Goal: Task Accomplishment & Management: Manage account settings

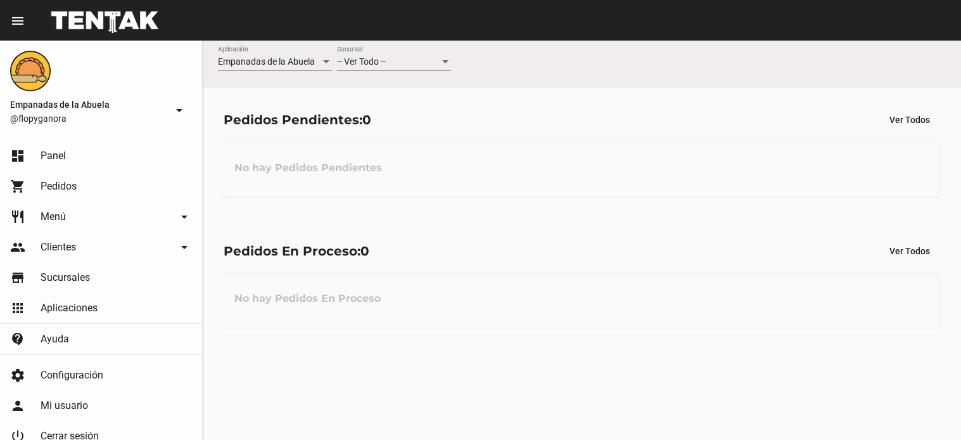
click at [356, 49] on div "-- Ver Todo -- Sucursal" at bounding box center [394, 58] width 114 height 25
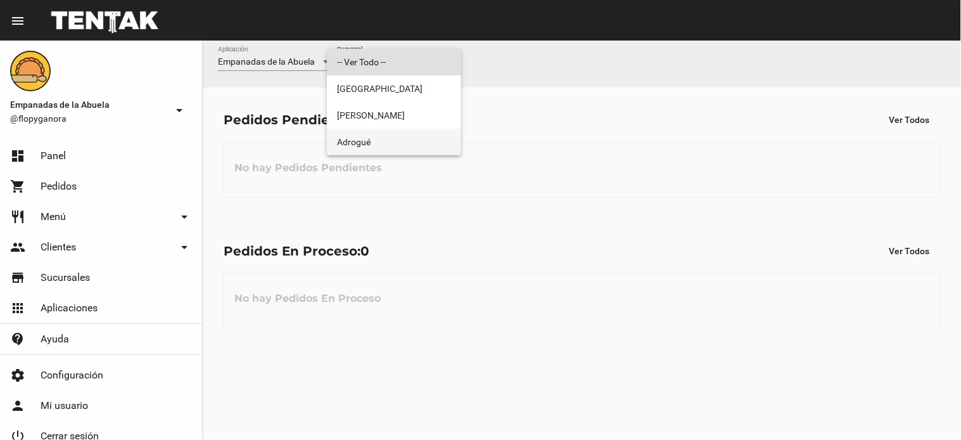
click at [381, 132] on span "Adrogué" at bounding box center [394, 142] width 114 height 27
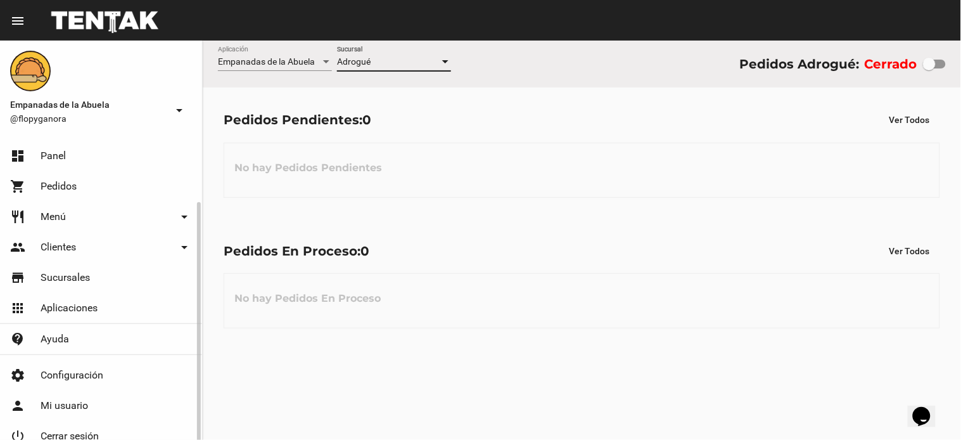
scroll to position [35, 0]
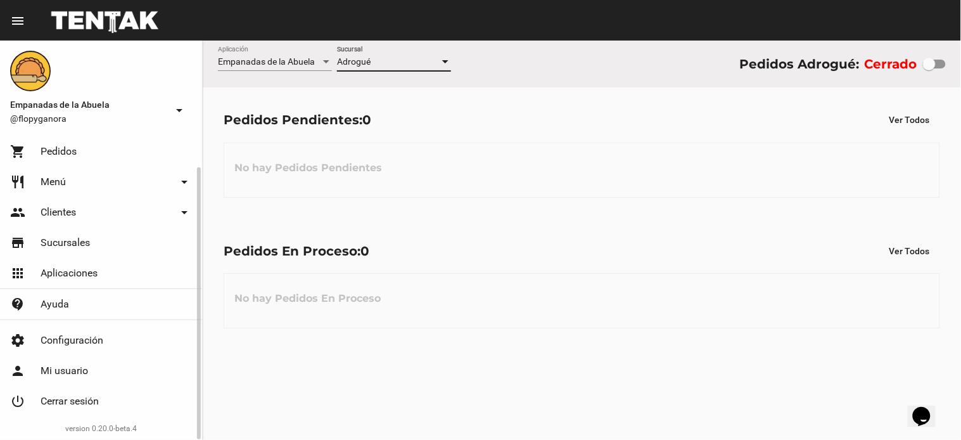
click at [82, 399] on span "Cerrar sesión" at bounding box center [70, 401] width 58 height 13
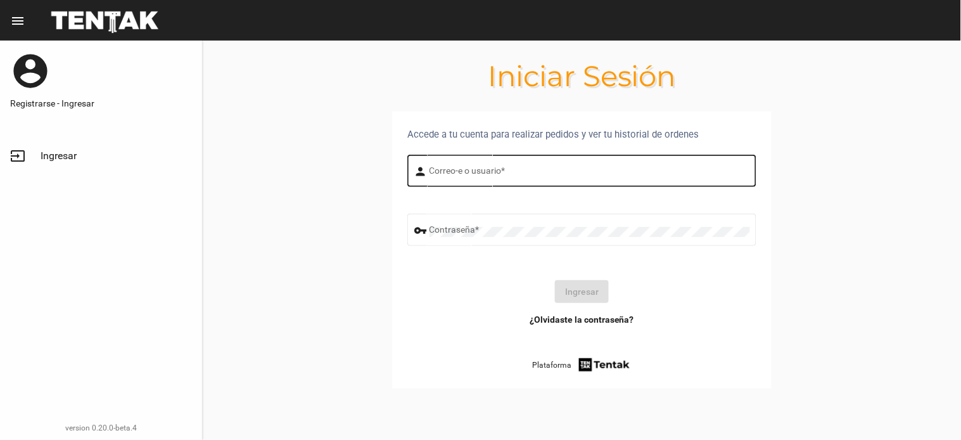
drag, startPoint x: 486, startPoint y: 161, endPoint x: 486, endPoint y: 175, distance: 13.9
click at [486, 162] on div "Correo-e o usuario *" at bounding box center [590, 169] width 321 height 35
click at [486, 179] on div "Correo-e o usuario *" at bounding box center [590, 169] width 321 height 35
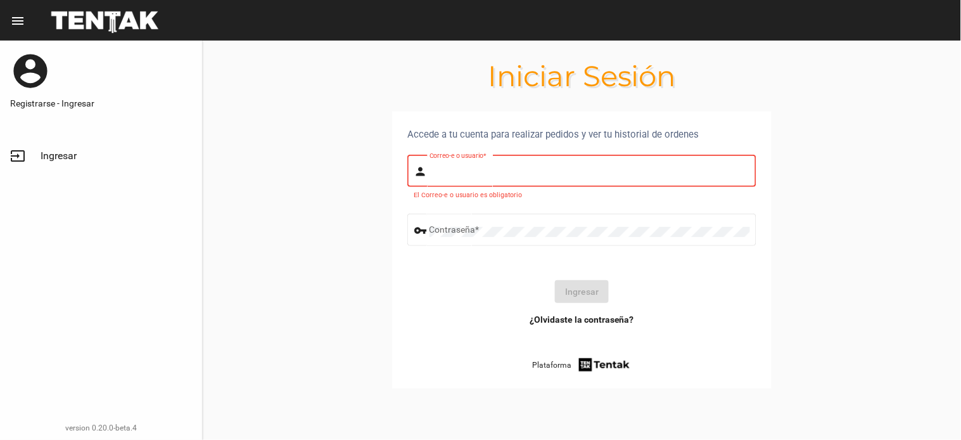
click at [486, 178] on div "Correo-e o usuario *" at bounding box center [590, 169] width 321 height 35
click at [468, 173] on input "Correo-e o usuario *" at bounding box center [590, 173] width 321 height 10
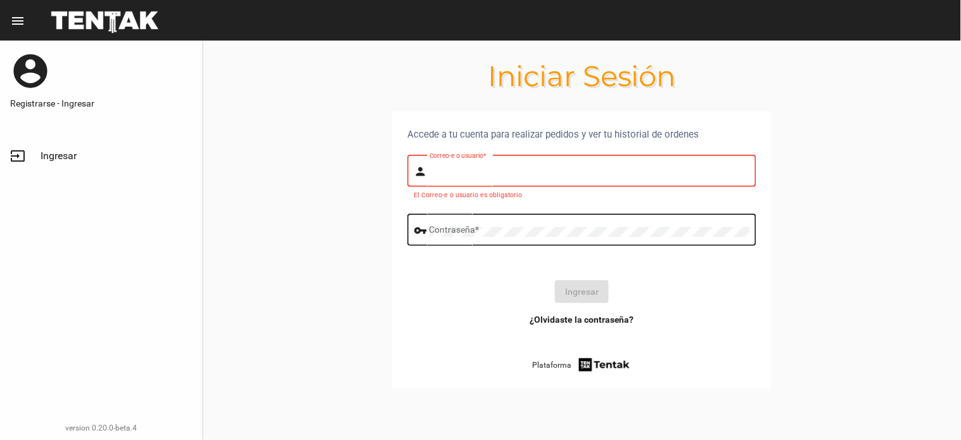
type input "[PERSON_NAME]"
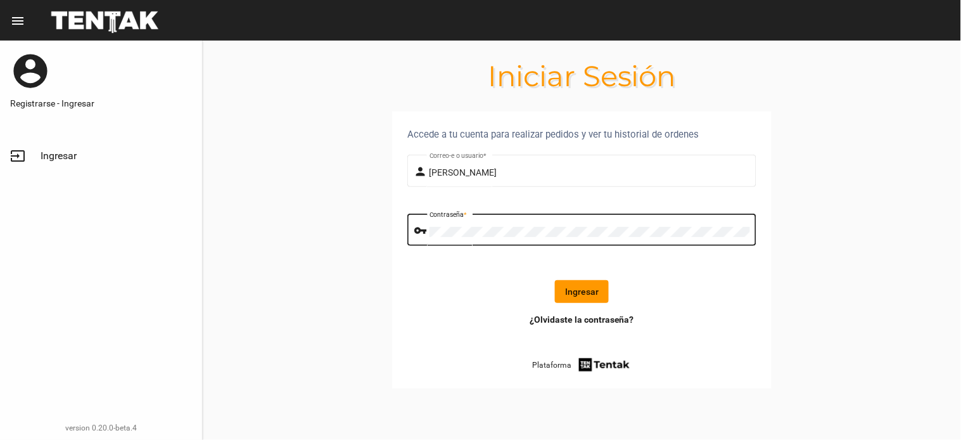
drag, startPoint x: 599, startPoint y: 264, endPoint x: 599, endPoint y: 274, distance: 10.8
click at [599, 274] on form "person [PERSON_NAME] Correo-e o usuario * vpn_key Contraseña * Ingresar" at bounding box center [581, 232] width 349 height 161
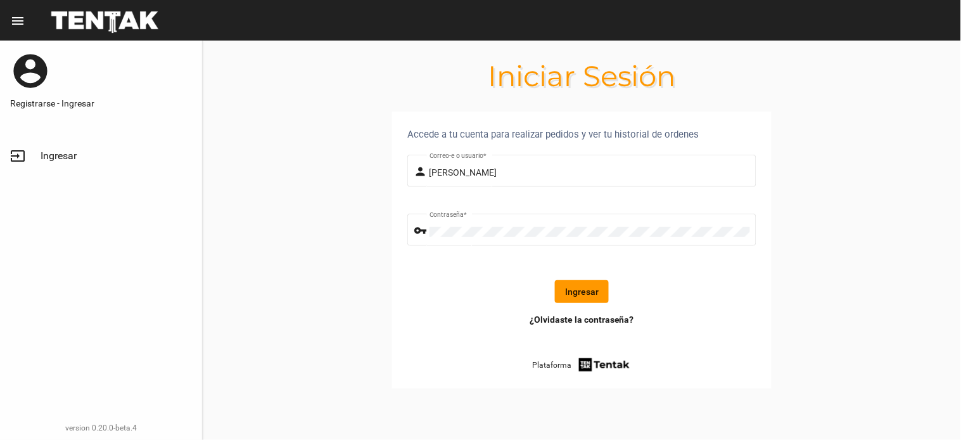
click at [589, 298] on button "Ingresar" at bounding box center [582, 291] width 54 height 23
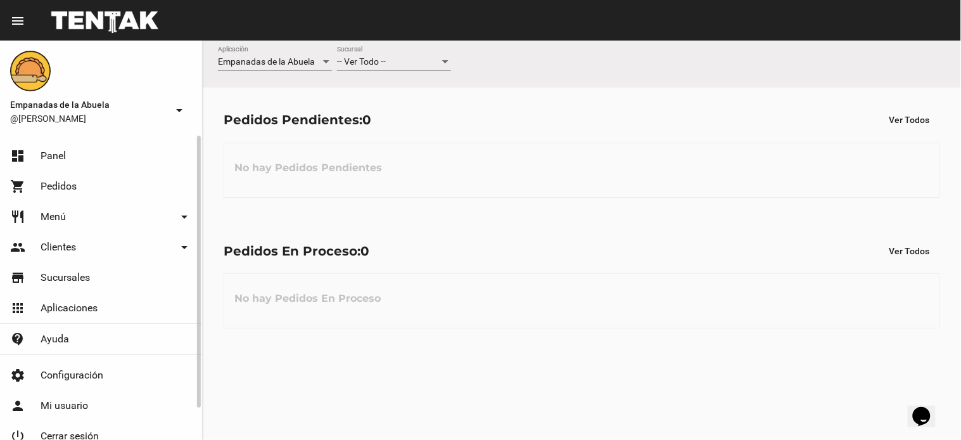
click at [414, 54] on div "-- Ver Todo -- Sucursal" at bounding box center [394, 58] width 114 height 25
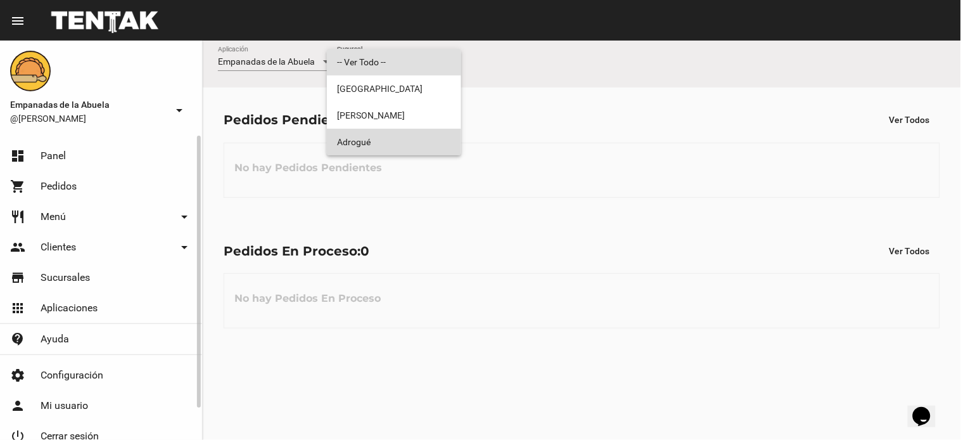
click at [408, 137] on span "Adrogué" at bounding box center [394, 142] width 114 height 27
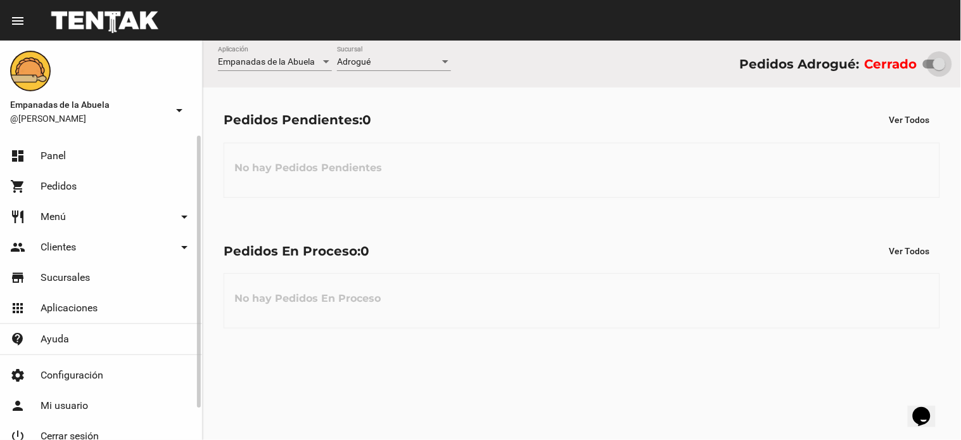
drag, startPoint x: 929, startPoint y: 61, endPoint x: 953, endPoint y: 65, distance: 24.5
click at [953, 65] on div "Empanadas de la Abuela Aplicación Adrogué Sucursal Pedidos Adrogué: Cerrado" at bounding box center [582, 64] width 758 height 47
checkbox input "true"
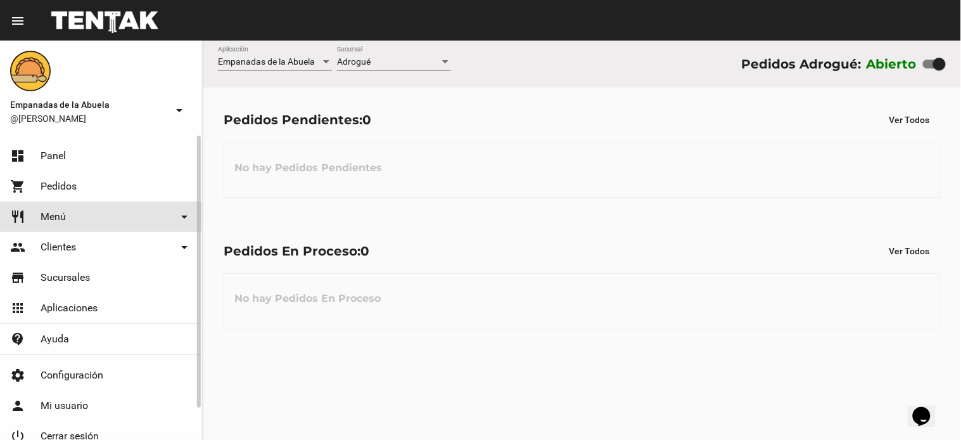
click at [120, 210] on link "restaurant Menú arrow_drop_down" at bounding box center [101, 216] width 202 height 30
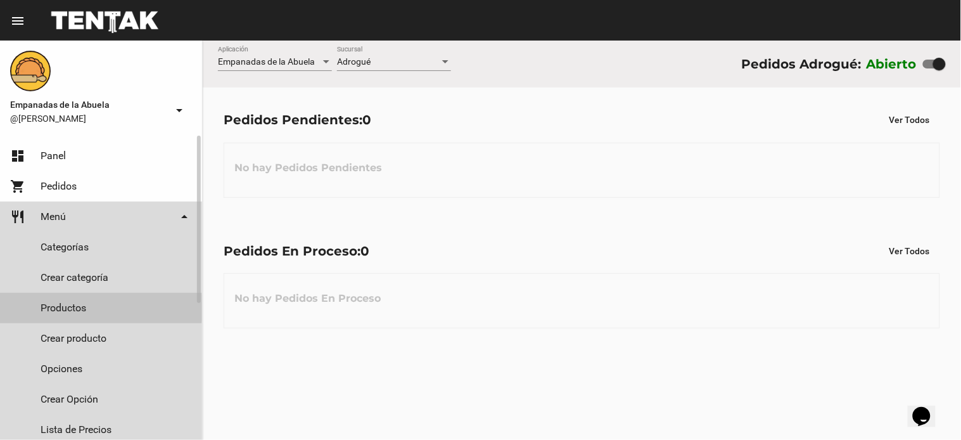
click at [74, 307] on link "Productos" at bounding box center [101, 308] width 202 height 30
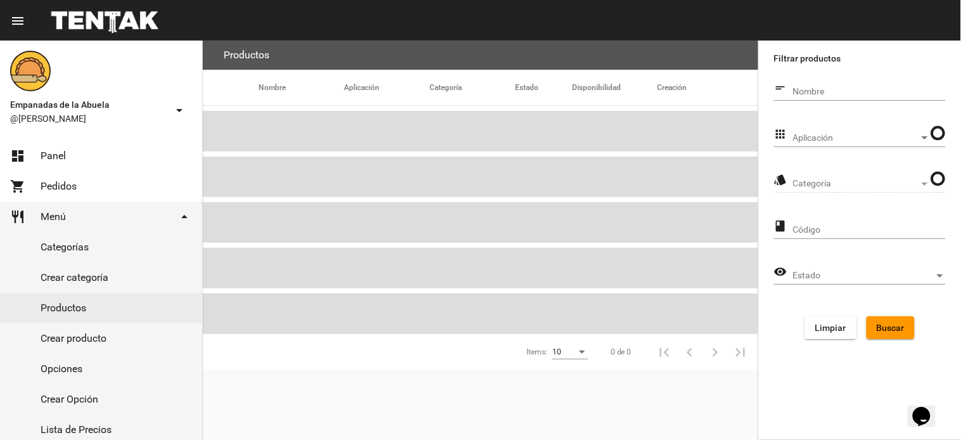
click at [814, 129] on div "Aplicación Aplicación" at bounding box center [861, 134] width 137 height 25
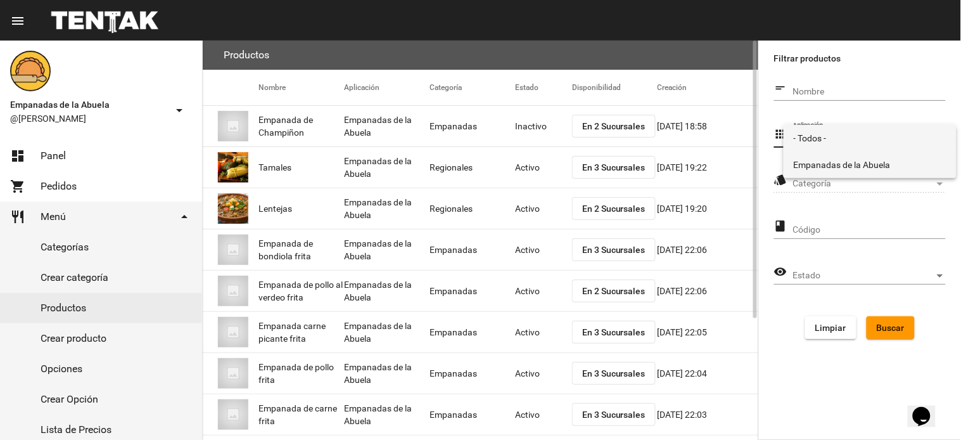
click at [816, 163] on span "Empanadas de la Abuela" at bounding box center [870, 164] width 153 height 27
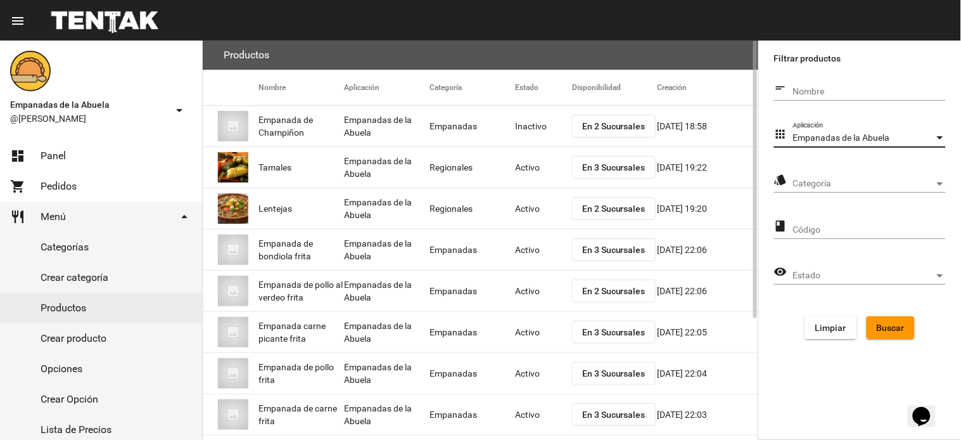
click at [816, 180] on span "Categoría" at bounding box center [863, 184] width 141 height 10
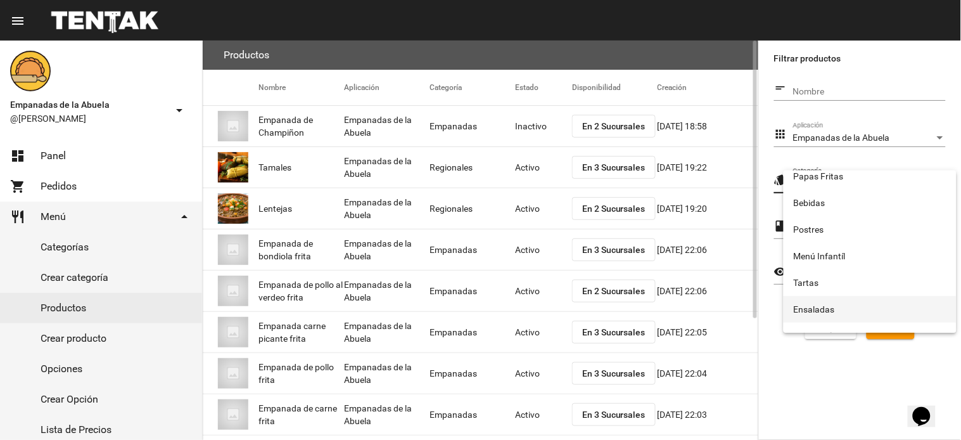
scroll to position [210, 0]
click at [841, 326] on span "Empanadas" at bounding box center [870, 319] width 153 height 27
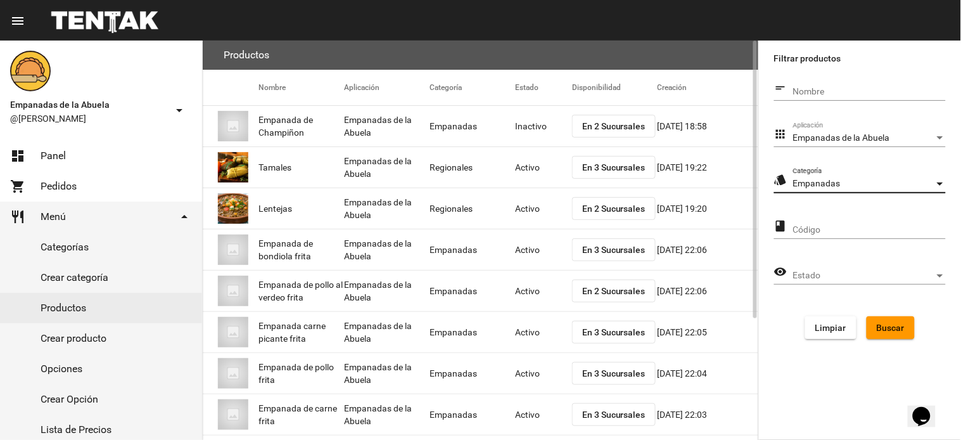
click at [887, 327] on span "Buscar" at bounding box center [891, 328] width 28 height 10
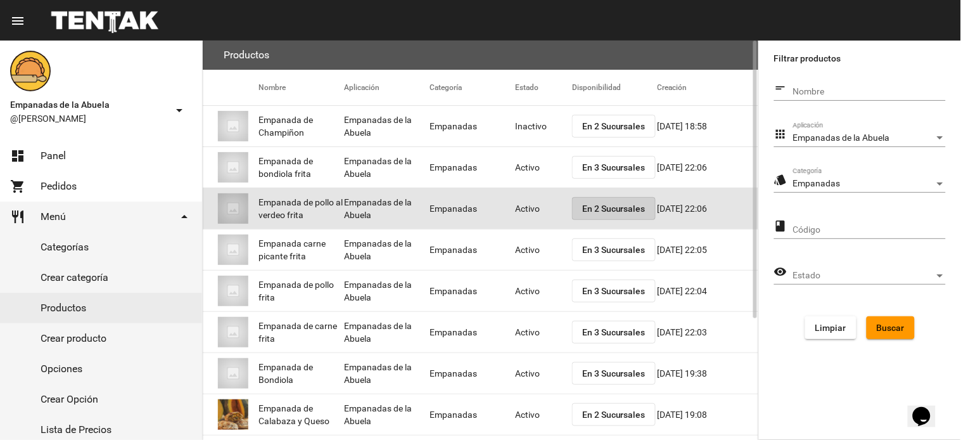
click at [627, 203] on span "En 2 Sucursales" at bounding box center [613, 208] width 63 height 10
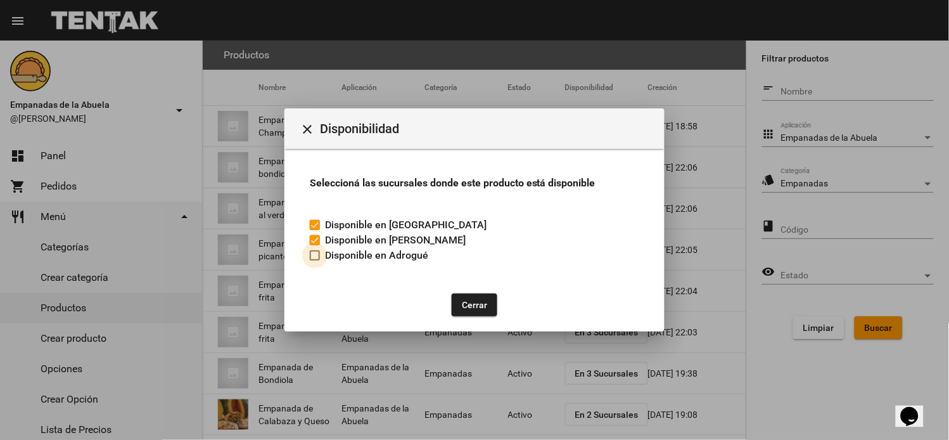
click at [320, 255] on label "Disponible en Adrogué" at bounding box center [369, 255] width 118 height 15
click at [315, 260] on input "Disponible en Adrogué" at bounding box center [314, 260] width 1 height 1
checkbox input "true"
drag, startPoint x: 471, startPoint y: 299, endPoint x: 509, endPoint y: 271, distance: 48.0
click at [471, 300] on button "Cerrar" at bounding box center [475, 304] width 46 height 23
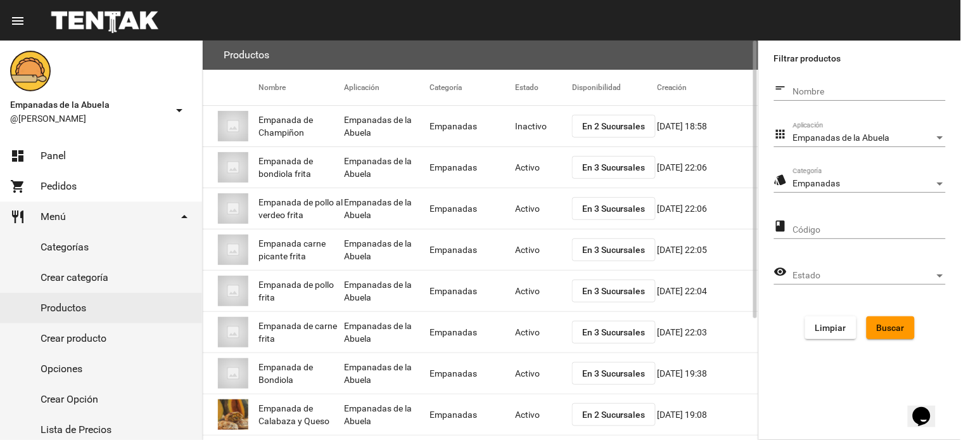
scroll to position [174, 0]
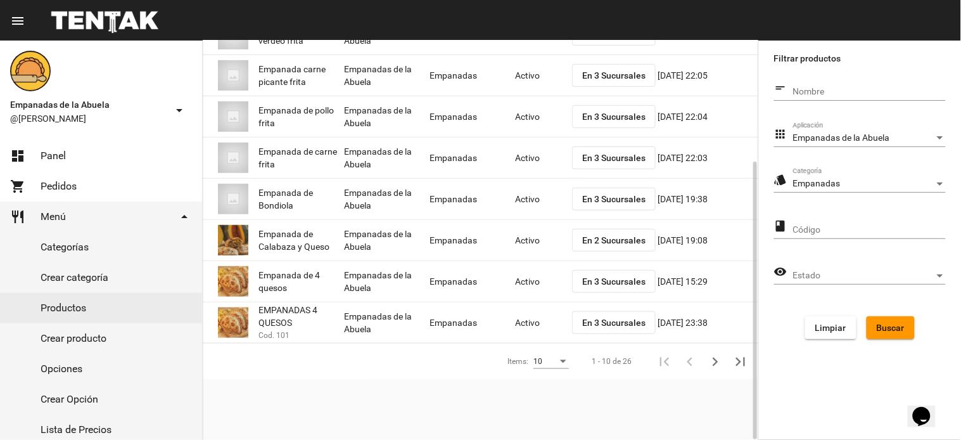
click at [613, 232] on button "En 2 Sucursales" at bounding box center [614, 240] width 84 height 23
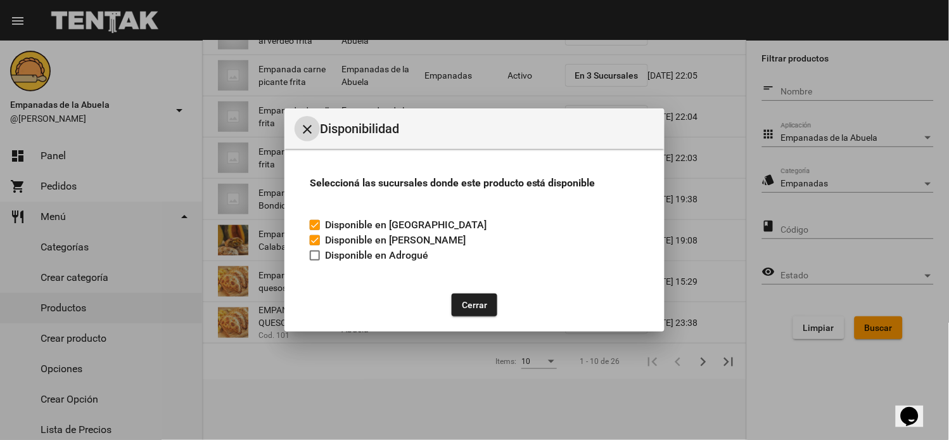
click at [326, 263] on flou-product-admin-stock "Seleccioná las sucursales donde este producto está disponible Disponible en [GE…" at bounding box center [475, 221] width 350 height 114
click at [316, 257] on div at bounding box center [315, 255] width 10 height 10
click at [315, 260] on input "Disponible en Adrogué" at bounding box center [314, 260] width 1 height 1
checkbox input "true"
click at [480, 305] on button "Cerrar" at bounding box center [475, 304] width 46 height 23
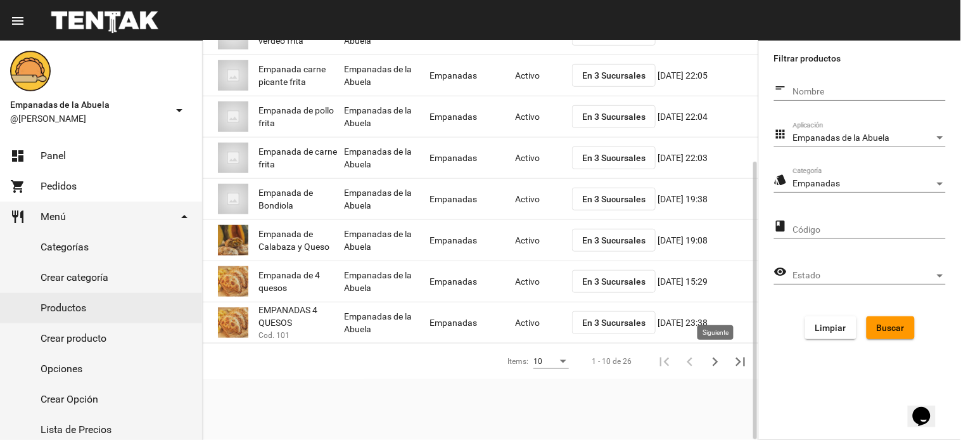
click at [713, 372] on button "Siguiente" at bounding box center [715, 360] width 25 height 25
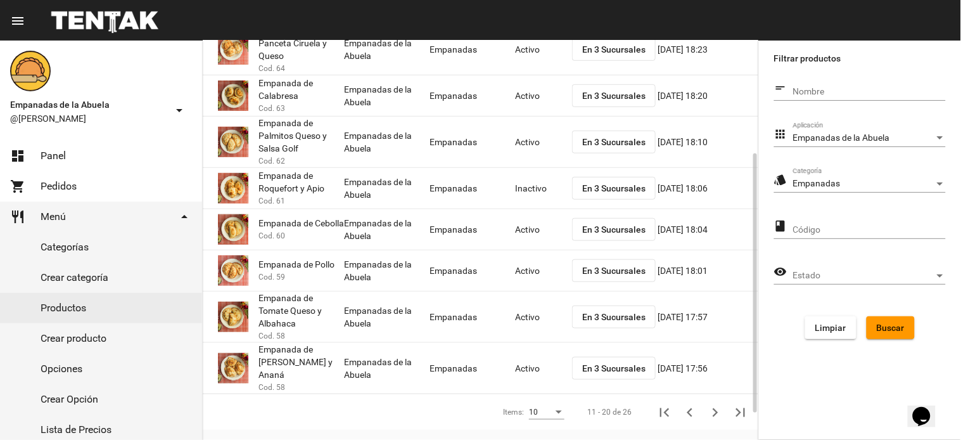
scroll to position [0, 0]
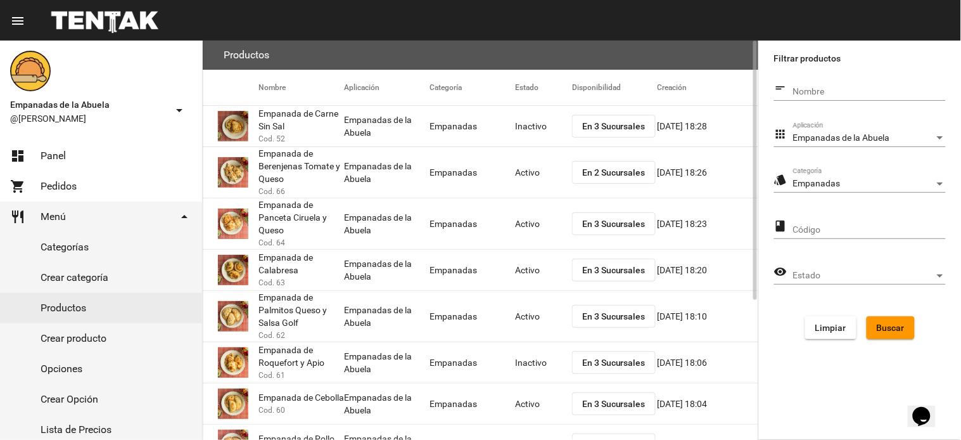
click at [638, 171] on span "En 2 Sucursales" at bounding box center [613, 172] width 63 height 10
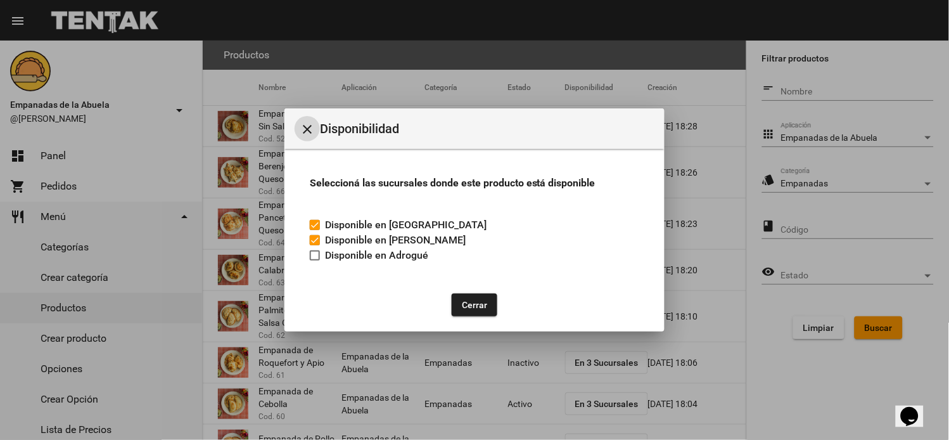
drag, startPoint x: 310, startPoint y: 258, endPoint x: 329, endPoint y: 254, distance: 19.4
click at [312, 258] on div at bounding box center [315, 255] width 10 height 10
click at [314, 260] on input "Disponible en Adrogué" at bounding box center [314, 260] width 1 height 1
checkbox input "true"
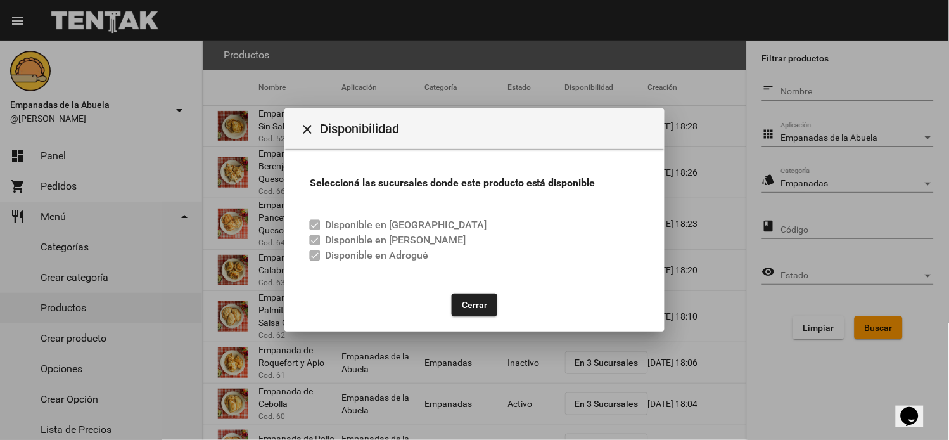
click at [488, 300] on button "Cerrar" at bounding box center [475, 304] width 46 height 23
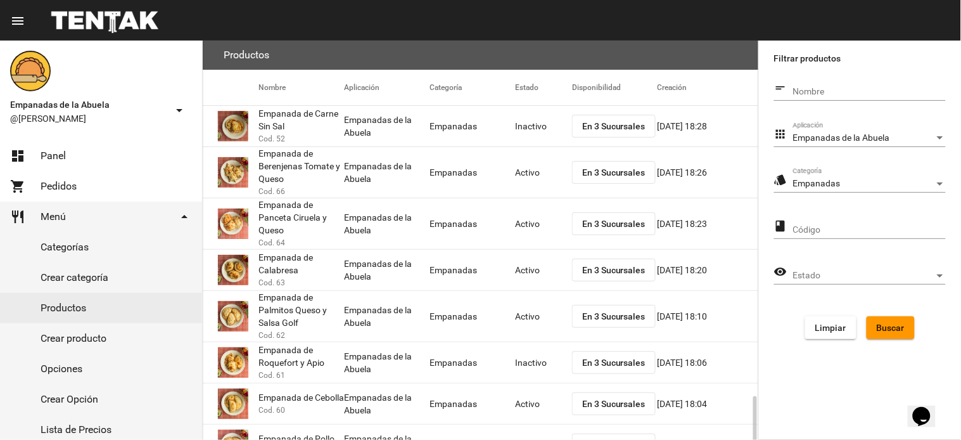
scroll to position [215, 0]
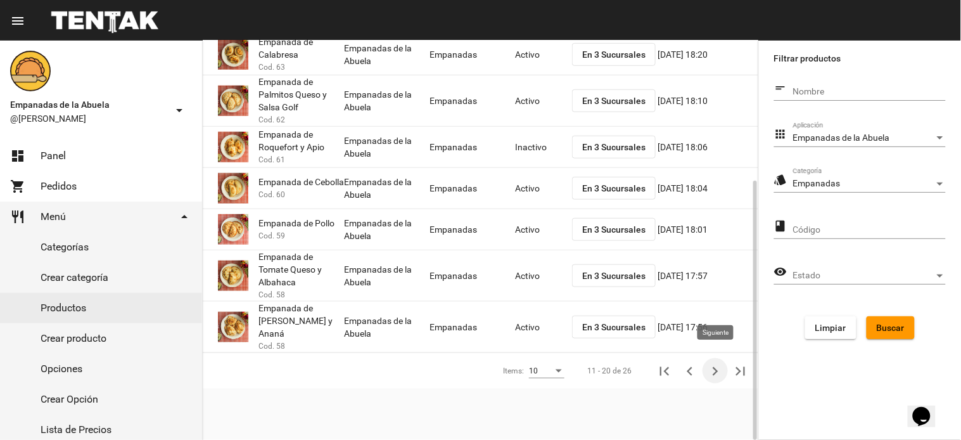
click at [723, 362] on icon "Siguiente" at bounding box center [715, 371] width 18 height 18
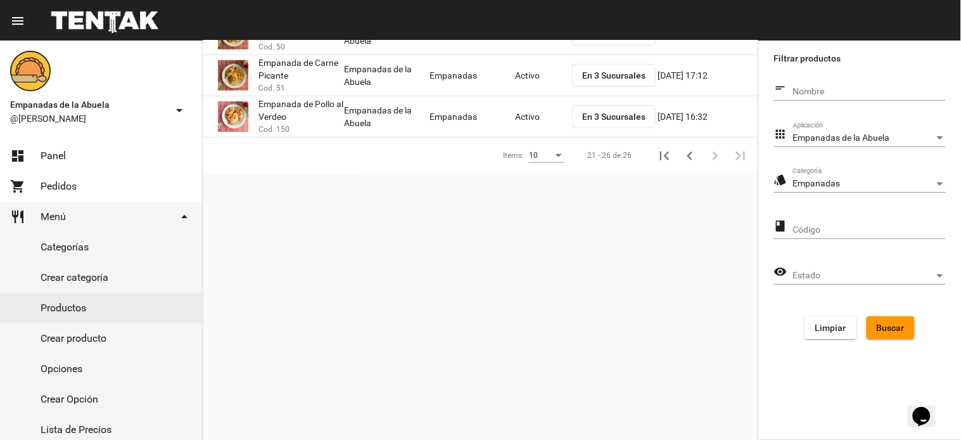
scroll to position [10, 0]
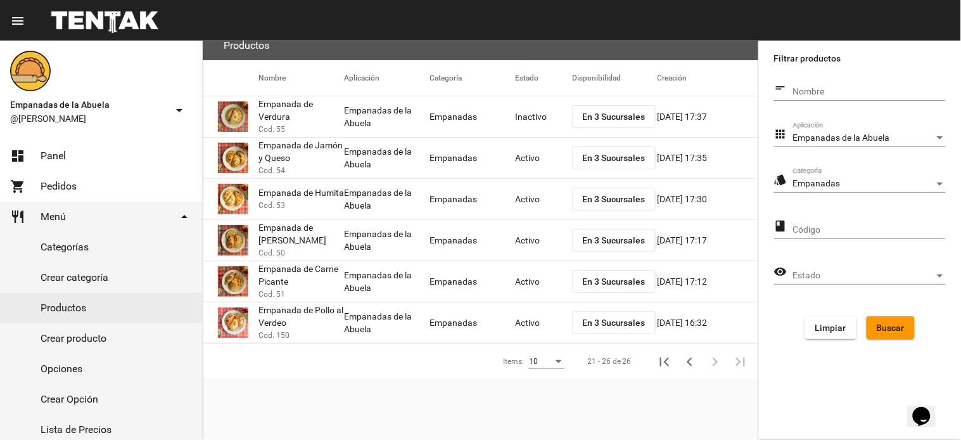
click at [846, 174] on div "Empanadas Categoría" at bounding box center [869, 180] width 153 height 25
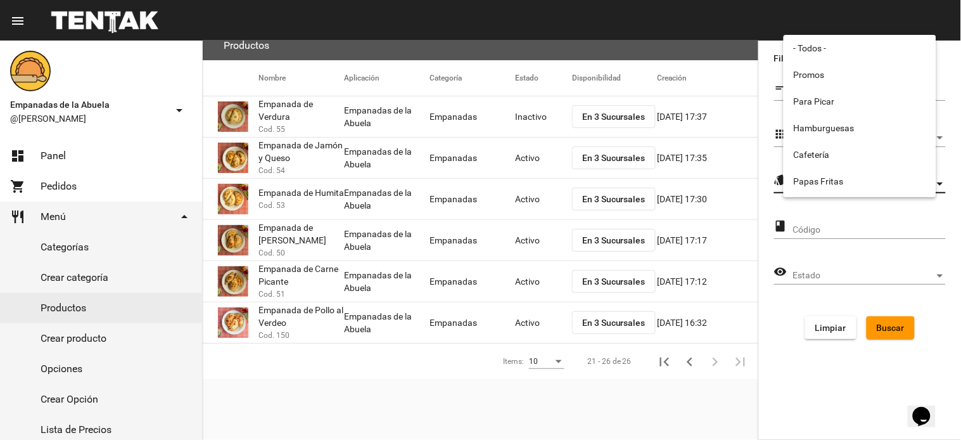
scroll to position [210, 0]
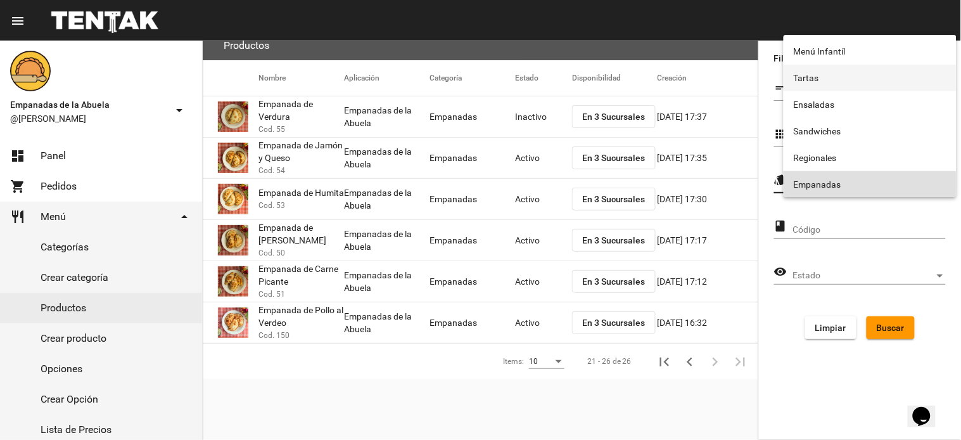
click at [837, 87] on span "Tartas" at bounding box center [870, 78] width 153 height 27
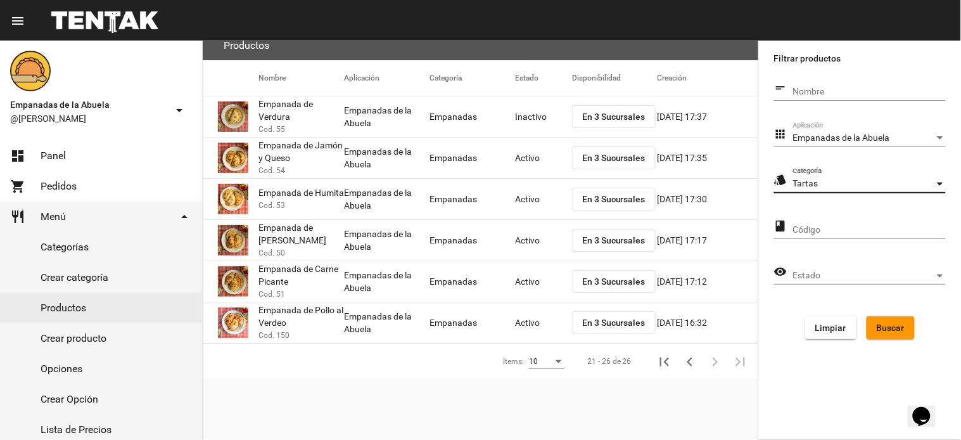
click at [885, 333] on button "Buscar" at bounding box center [891, 327] width 48 height 23
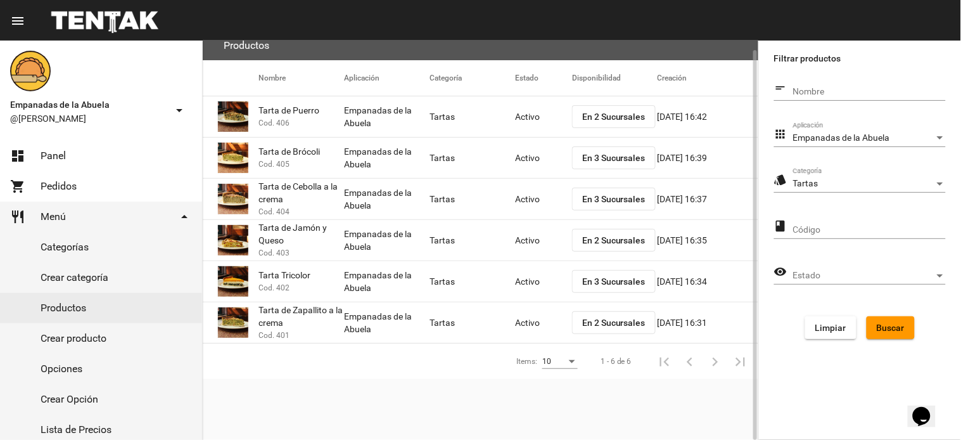
click at [616, 236] on span "En 2 Sucursales" at bounding box center [613, 240] width 63 height 10
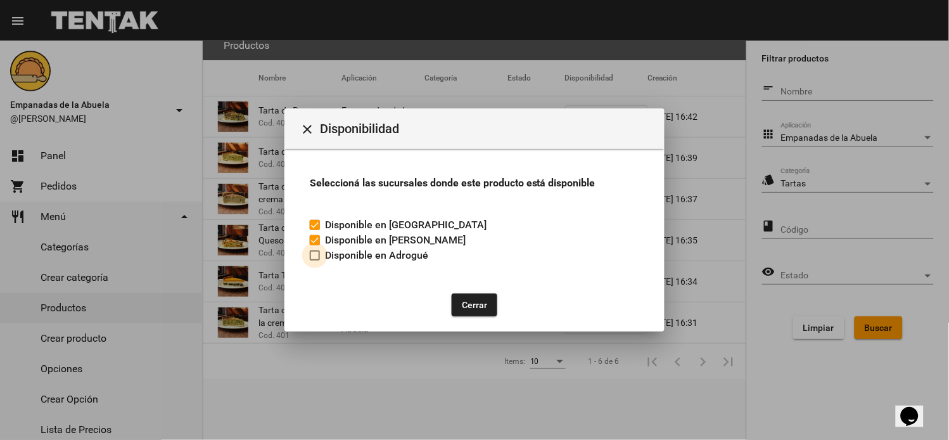
click at [327, 252] on span "Disponible en Adrogué" at bounding box center [376, 255] width 103 height 15
click at [315, 260] on input "Disponible en Adrogué" at bounding box center [314, 260] width 1 height 1
checkbox input "true"
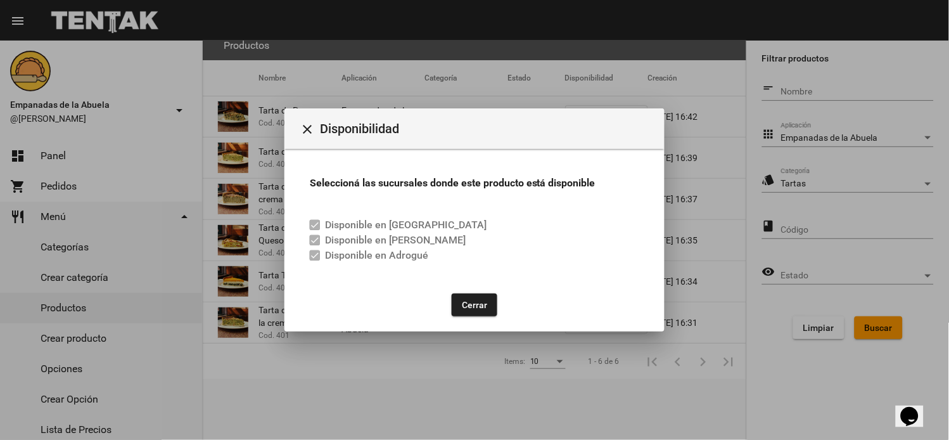
drag, startPoint x: 482, startPoint y: 298, endPoint x: 555, endPoint y: 245, distance: 91.1
click at [482, 298] on button "Cerrar" at bounding box center [475, 304] width 46 height 23
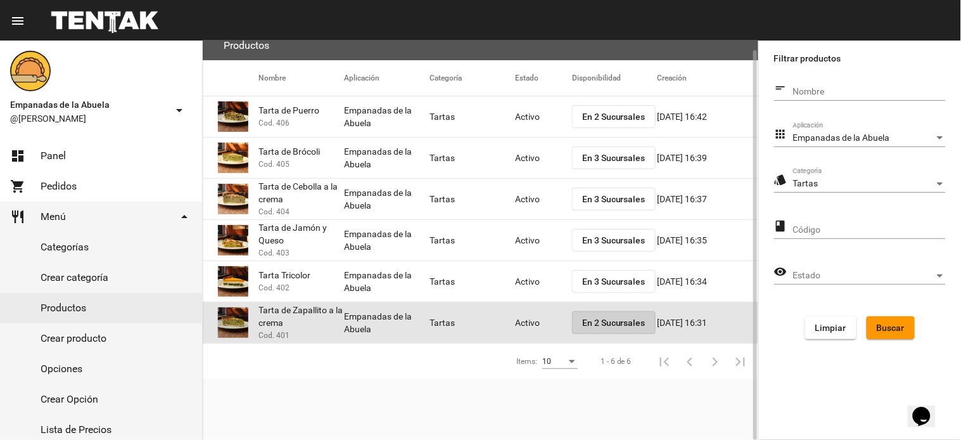
click at [620, 318] on span "En 2 Sucursales" at bounding box center [613, 322] width 63 height 10
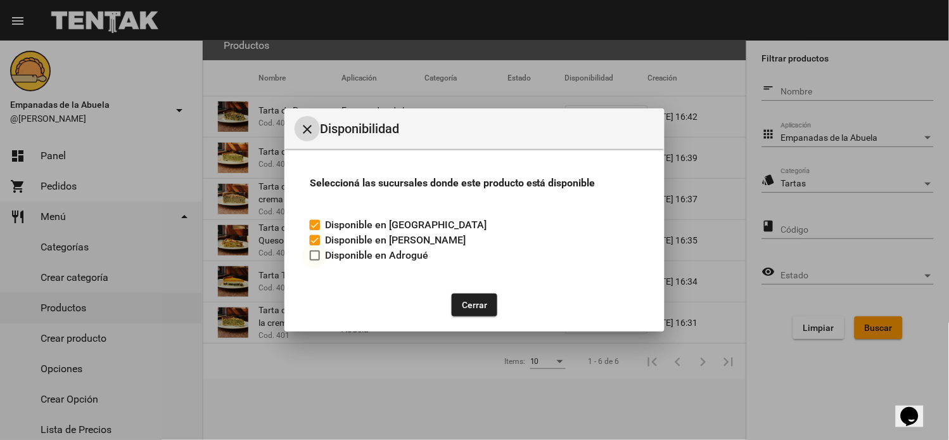
click at [318, 255] on div at bounding box center [315, 255] width 10 height 10
click at [315, 260] on input "Disponible en Adrogué" at bounding box center [314, 260] width 1 height 1
checkbox input "true"
click at [467, 307] on button "Cerrar" at bounding box center [475, 304] width 46 height 23
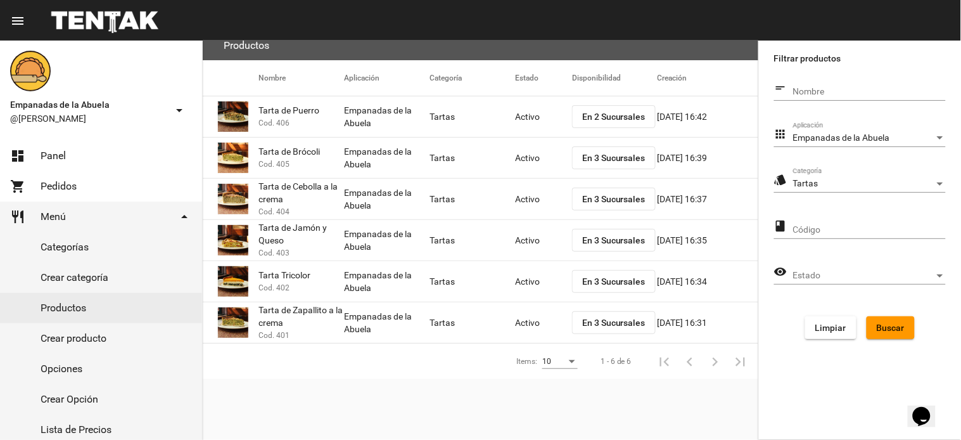
click at [831, 191] on div "Tartas Categoría" at bounding box center [869, 180] width 153 height 25
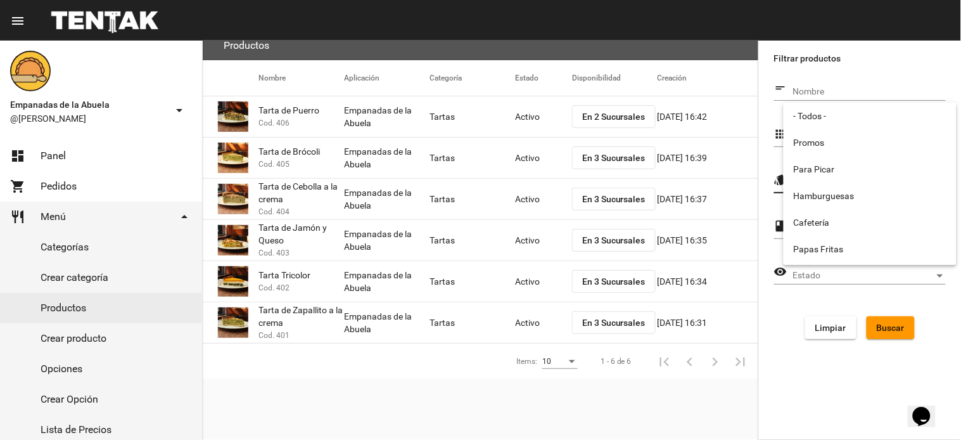
scroll to position [171, 0]
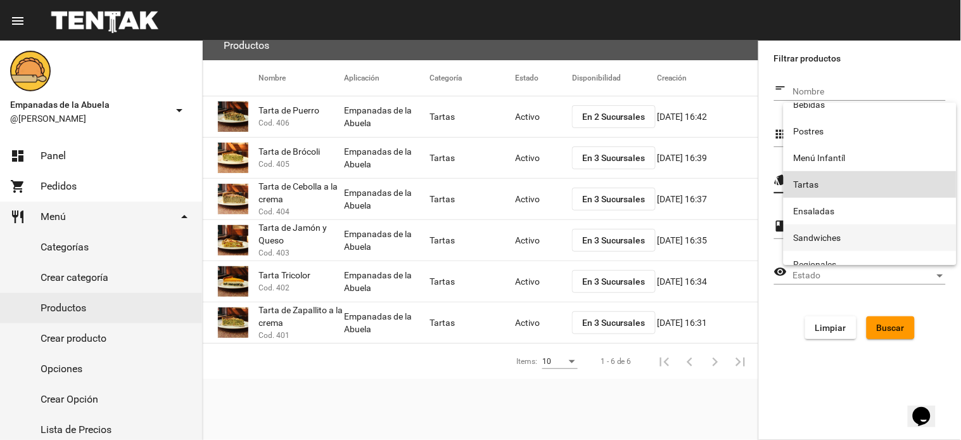
click at [812, 238] on span "Sandwiches" at bounding box center [870, 237] width 153 height 27
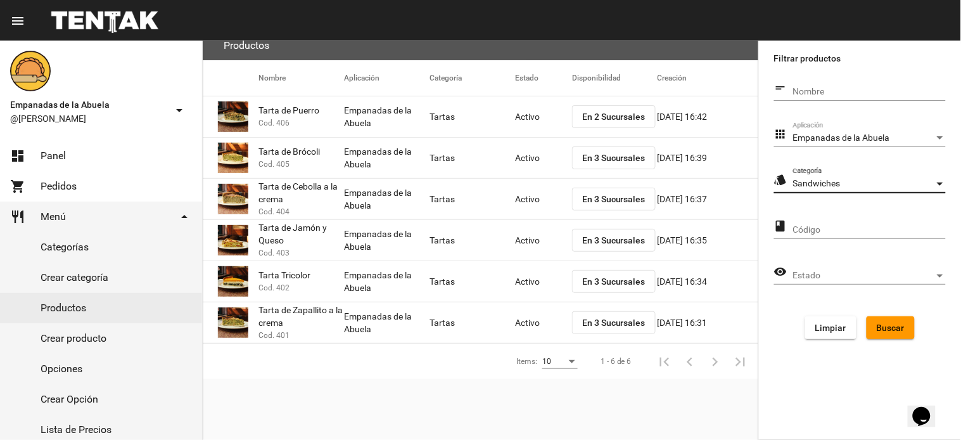
click at [890, 323] on span "Buscar" at bounding box center [891, 328] width 28 height 10
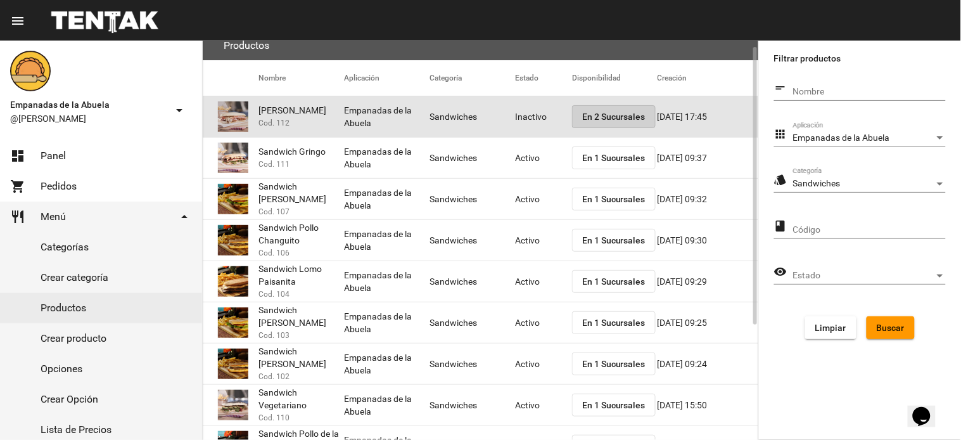
click at [598, 117] on span "En 2 Sucursales" at bounding box center [613, 117] width 63 height 10
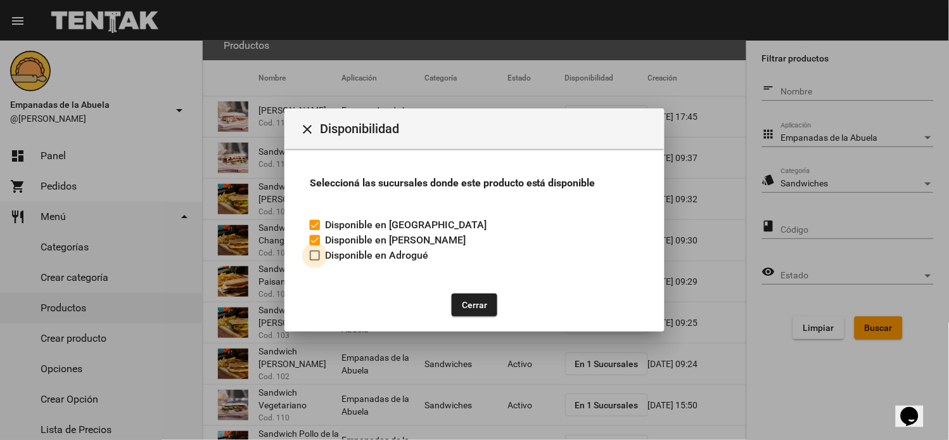
drag, startPoint x: 316, startPoint y: 255, endPoint x: 466, endPoint y: 317, distance: 162.3
click at [317, 255] on div at bounding box center [315, 255] width 10 height 10
click at [315, 260] on input "Disponible en Adrogué" at bounding box center [314, 260] width 1 height 1
checkbox input "true"
drag, startPoint x: 485, startPoint y: 311, endPoint x: 485, endPoint y: 239, distance: 72.2
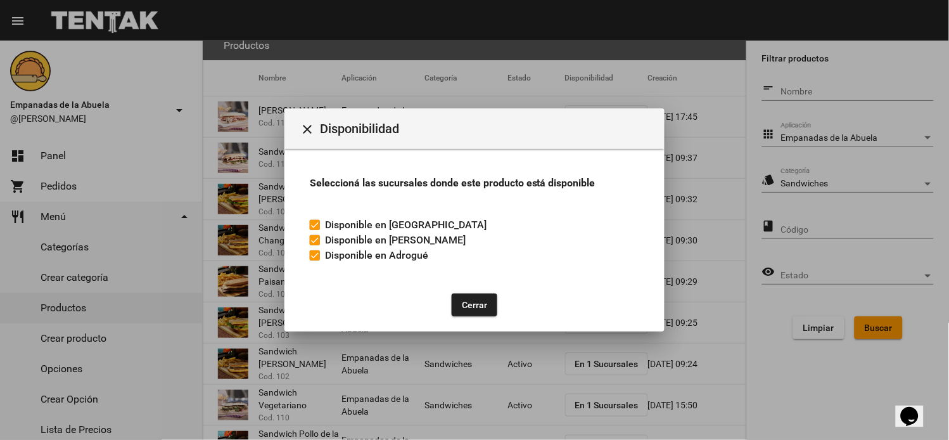
click at [485, 310] on button "Cerrar" at bounding box center [475, 304] width 46 height 23
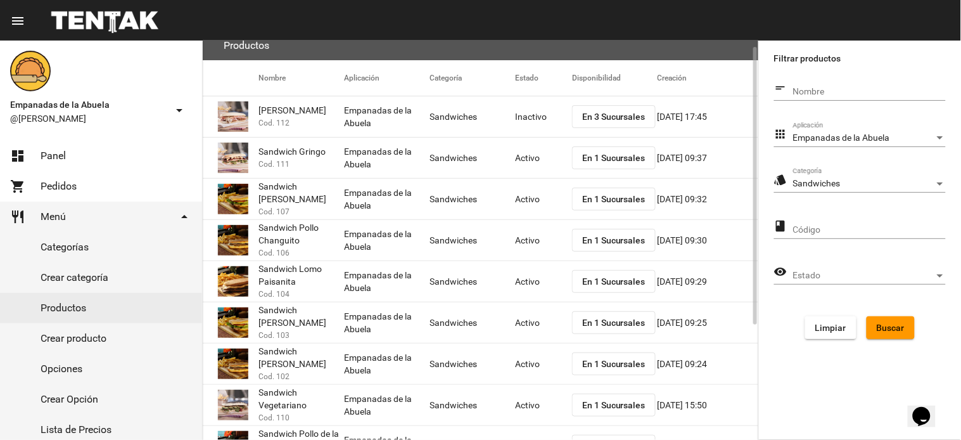
click at [524, 109] on mat-cell "Inactivo" at bounding box center [543, 116] width 57 height 41
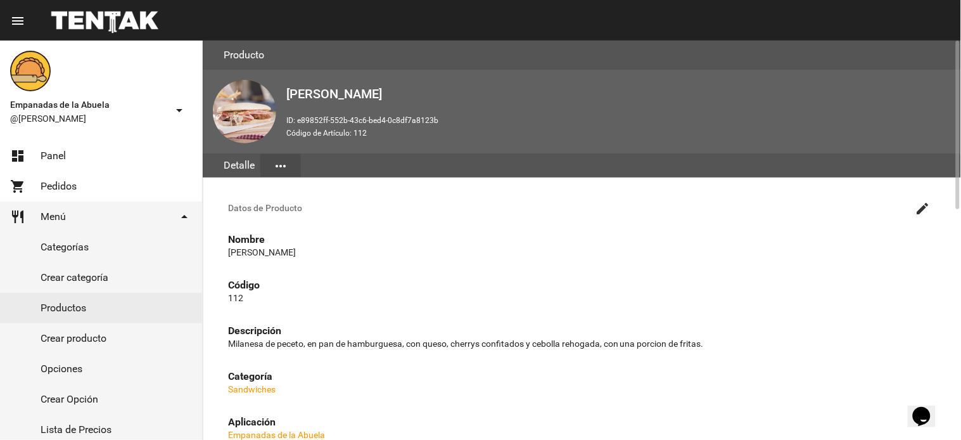
click at [914, 208] on button "create" at bounding box center [922, 207] width 25 height 25
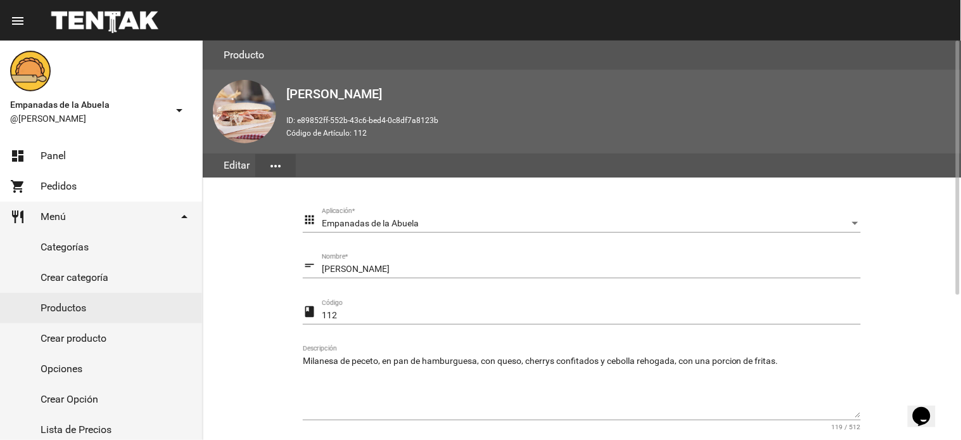
scroll to position [227, 0]
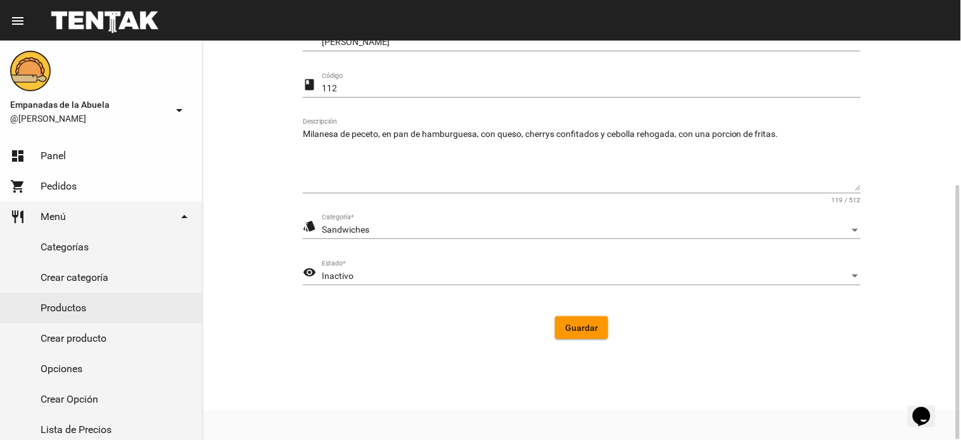
click at [375, 262] on div "Inactivo Estado *" at bounding box center [591, 272] width 539 height 25
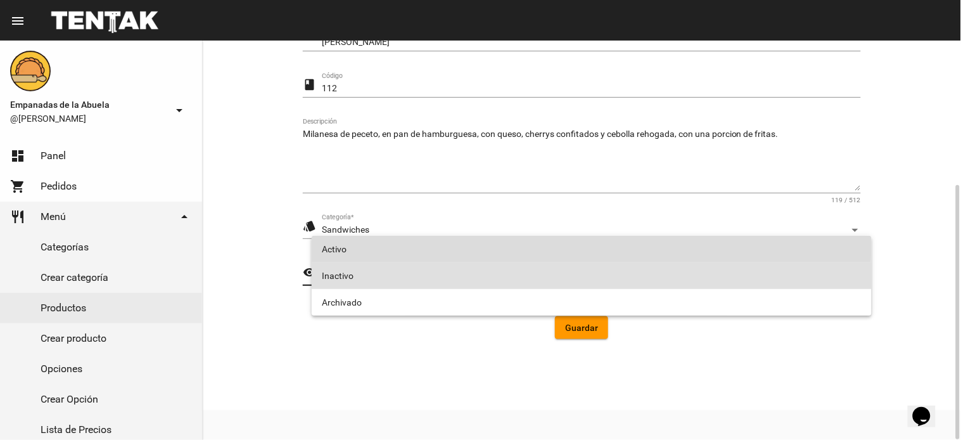
drag, startPoint x: 366, startPoint y: 243, endPoint x: 591, endPoint y: 339, distance: 244.7
click at [367, 243] on span "Activo" at bounding box center [592, 249] width 540 height 27
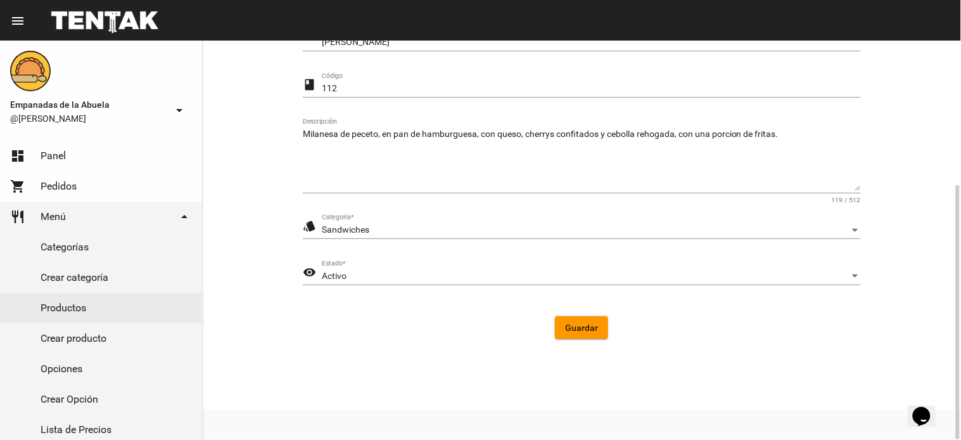
click at [591, 339] on form "apps Empanadas de la Abuela Aplicación * short_text [PERSON_NAME] Napo Nombre *…" at bounding box center [582, 165] width 558 height 369
click at [579, 326] on span "Guardar" at bounding box center [581, 328] width 33 height 10
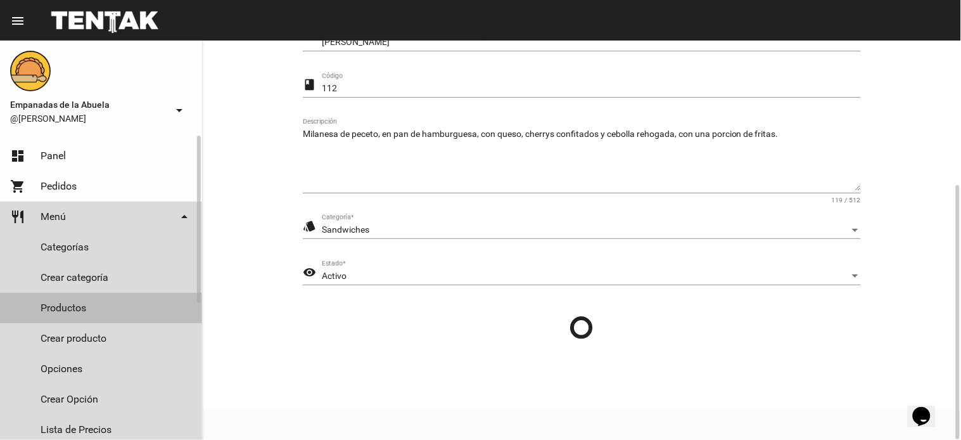
click at [73, 306] on link "Productos" at bounding box center [101, 308] width 202 height 30
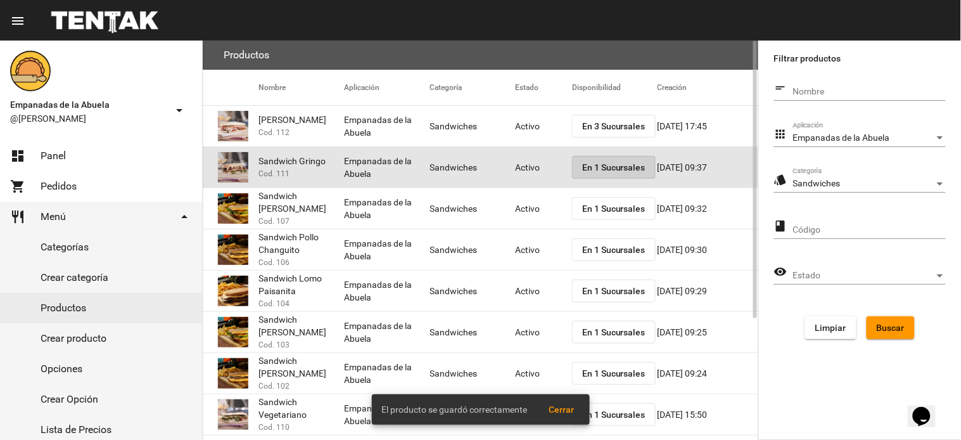
click at [613, 166] on span "En 1 Sucursales" at bounding box center [613, 167] width 63 height 10
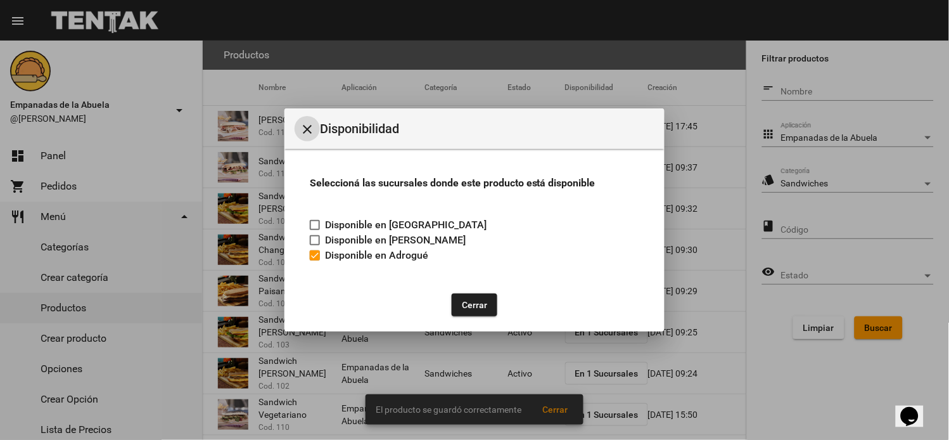
click at [313, 132] on mat-icon "close" at bounding box center [307, 129] width 15 height 15
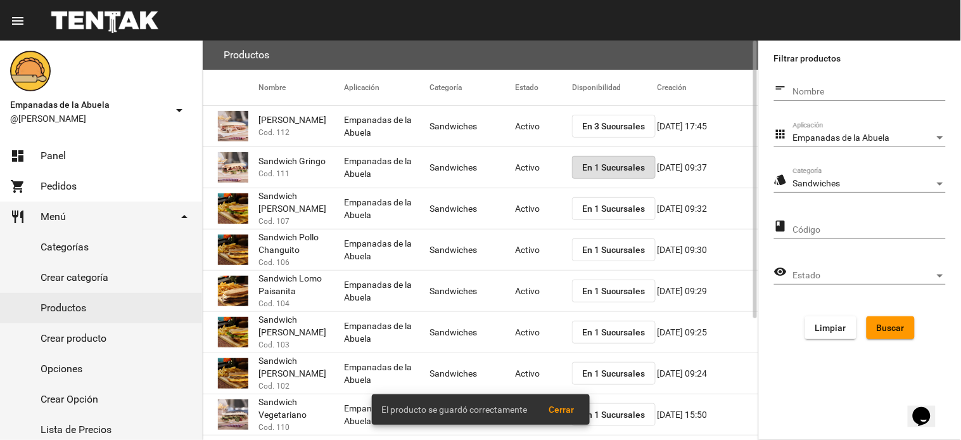
scroll to position [174, 0]
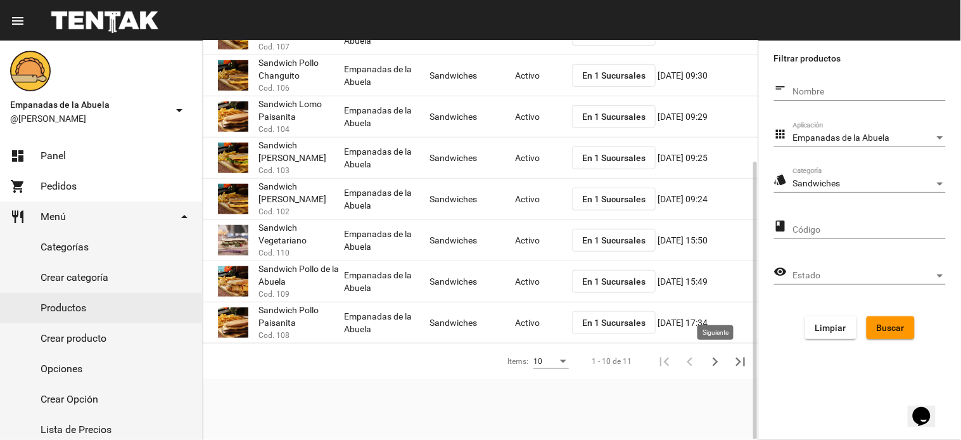
click at [710, 364] on icon "Siguiente" at bounding box center [715, 362] width 18 height 18
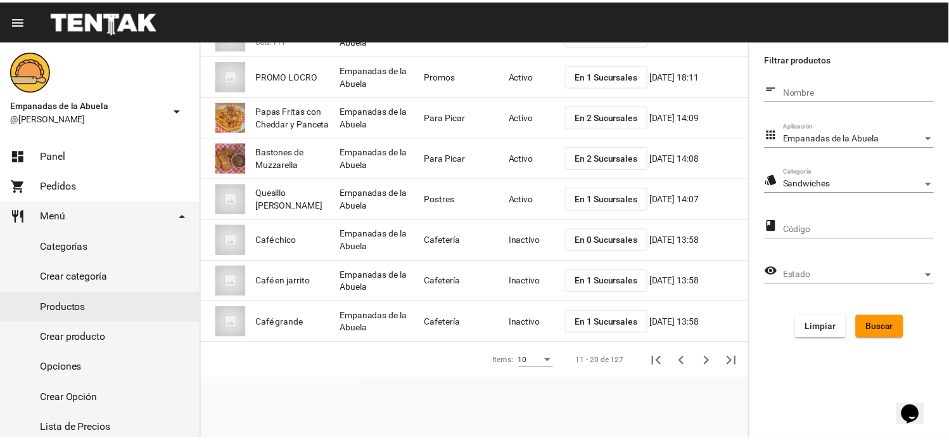
scroll to position [0, 0]
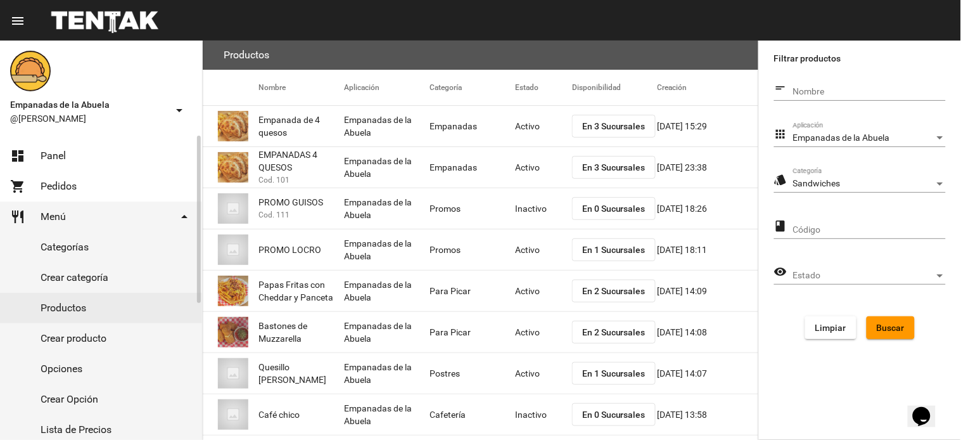
click at [45, 155] on span "Panel" at bounding box center [53, 156] width 25 height 13
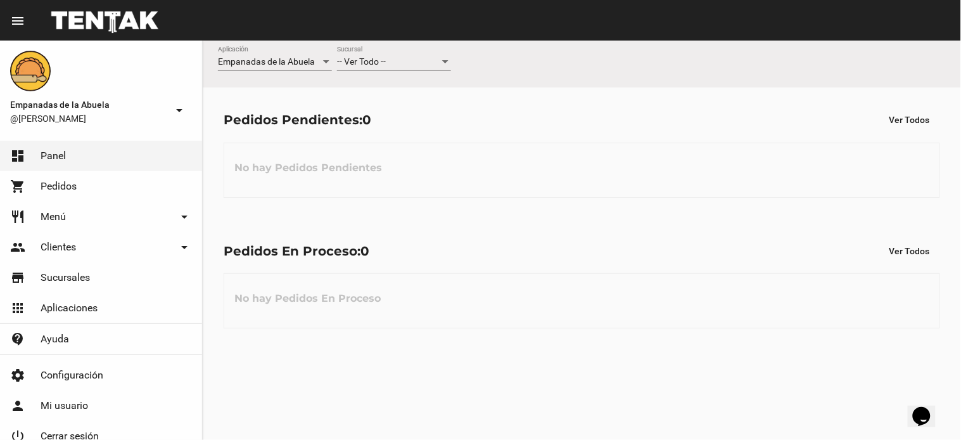
click at [427, 67] on div "-- Ver Todo -- Sucursal" at bounding box center [394, 58] width 114 height 25
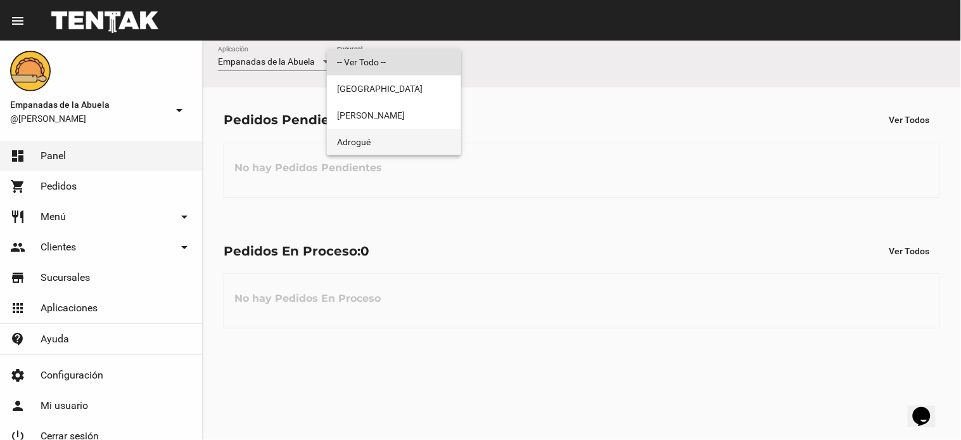
click at [395, 133] on span "Adrogué" at bounding box center [394, 142] width 114 height 27
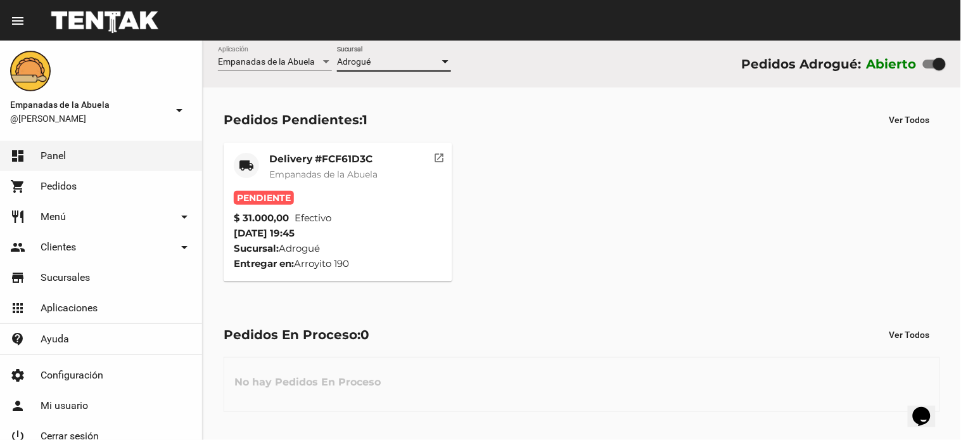
click at [308, 165] on mat-card-title "Delivery #FCF61D3C" at bounding box center [323, 159] width 108 height 13
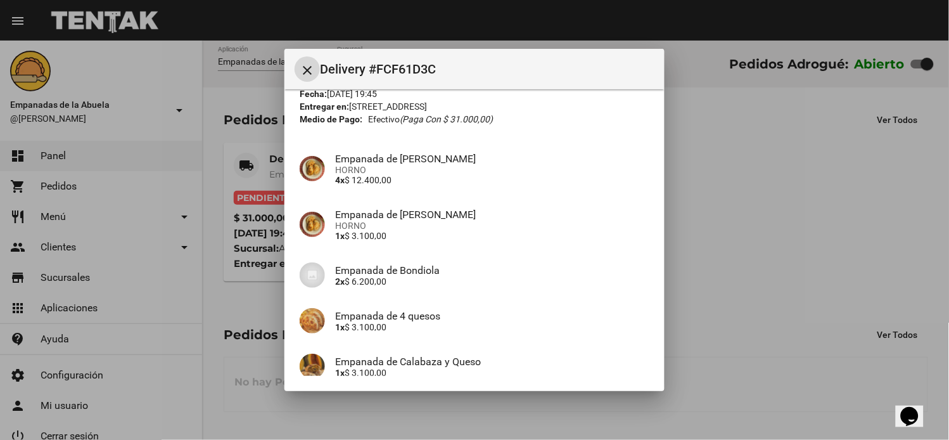
scroll to position [214, 0]
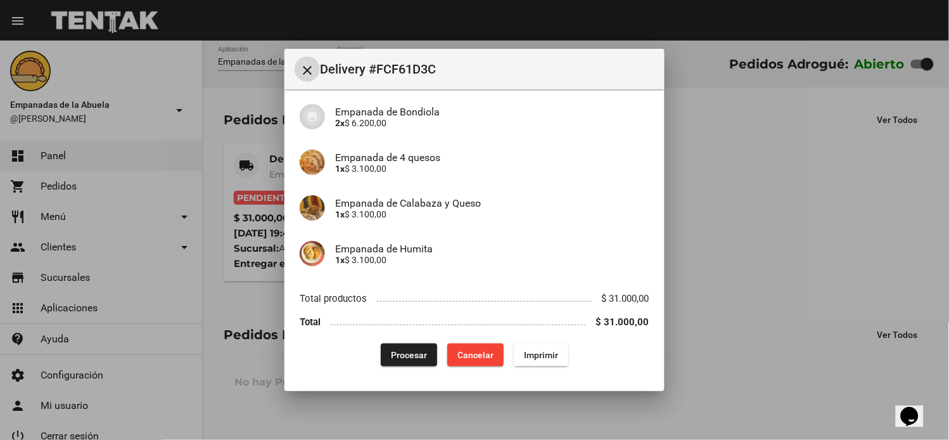
click at [540, 350] on span "Imprimir" at bounding box center [541, 355] width 34 height 10
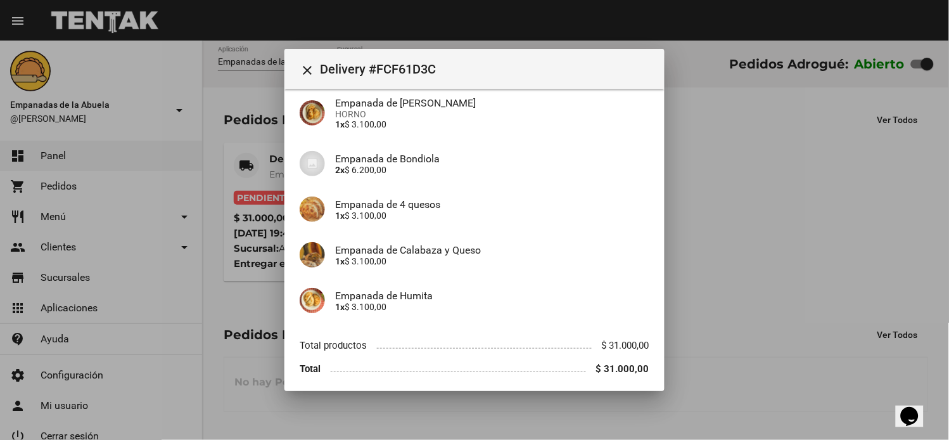
scroll to position [214, 0]
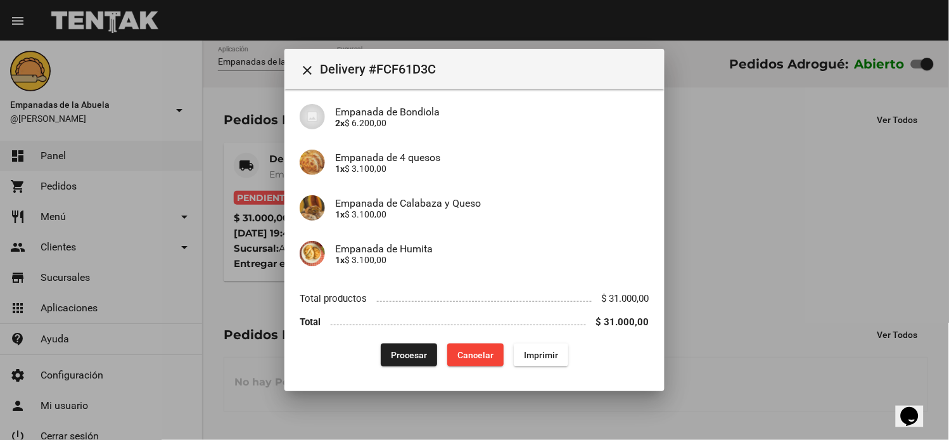
drag, startPoint x: 406, startPoint y: 347, endPoint x: 406, endPoint y: 394, distance: 47.5
click at [406, 347] on button "Procesar" at bounding box center [409, 354] width 56 height 23
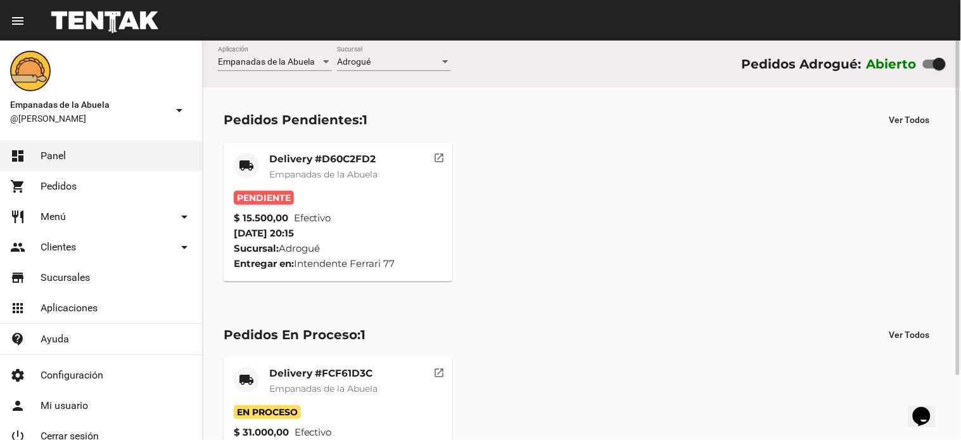
click at [333, 168] on mat-card-subtitle "Empanadas de la Abuela" at bounding box center [323, 174] width 108 height 13
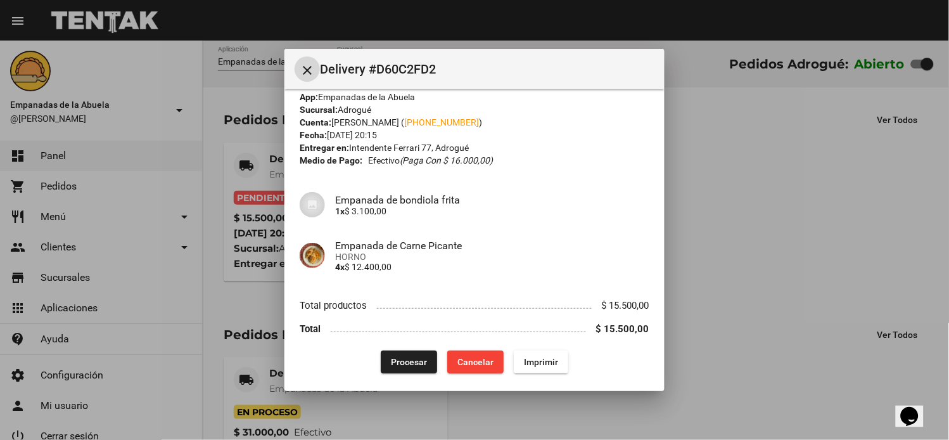
scroll to position [21, 0]
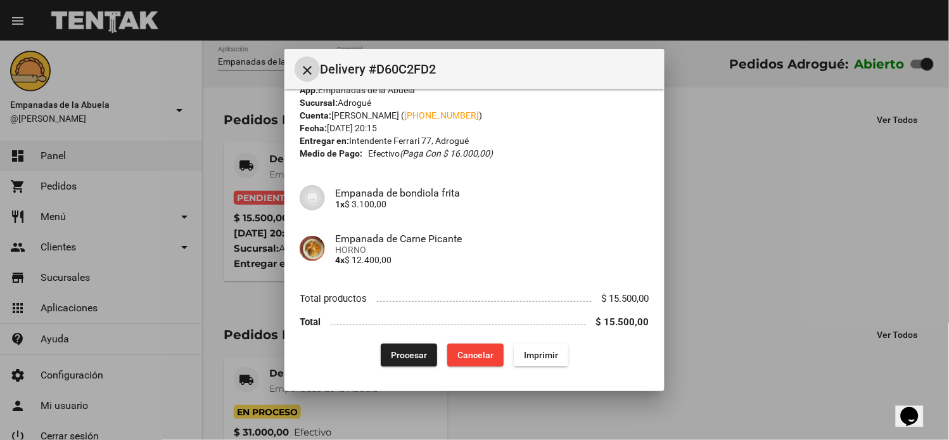
click at [536, 357] on span "Imprimir" at bounding box center [541, 355] width 34 height 10
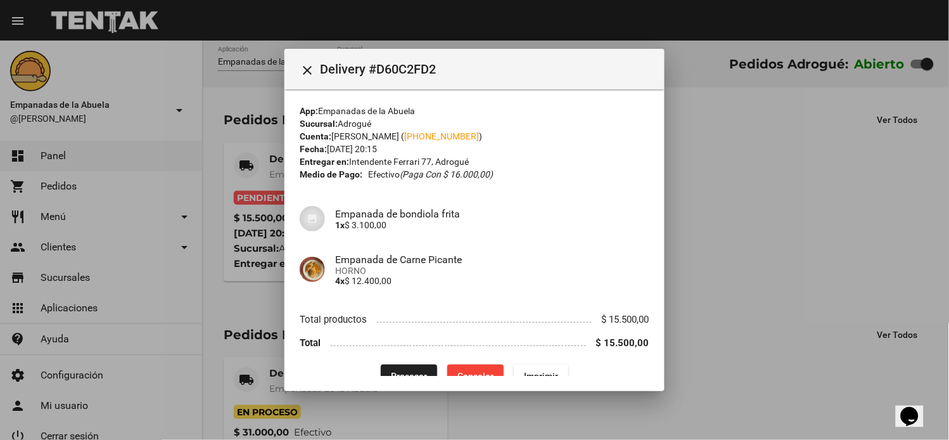
scroll to position [21, 0]
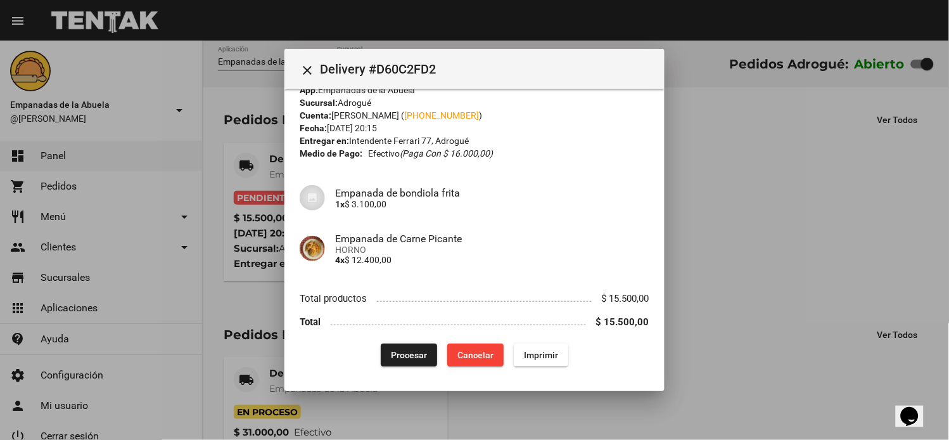
click at [402, 350] on span "Procesar" at bounding box center [409, 355] width 36 height 10
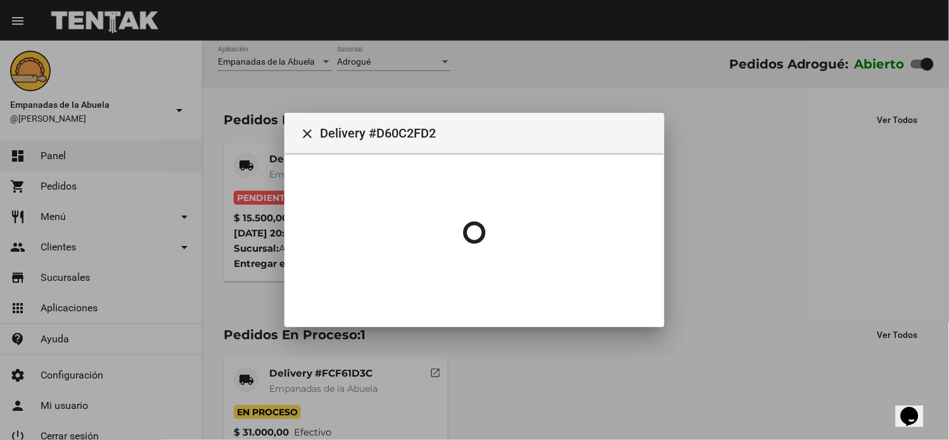
scroll to position [0, 0]
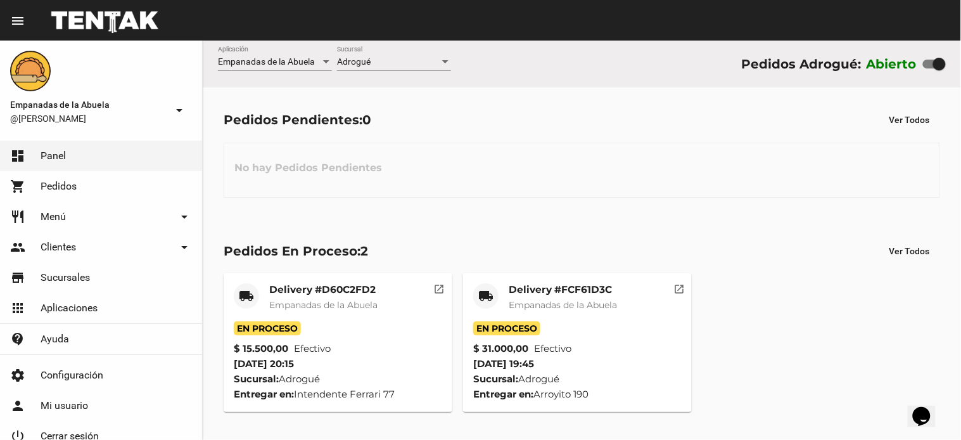
click at [371, 41] on div "Empanadas de la Abuela Aplicación Adrogué Sucursal Pedidos Adrogué: Abierto" at bounding box center [582, 64] width 758 height 47
click at [393, 60] on div "Adrogué" at bounding box center [388, 62] width 103 height 10
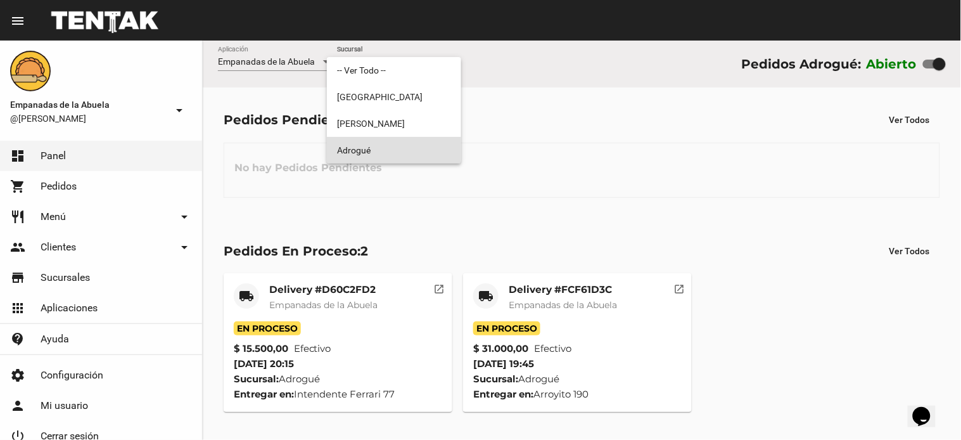
click at [373, 146] on span "Adrogué" at bounding box center [394, 150] width 114 height 27
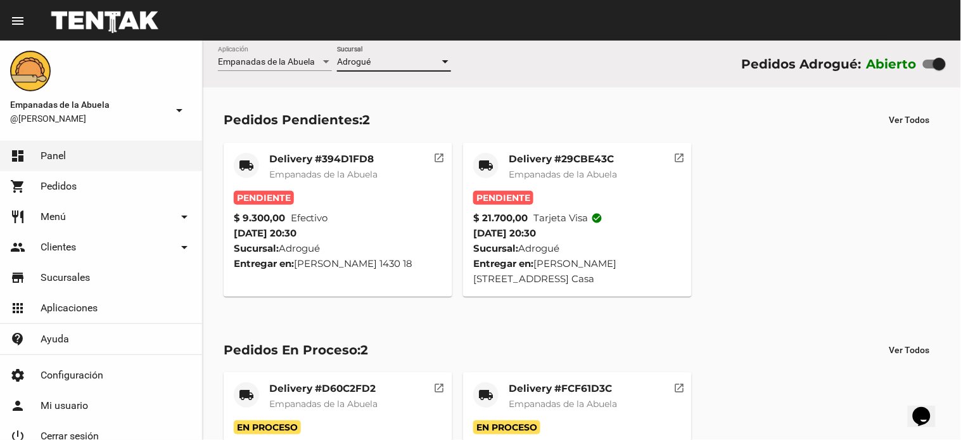
click at [514, 167] on div "Delivery #29CBE43C Empanadas de la Abuela" at bounding box center [563, 172] width 108 height 38
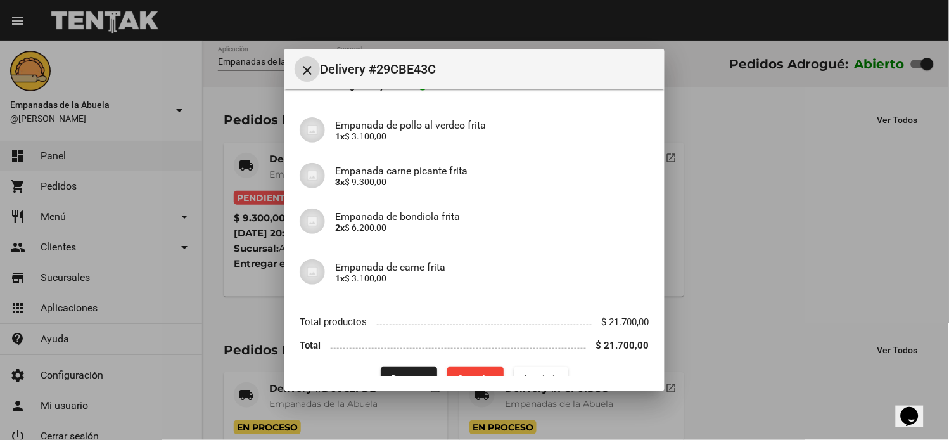
scroll to position [112, 0]
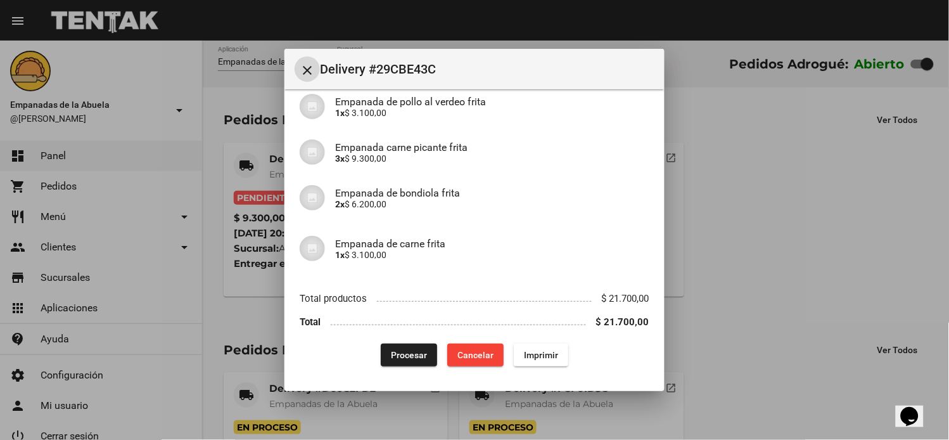
click at [532, 355] on span "Imprimir" at bounding box center [541, 355] width 34 height 10
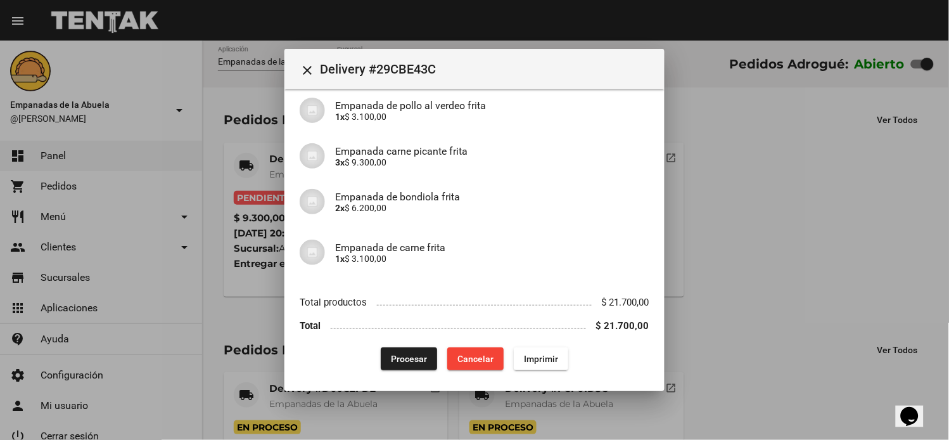
scroll to position [112, 0]
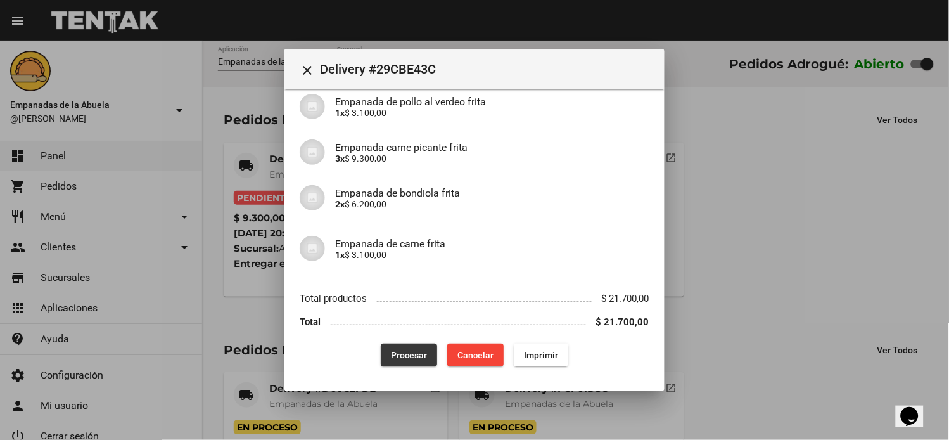
click at [404, 350] on span "Procesar" at bounding box center [409, 355] width 36 height 10
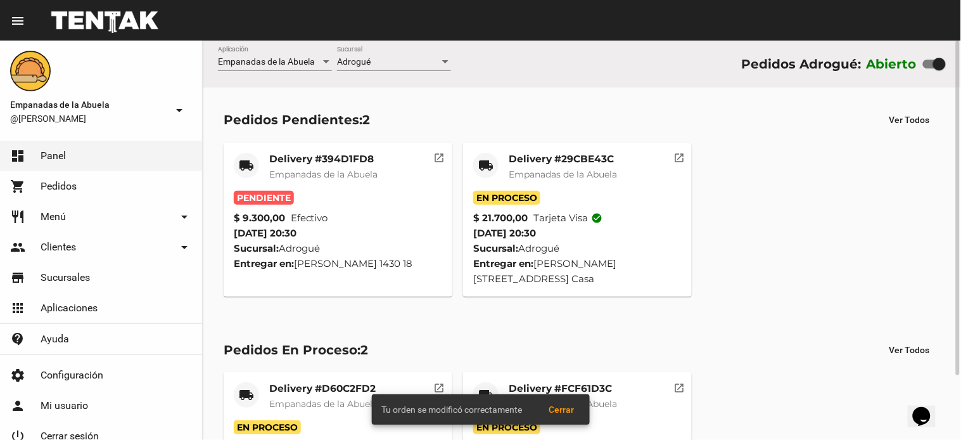
click at [324, 162] on mat-card-title "Delivery #394D1FD8" at bounding box center [323, 159] width 108 height 13
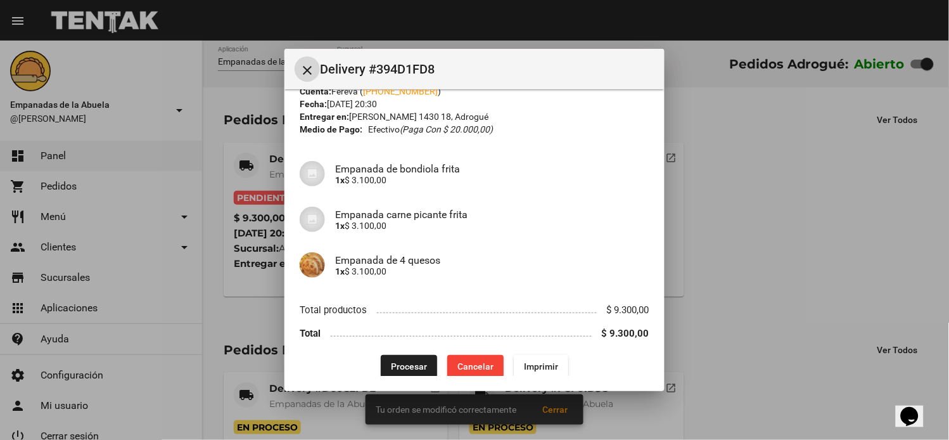
scroll to position [57, 0]
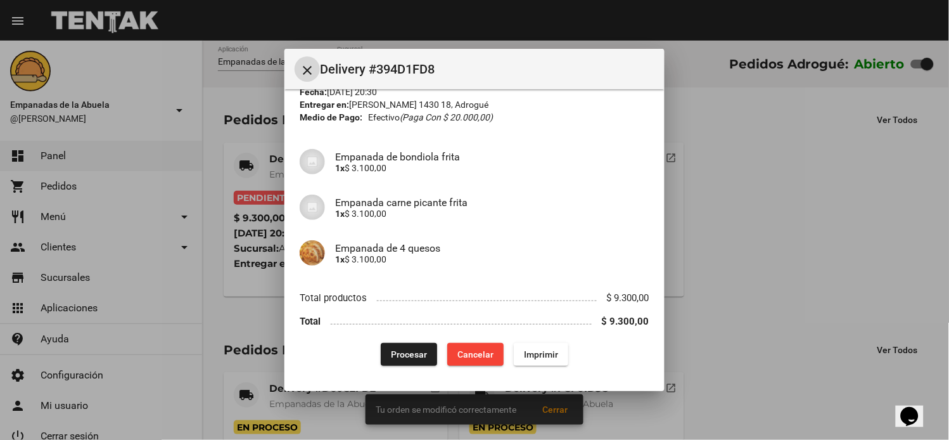
click at [542, 349] on span "Imprimir" at bounding box center [541, 354] width 34 height 10
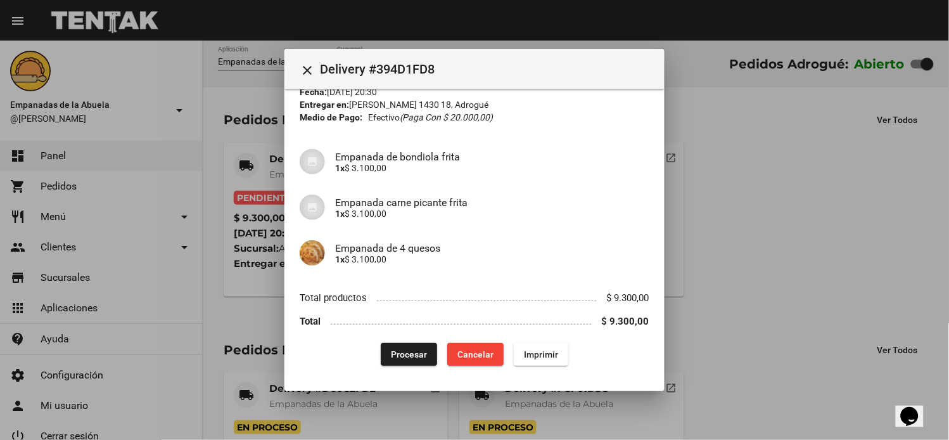
click at [416, 349] on span "Procesar" at bounding box center [409, 354] width 36 height 10
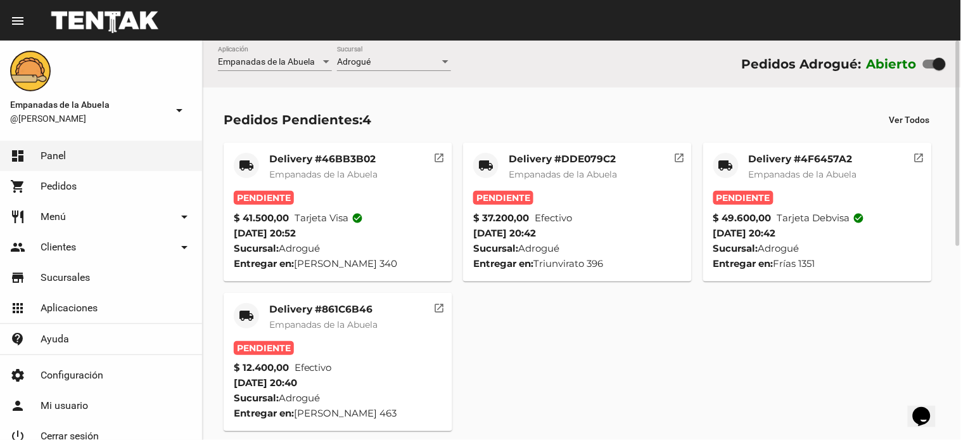
click at [278, 317] on div "Delivery #861C6B46 Empanadas de la Abuela" at bounding box center [323, 322] width 108 height 38
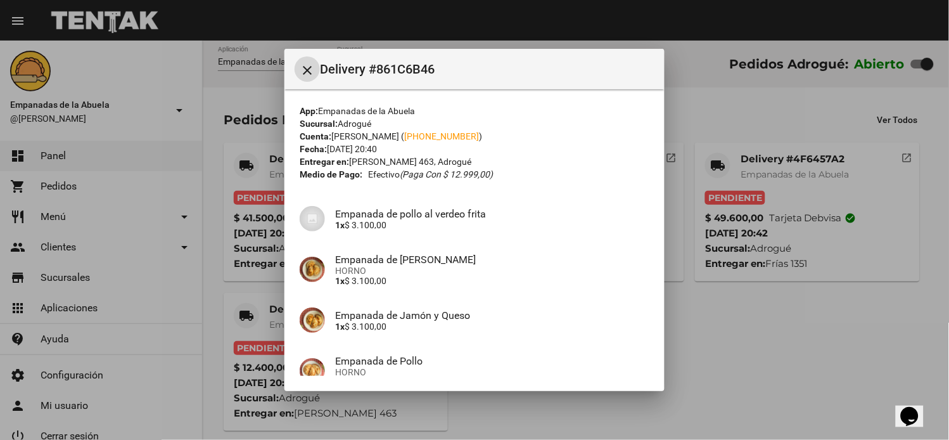
scroll to position [122, 0]
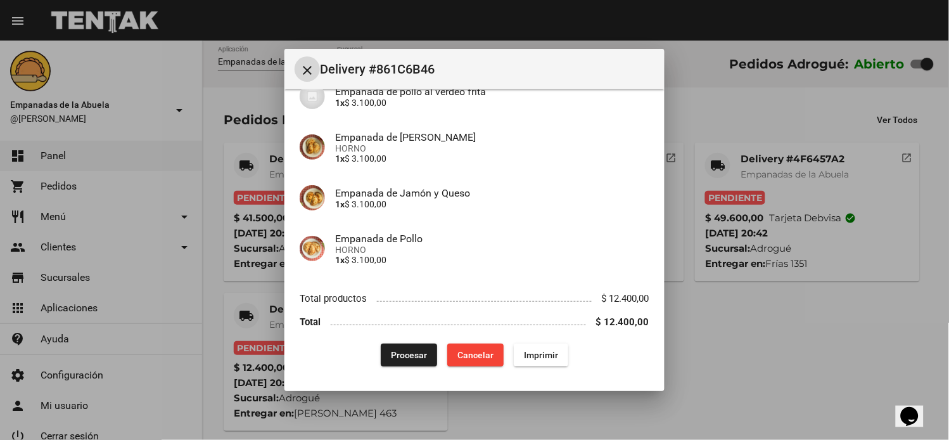
click at [527, 350] on span "Imprimir" at bounding box center [541, 355] width 34 height 10
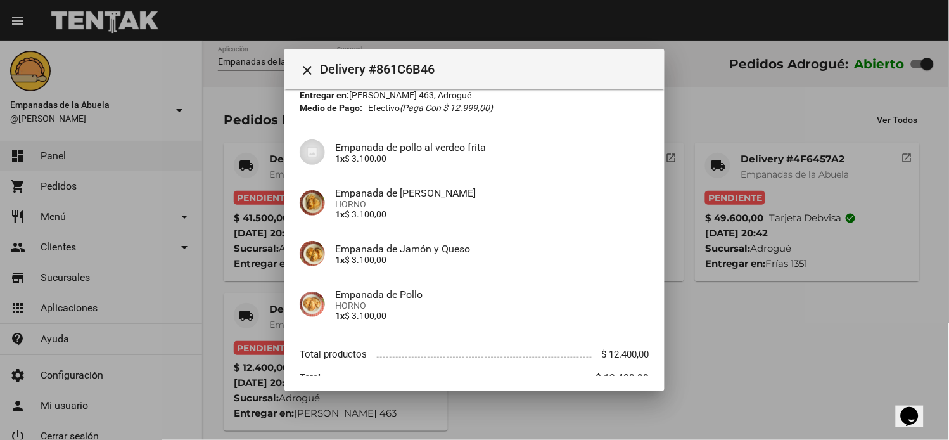
scroll to position [122, 0]
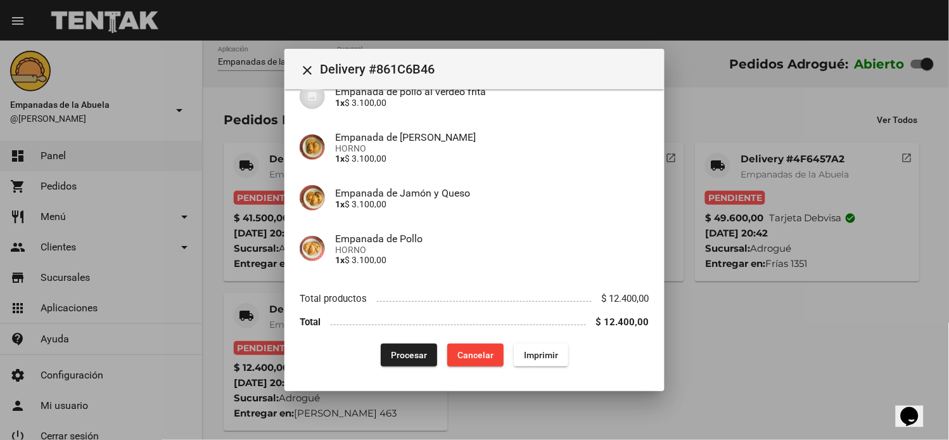
click at [391, 354] on span "Procesar" at bounding box center [409, 355] width 36 height 10
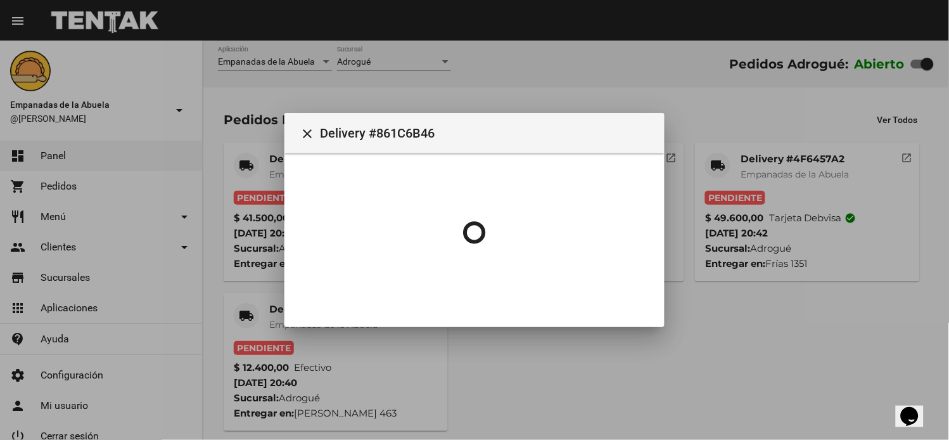
scroll to position [0, 0]
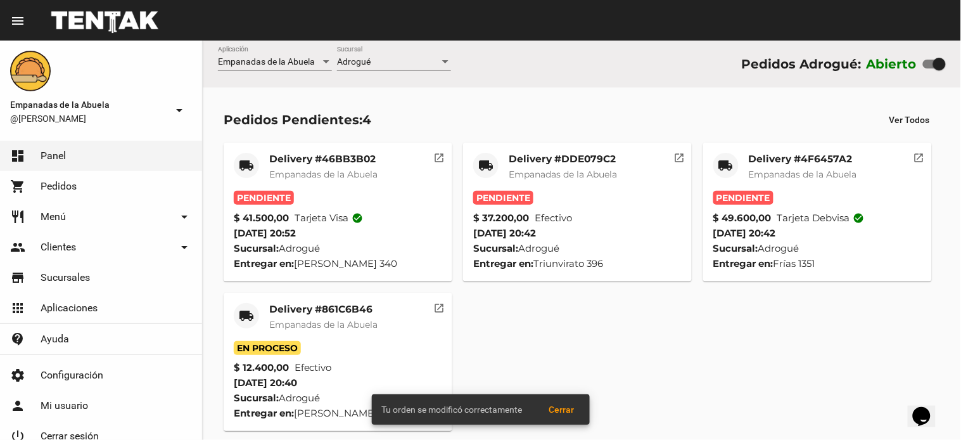
click at [769, 160] on mat-card-title "Delivery #4F6457A2" at bounding box center [803, 159] width 108 height 13
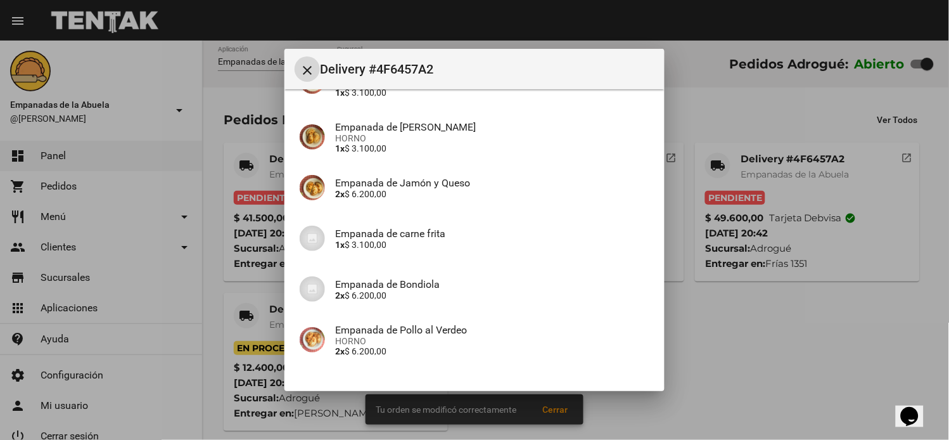
scroll to position [492, 0]
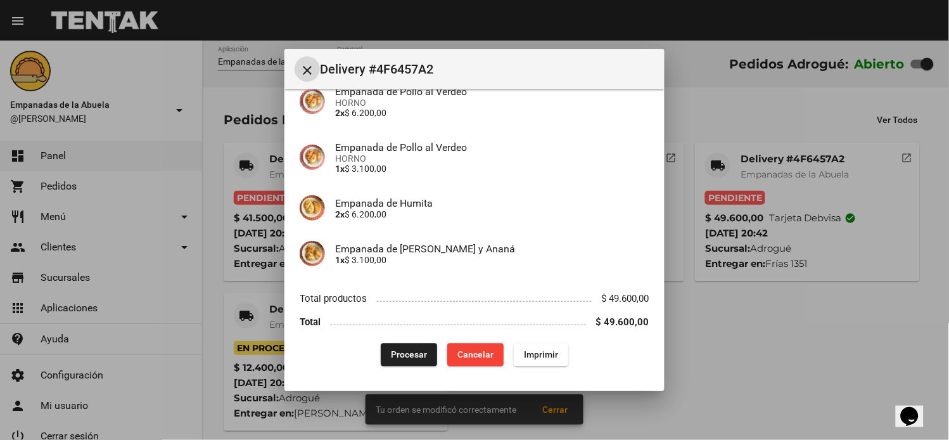
click at [535, 352] on span "Imprimir" at bounding box center [541, 355] width 34 height 10
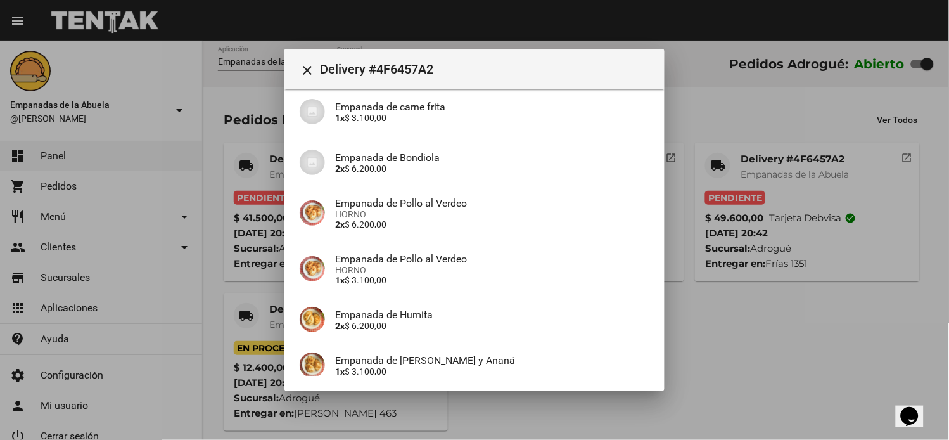
scroll to position [492, 0]
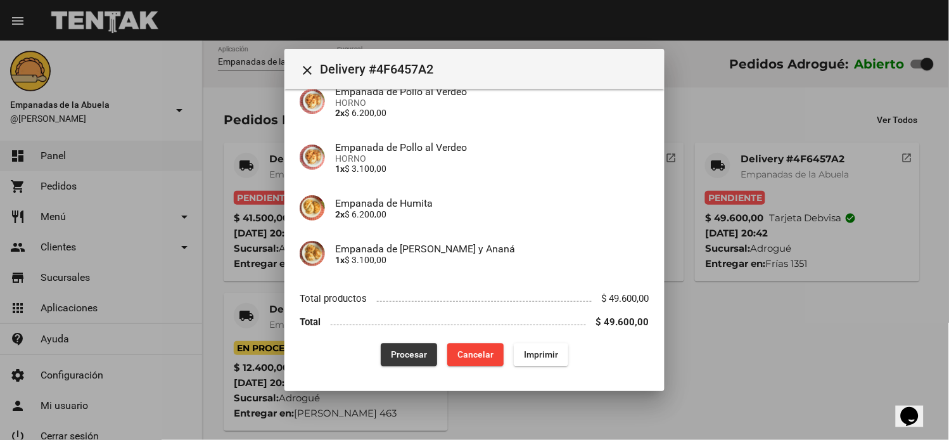
click at [399, 352] on span "Procesar" at bounding box center [409, 355] width 36 height 10
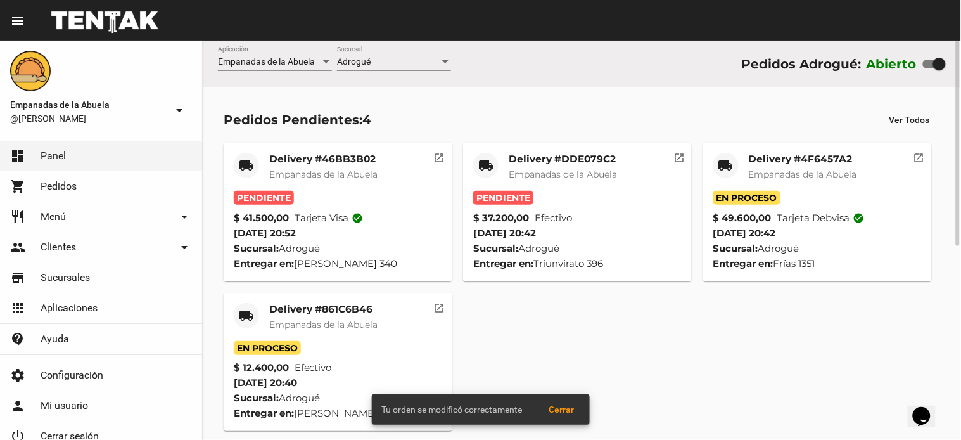
click at [540, 165] on div "Delivery #DDE079C2 Empanadas de la Abuela" at bounding box center [563, 172] width 108 height 38
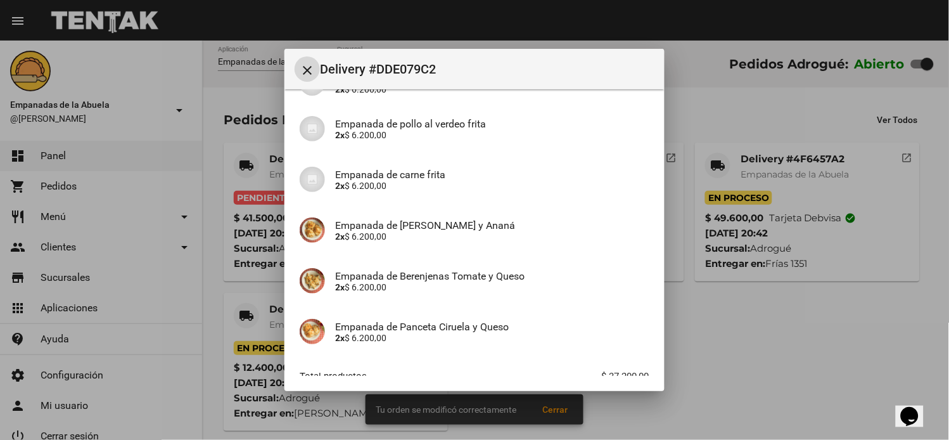
scroll to position [214, 0]
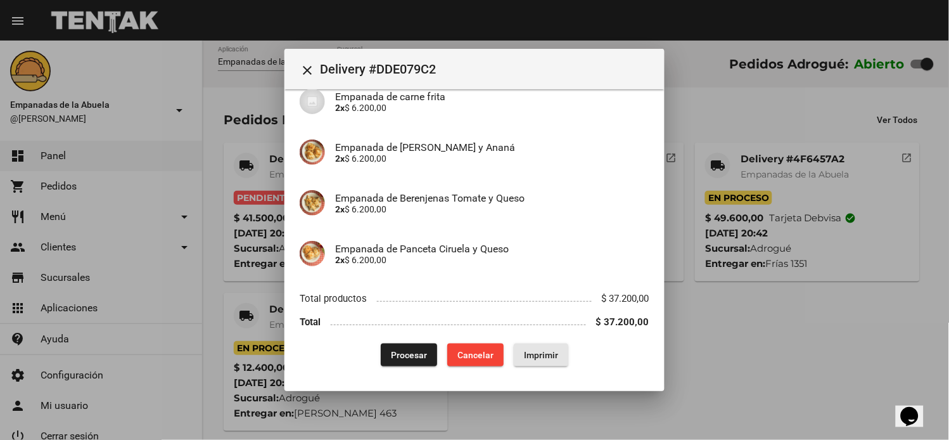
click at [542, 356] on span "Imprimir" at bounding box center [541, 355] width 34 height 10
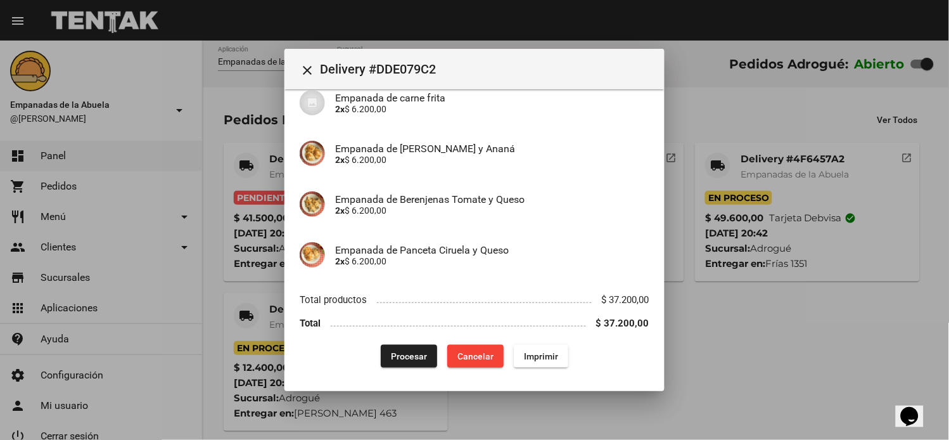
scroll to position [214, 0]
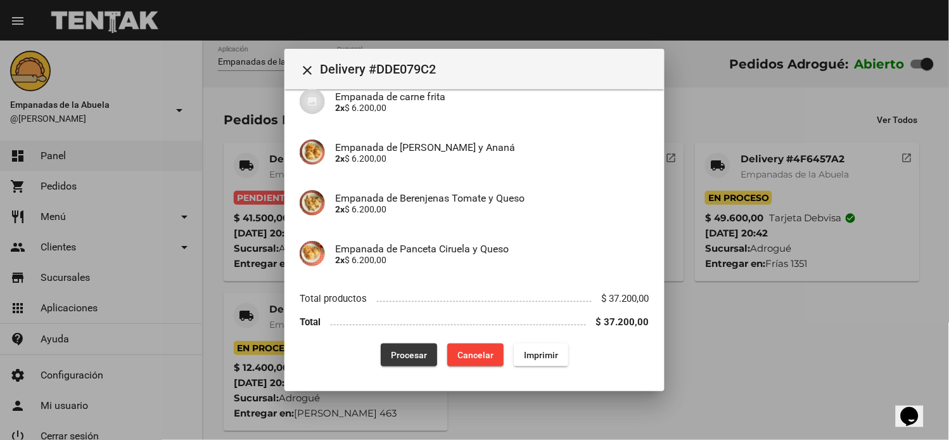
click at [390, 347] on button "Procesar" at bounding box center [409, 354] width 56 height 23
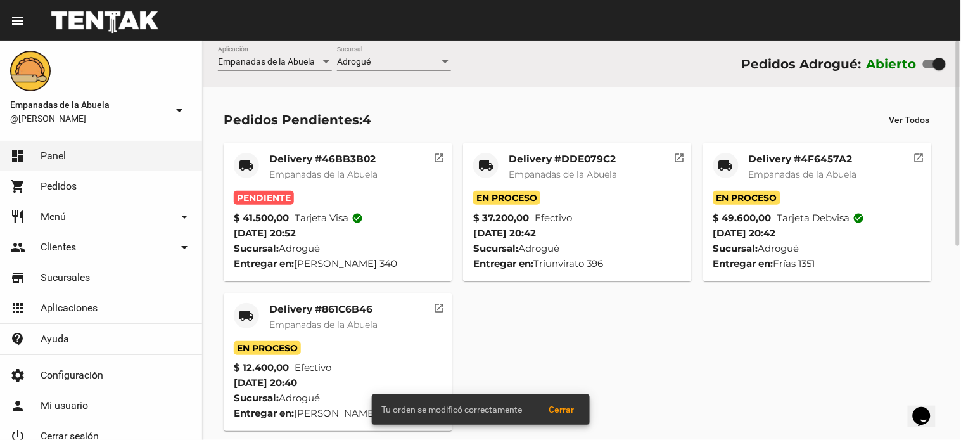
click at [280, 163] on mat-card-title "Delivery #46BB3B02" at bounding box center [323, 159] width 108 height 13
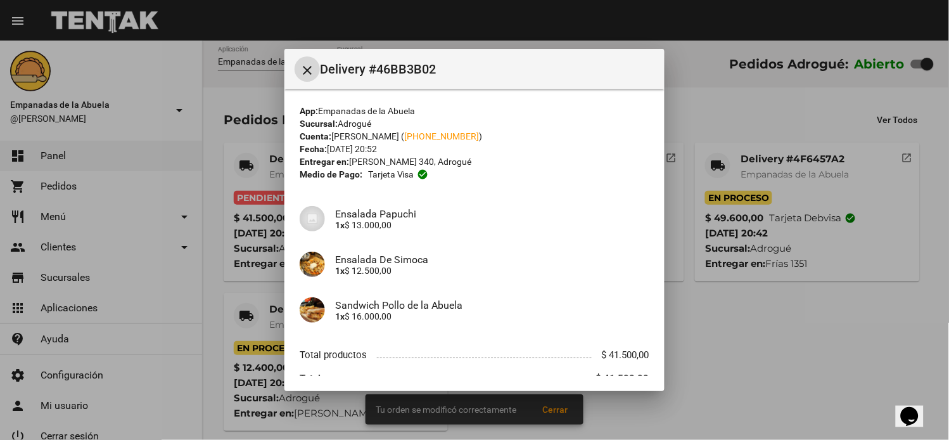
scroll to position [57, 0]
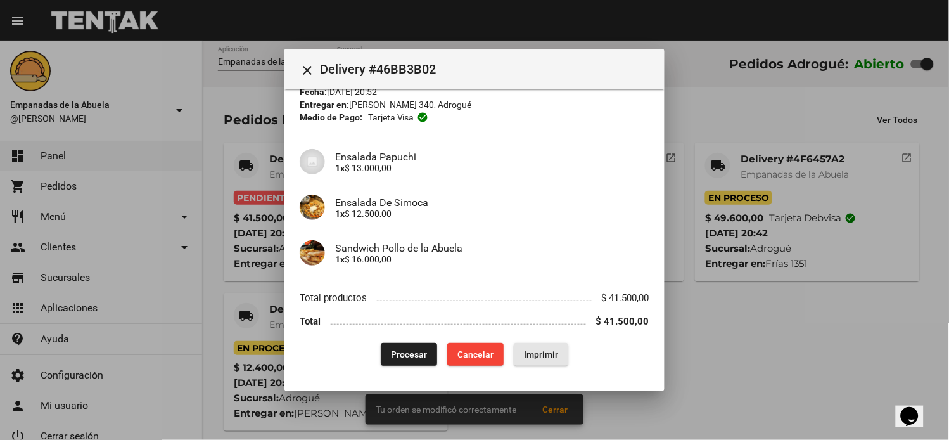
click at [533, 350] on span "Imprimir" at bounding box center [541, 354] width 34 height 10
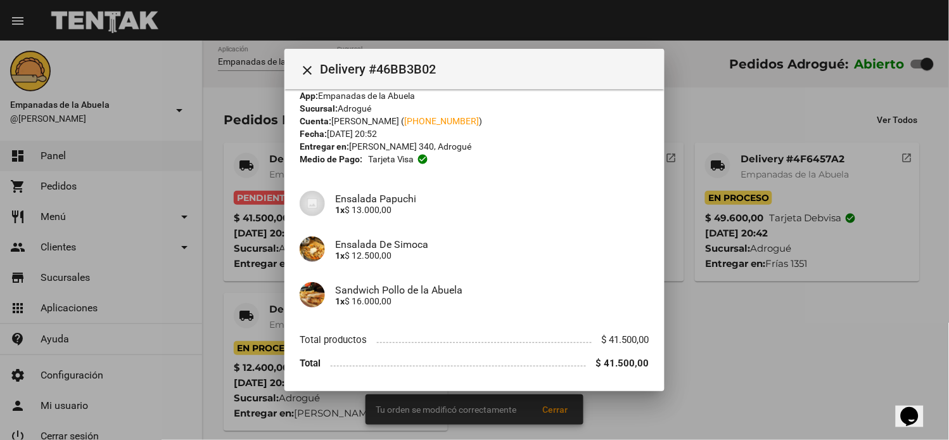
scroll to position [57, 0]
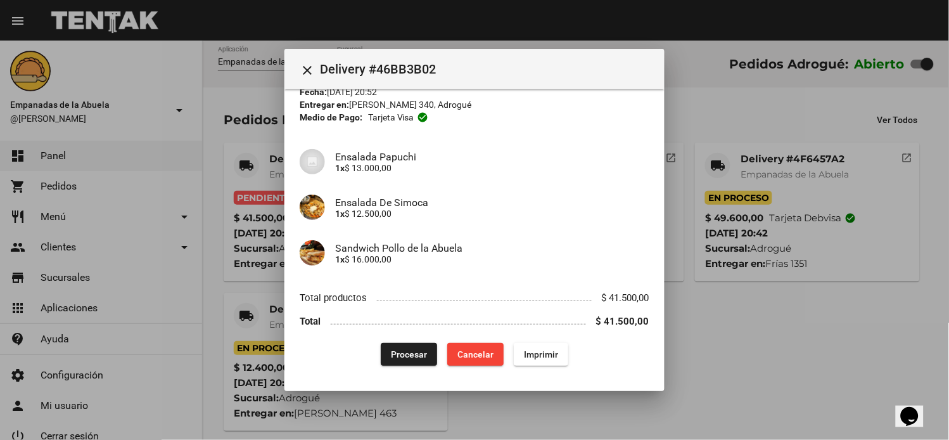
click at [404, 352] on span "Procesar" at bounding box center [409, 354] width 36 height 10
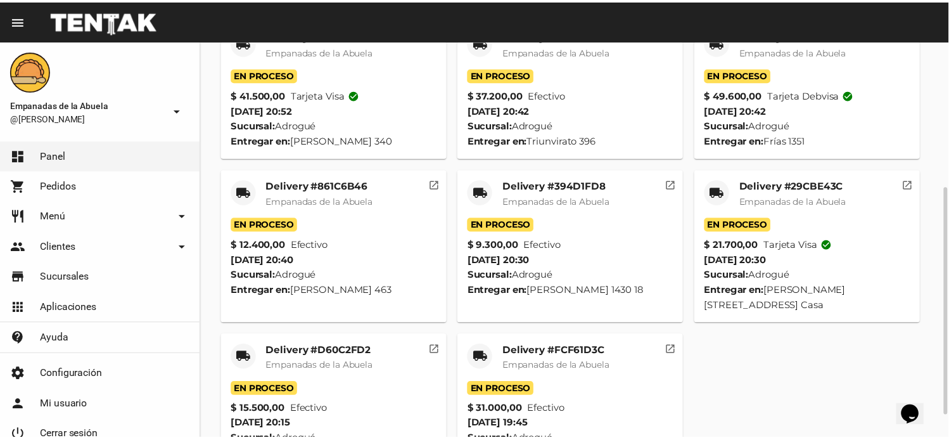
scroll to position [293, 0]
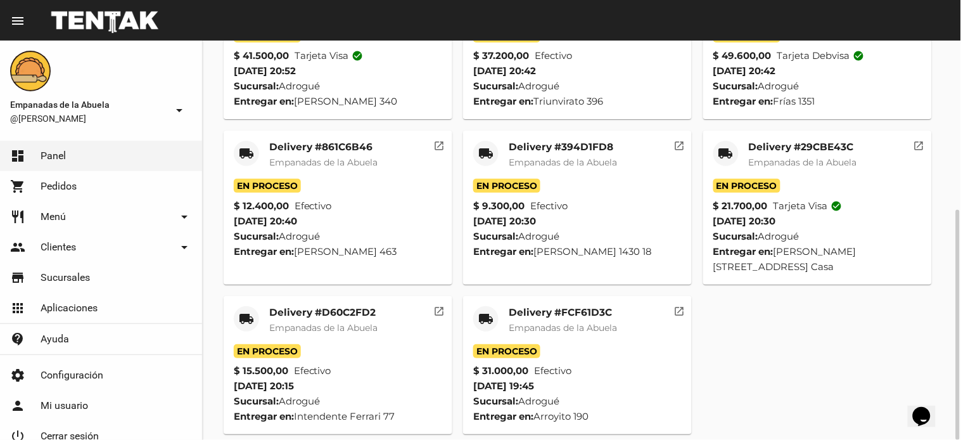
click at [584, 322] on span "Empanadas de la Abuela" at bounding box center [563, 327] width 108 height 11
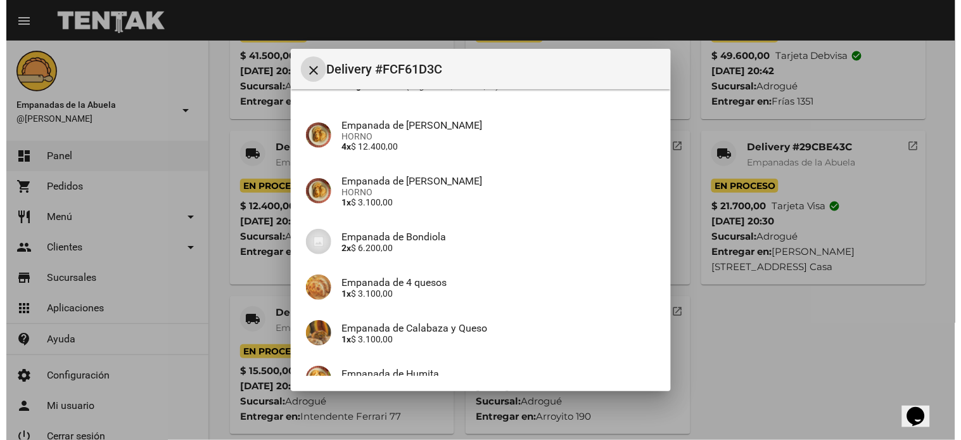
scroll to position [214, 0]
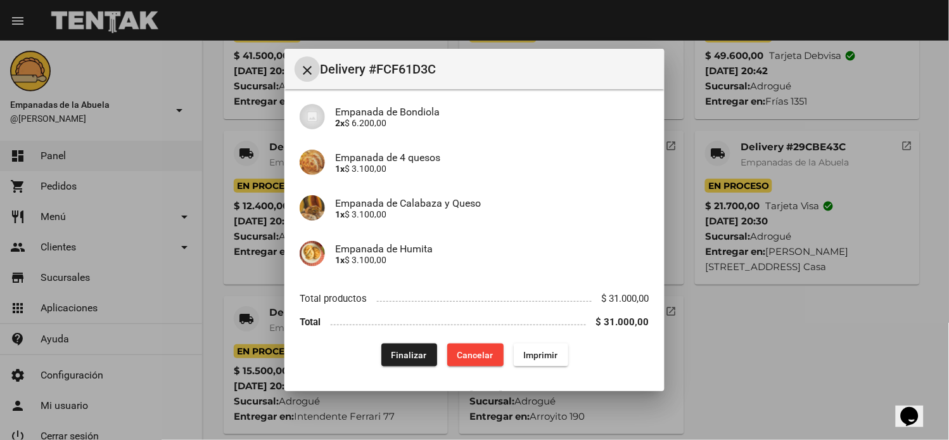
click at [314, 73] on mat-icon "close" at bounding box center [307, 70] width 15 height 15
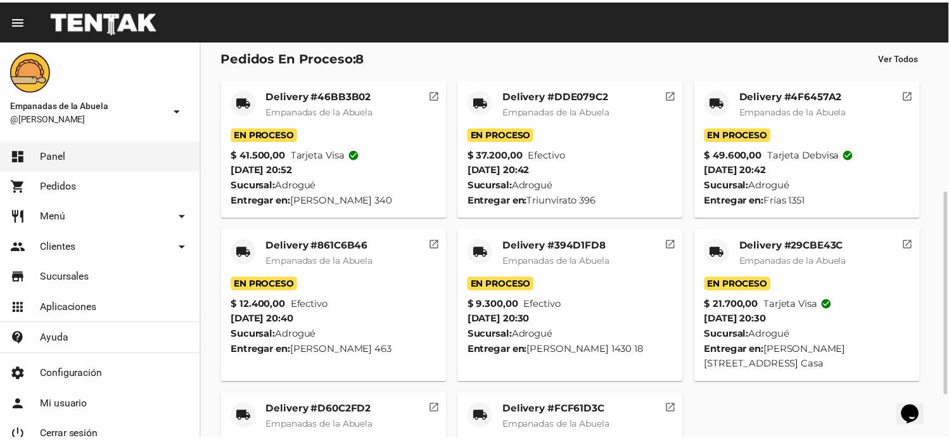
scroll to position [0, 0]
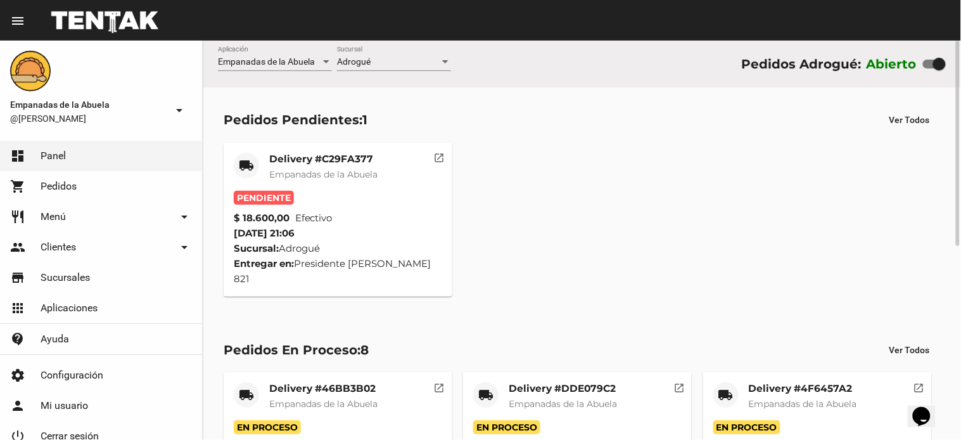
click at [375, 176] on span "Empanadas de la Abuela" at bounding box center [323, 174] width 108 height 11
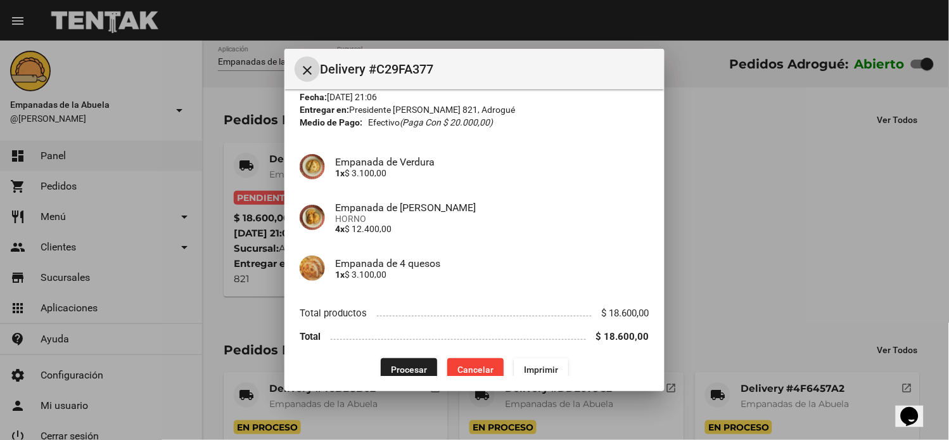
scroll to position [67, 0]
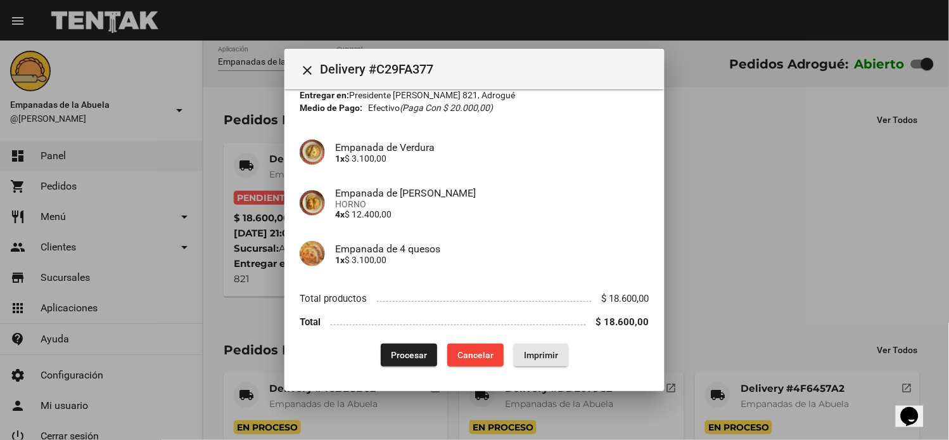
click at [541, 355] on span "Imprimir" at bounding box center [541, 355] width 34 height 10
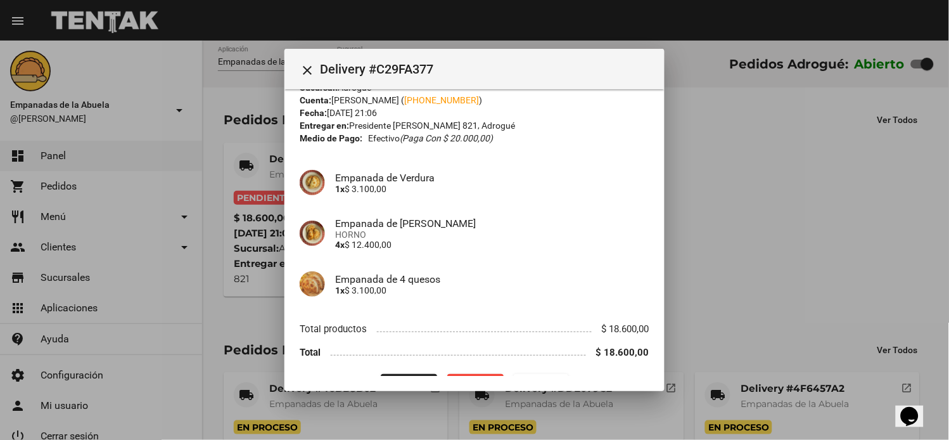
scroll to position [67, 0]
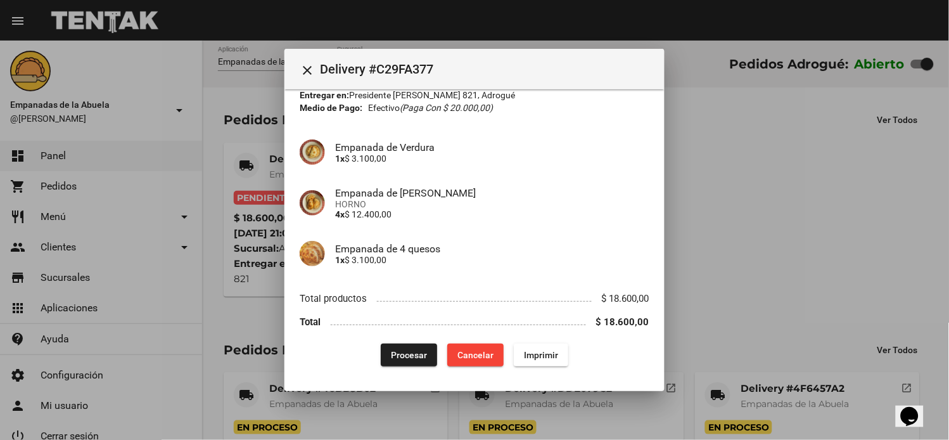
click at [399, 350] on span "Procesar" at bounding box center [409, 355] width 36 height 10
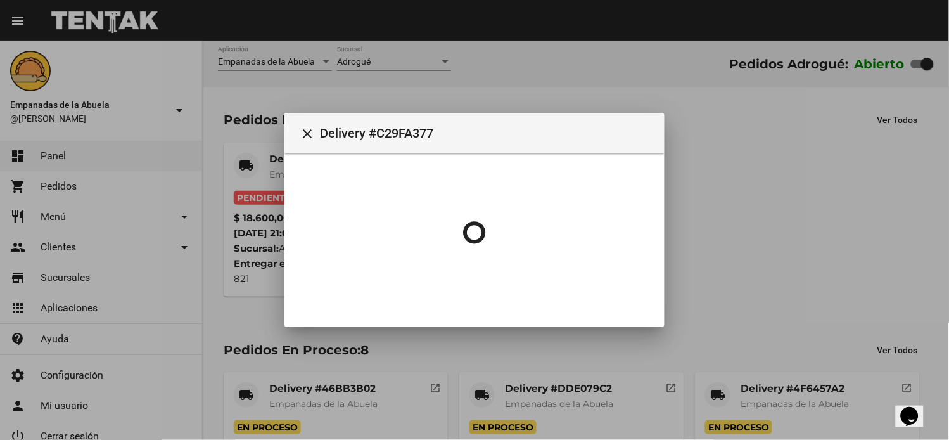
scroll to position [0, 0]
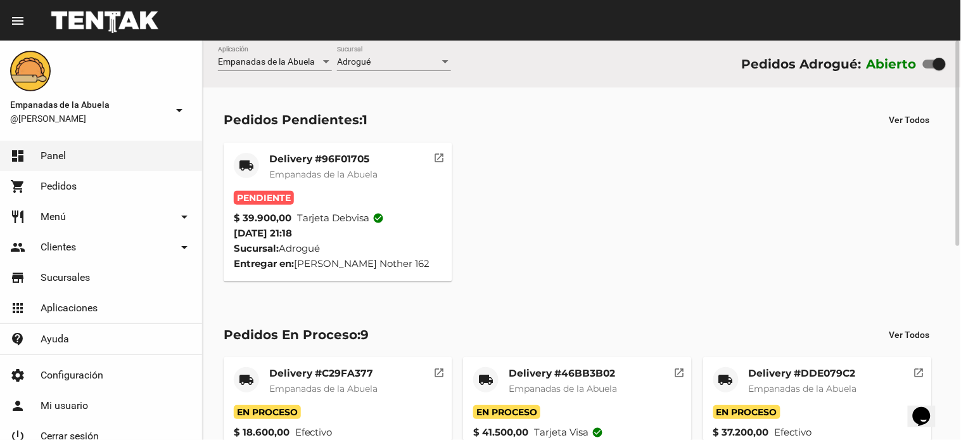
click at [348, 168] on mat-card-subtitle "Empanadas de la Abuela" at bounding box center [323, 174] width 108 height 13
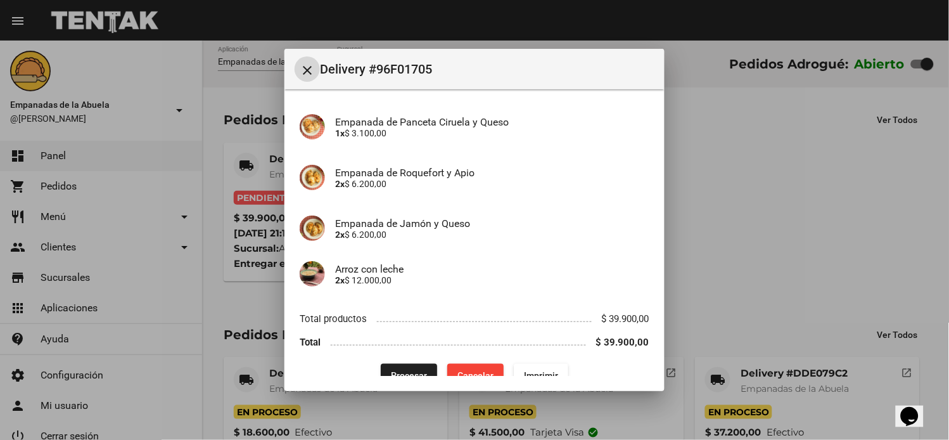
scroll to position [260, 0]
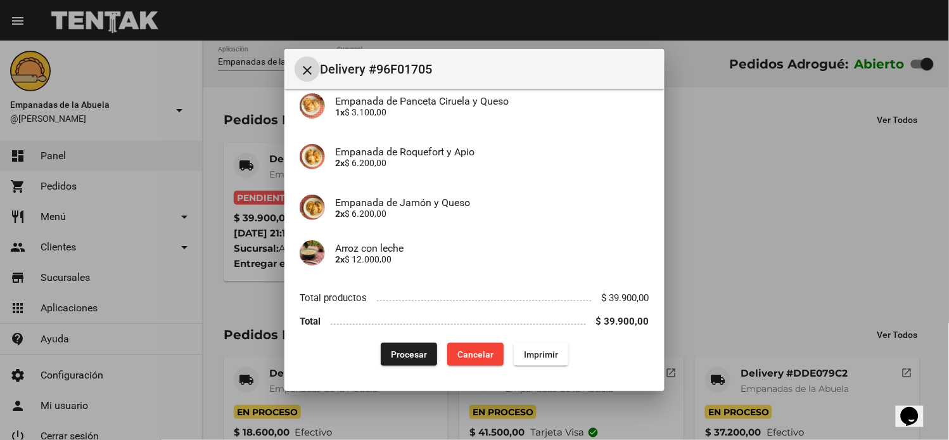
click at [543, 350] on span "Imprimir" at bounding box center [541, 354] width 34 height 10
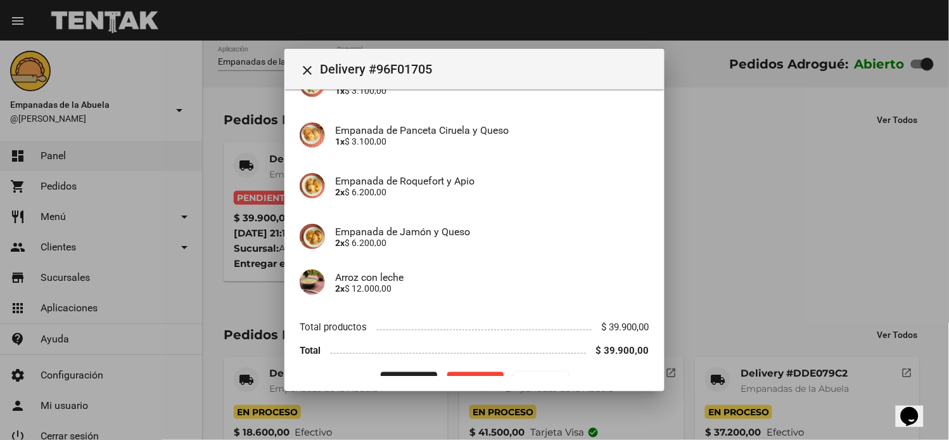
scroll to position [260, 0]
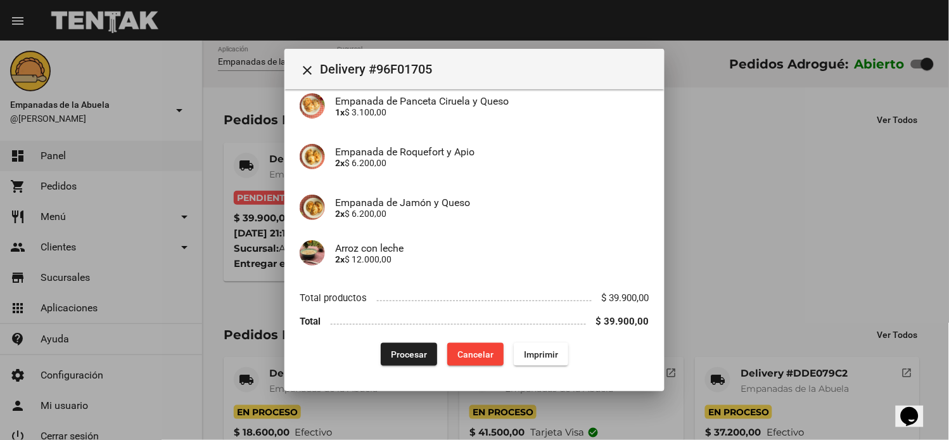
click at [412, 357] on span "Procesar" at bounding box center [409, 354] width 36 height 10
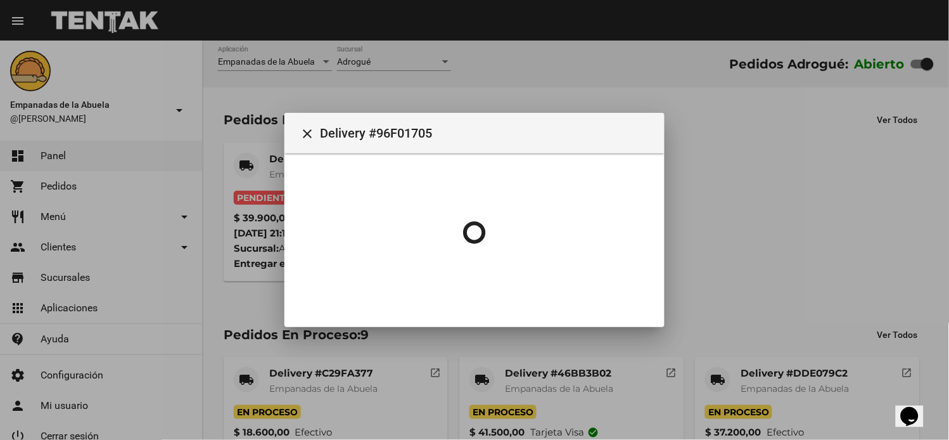
scroll to position [0, 0]
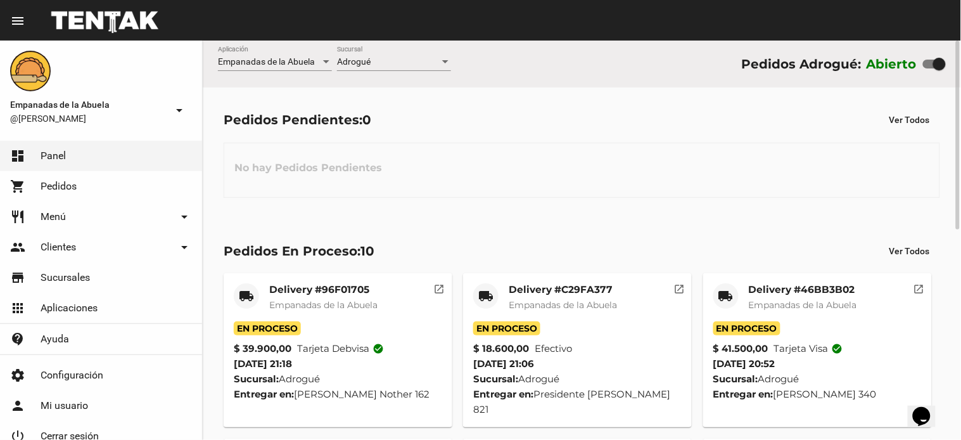
click at [373, 51] on div "Adrogué Sucursal" at bounding box center [394, 58] width 114 height 25
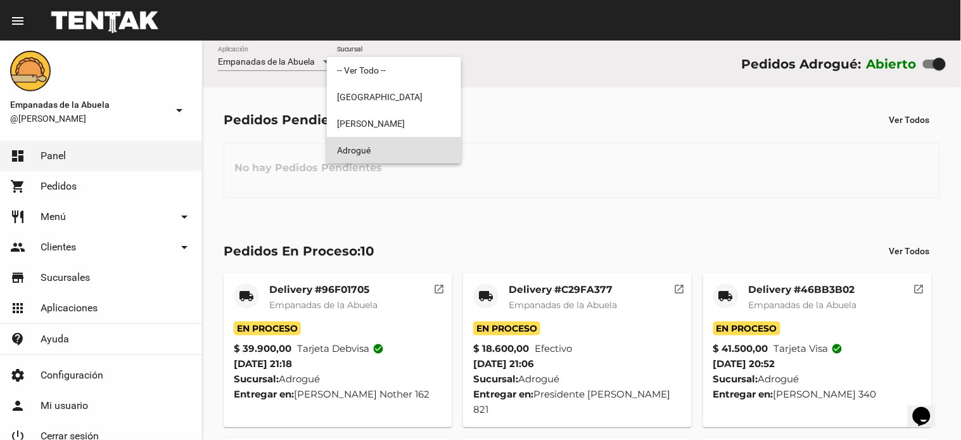
click at [366, 148] on span "Adrogué" at bounding box center [394, 150] width 114 height 27
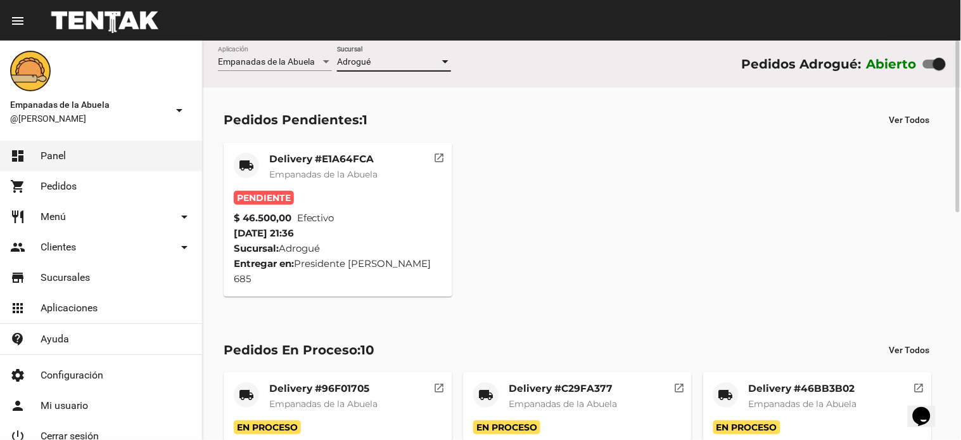
click at [345, 173] on span "Empanadas de la Abuela" at bounding box center [323, 174] width 108 height 11
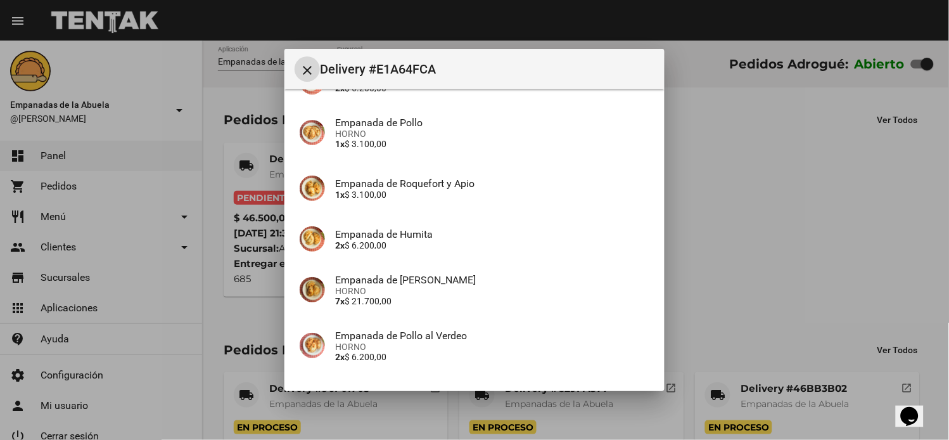
scroll to position [234, 0]
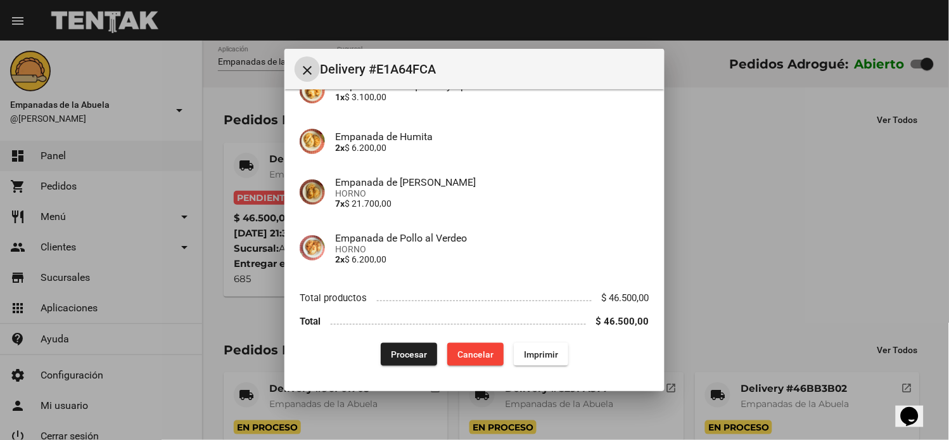
drag, startPoint x: 530, startPoint y: 340, endPoint x: 534, endPoint y: 350, distance: 11.1
click at [532, 348] on div "App: Empanadas de la Abuela Sucursal: Adrogué Cuenta: [PERSON_NAME] ( [PHONE_NU…" at bounding box center [475, 117] width 350 height 495
click at [539, 353] on span "Imprimir" at bounding box center [541, 354] width 34 height 10
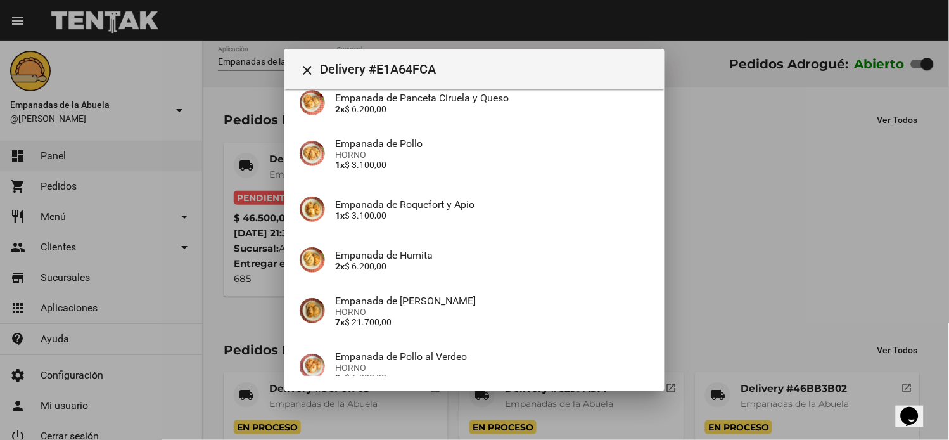
scroll to position [234, 0]
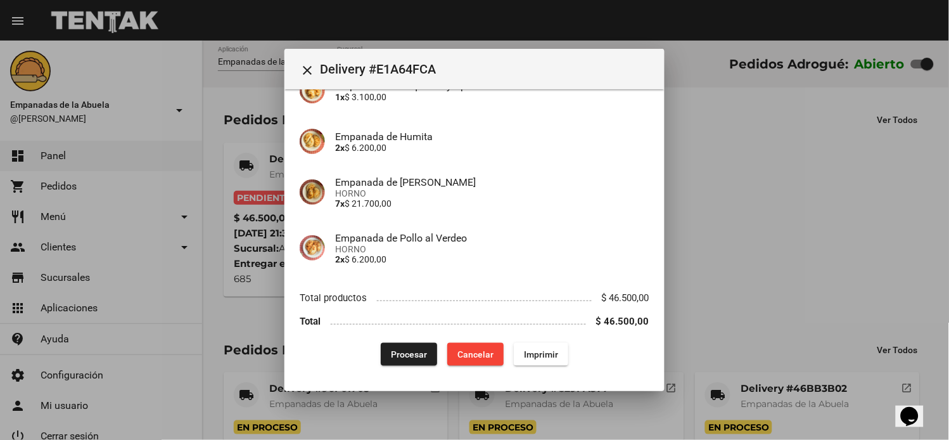
click at [404, 355] on span "Procesar" at bounding box center [409, 354] width 36 height 10
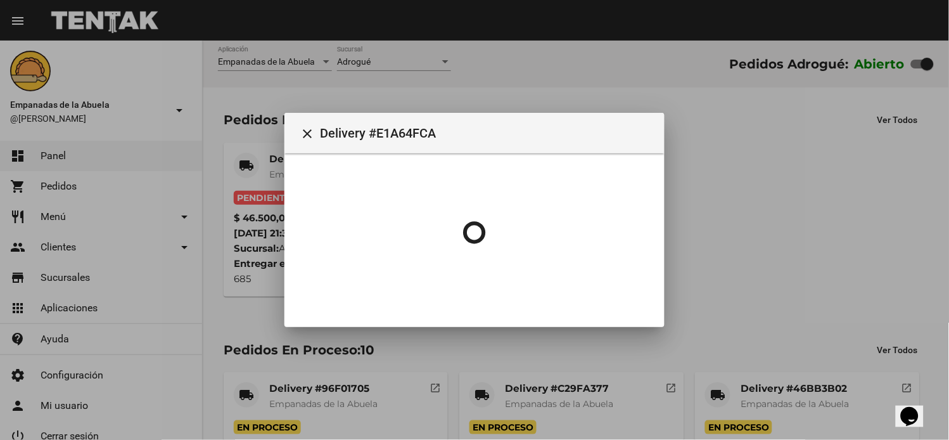
scroll to position [0, 0]
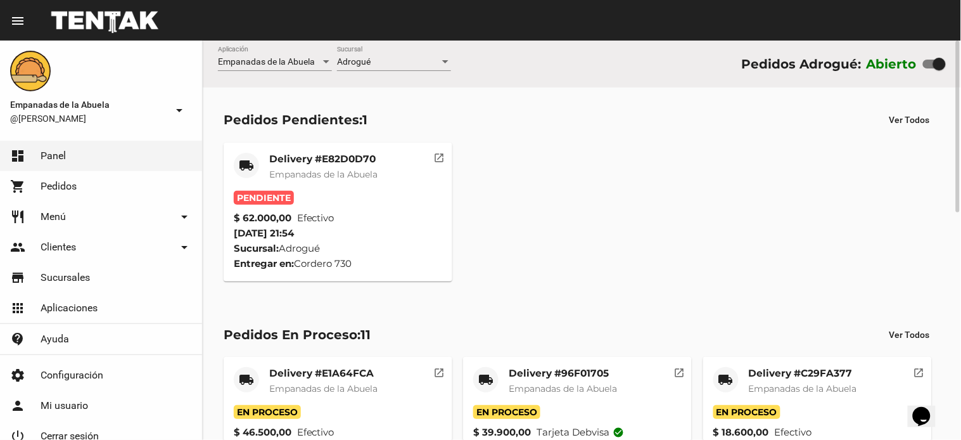
click at [314, 153] on mat-card-title "Delivery #E82D0D70" at bounding box center [323, 159] width 108 height 13
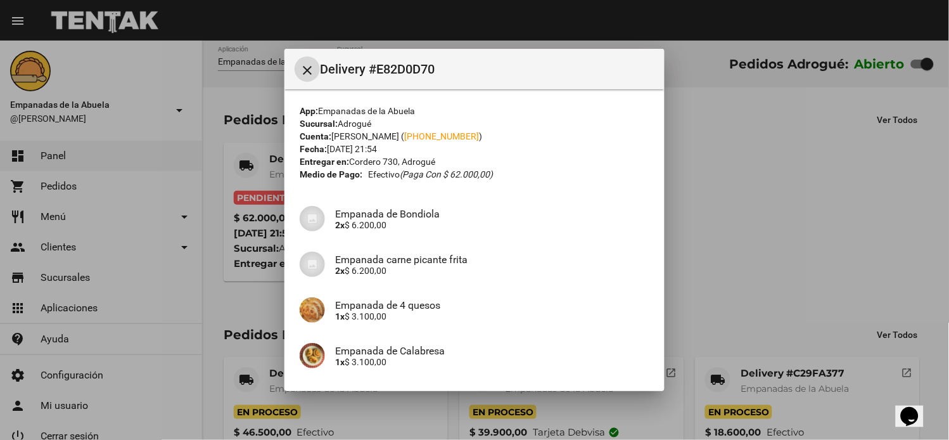
scroll to position [396, 0]
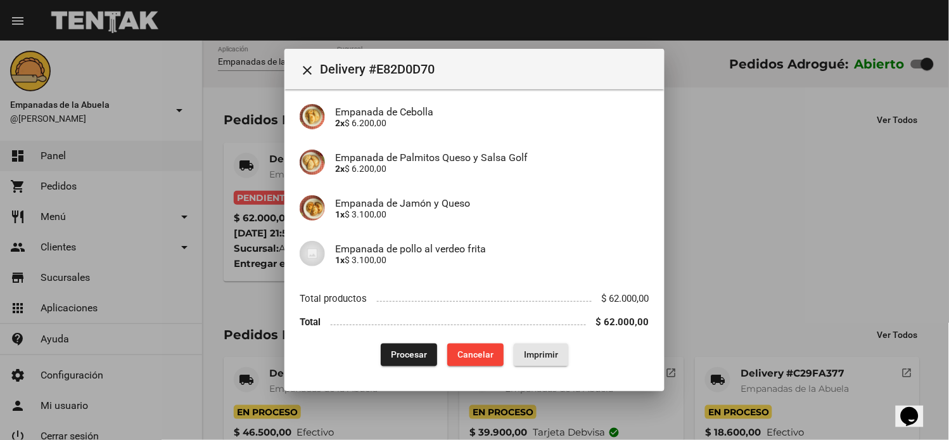
click at [548, 359] on button "Imprimir" at bounding box center [541, 354] width 54 height 23
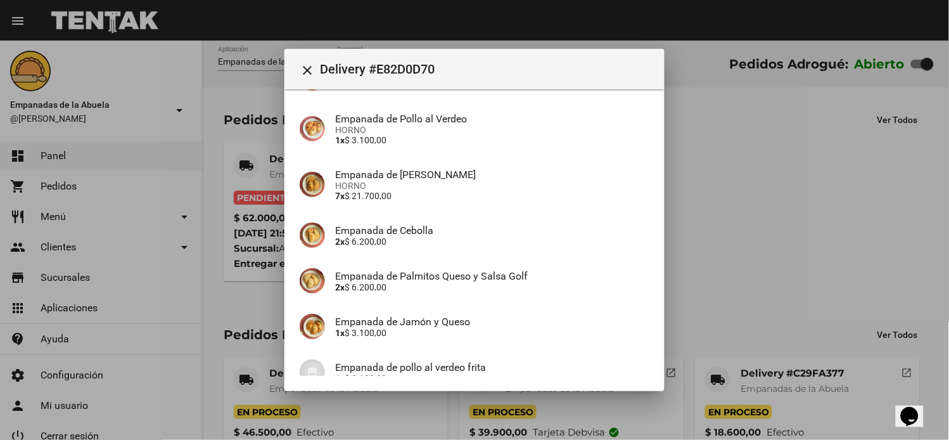
scroll to position [396, 0]
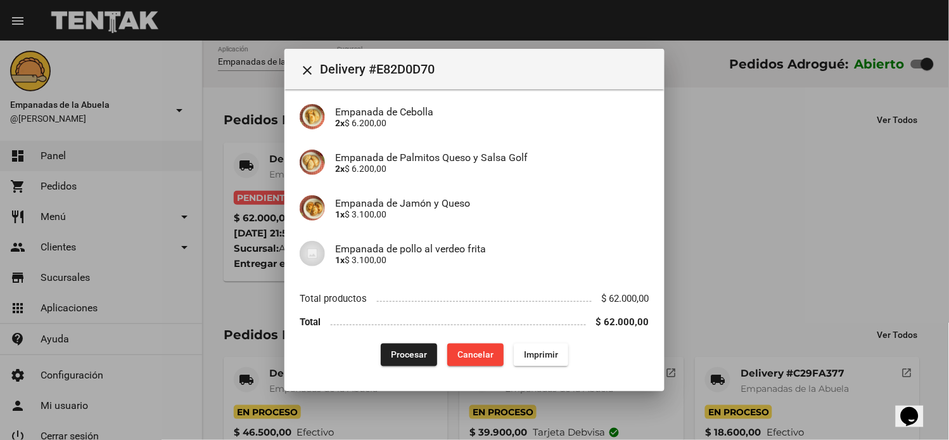
click at [391, 354] on span "Procesar" at bounding box center [409, 355] width 36 height 10
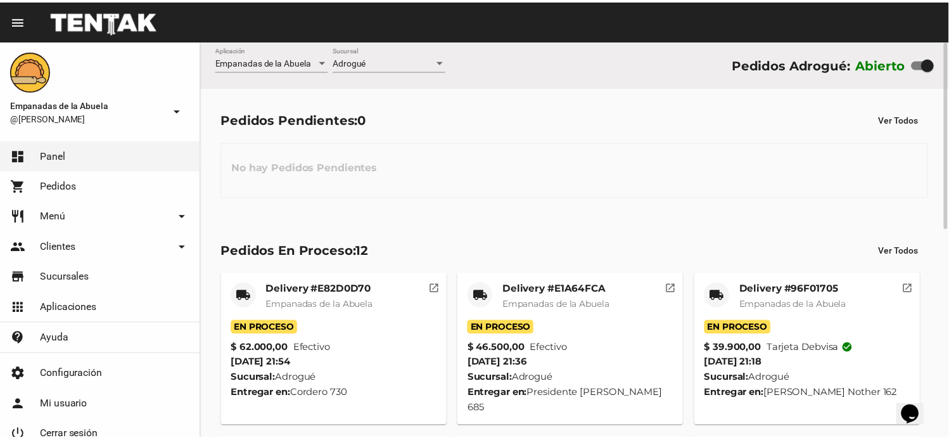
scroll to position [442, 0]
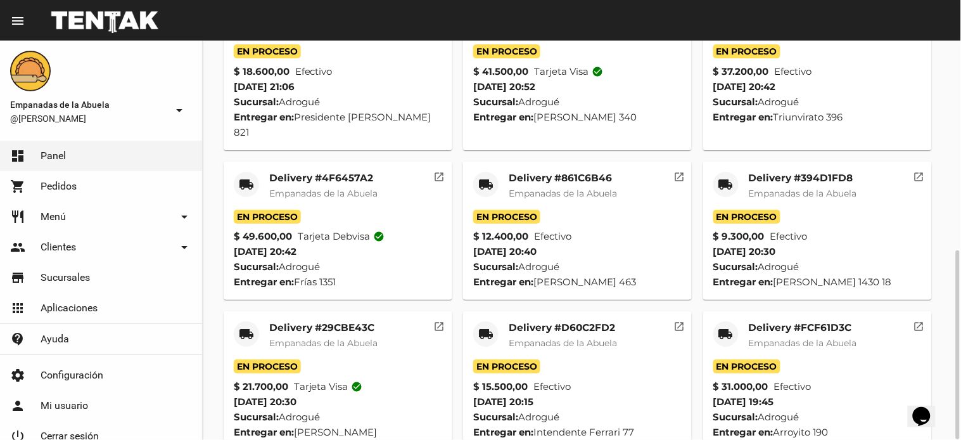
click at [729, 326] on mat-icon "local_shipping" at bounding box center [725, 333] width 15 height 15
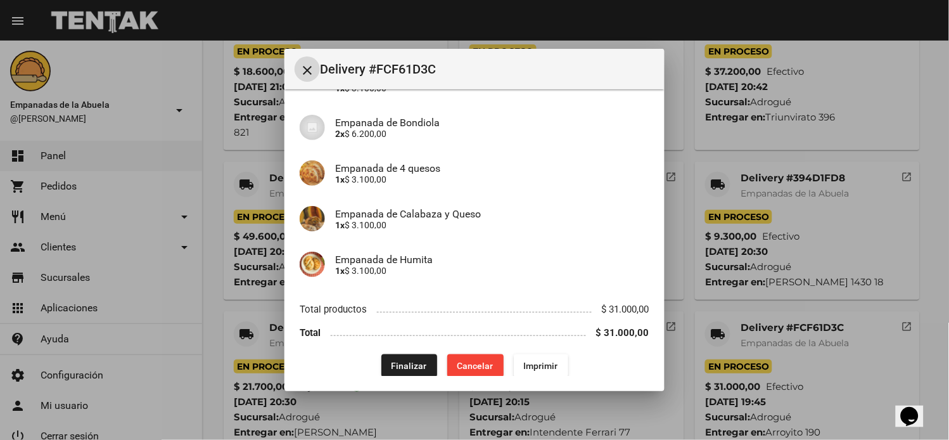
scroll to position [214, 0]
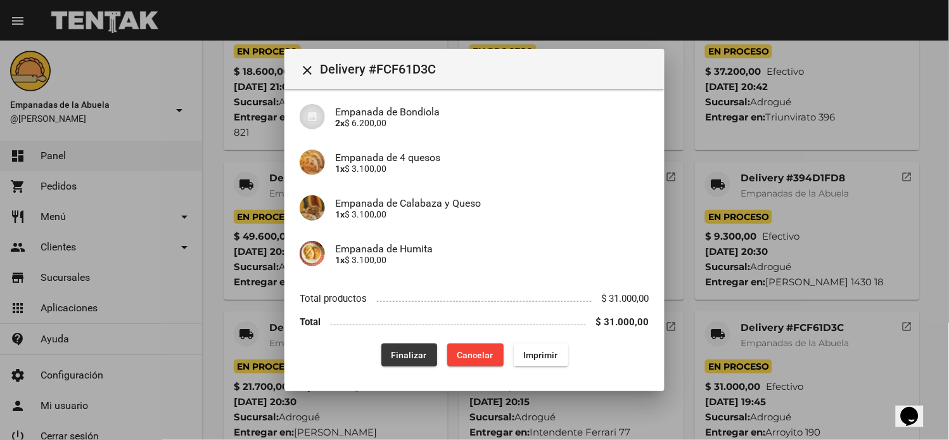
click at [396, 352] on span "Finalizar" at bounding box center [409, 355] width 35 height 10
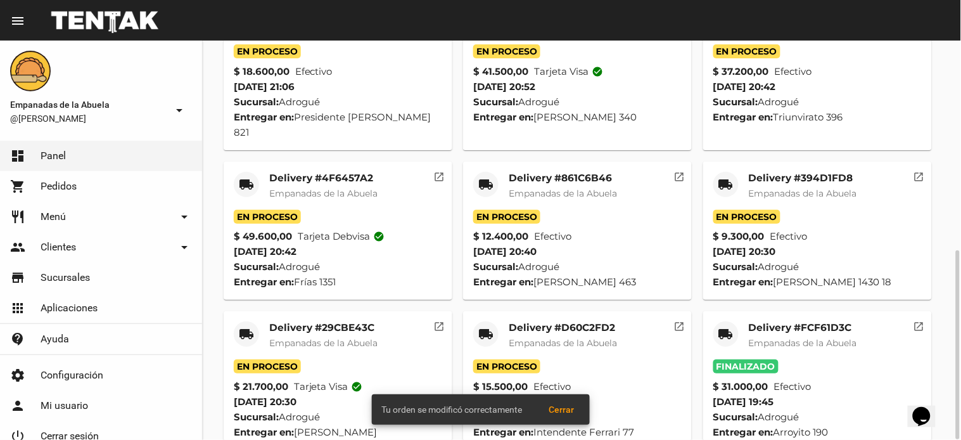
click at [479, 326] on mat-icon "local_shipping" at bounding box center [485, 333] width 15 height 15
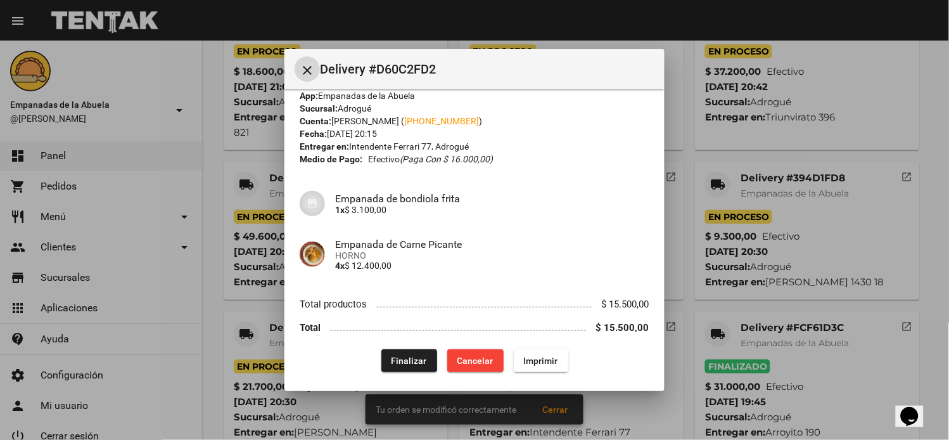
scroll to position [21, 0]
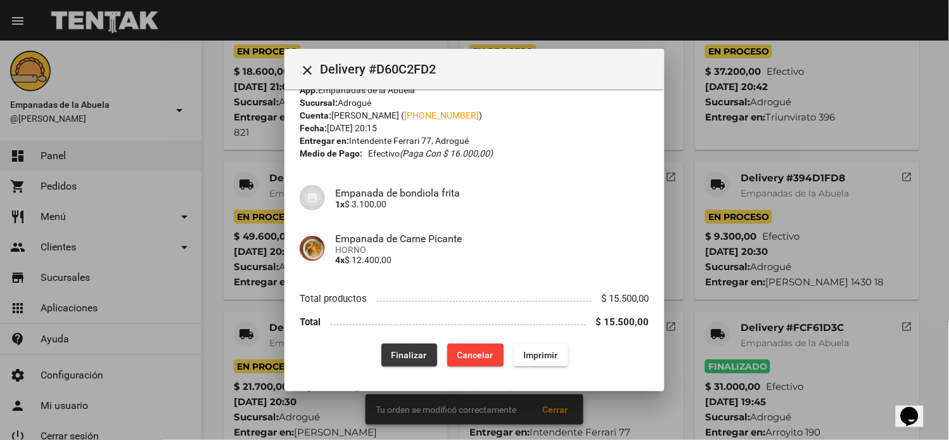
click at [411, 352] on span "Finalizar" at bounding box center [409, 355] width 35 height 10
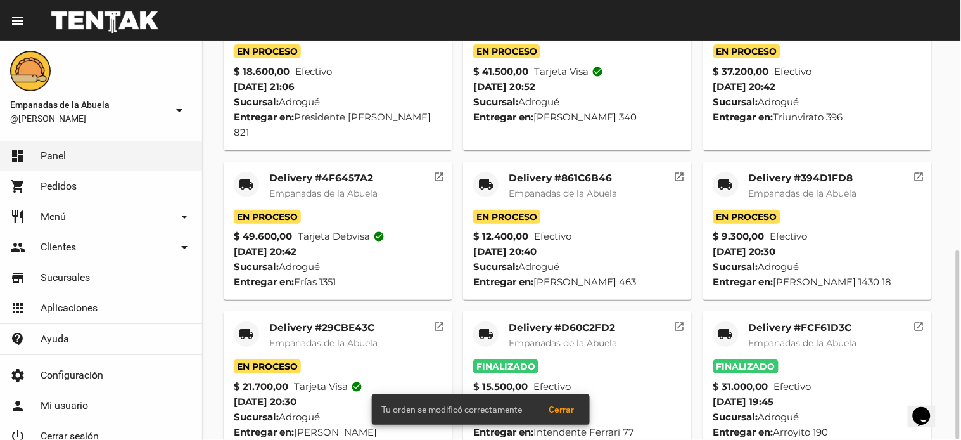
click at [244, 326] on mat-icon "local_shipping" at bounding box center [246, 333] width 15 height 15
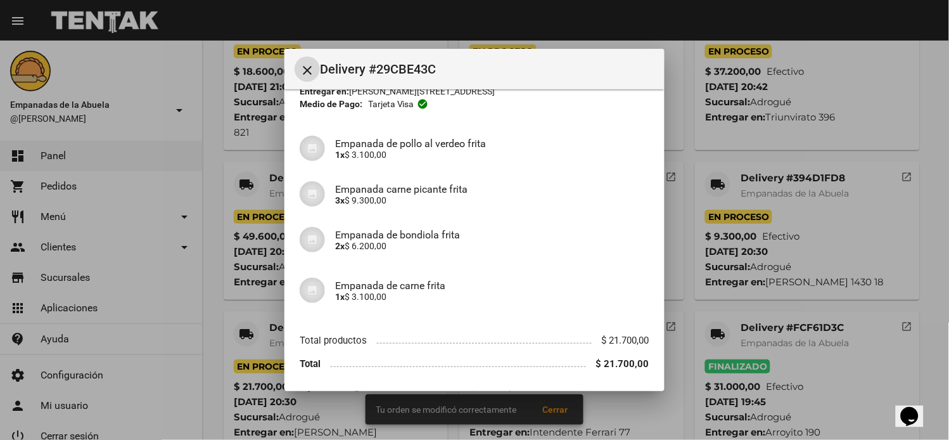
scroll to position [112, 0]
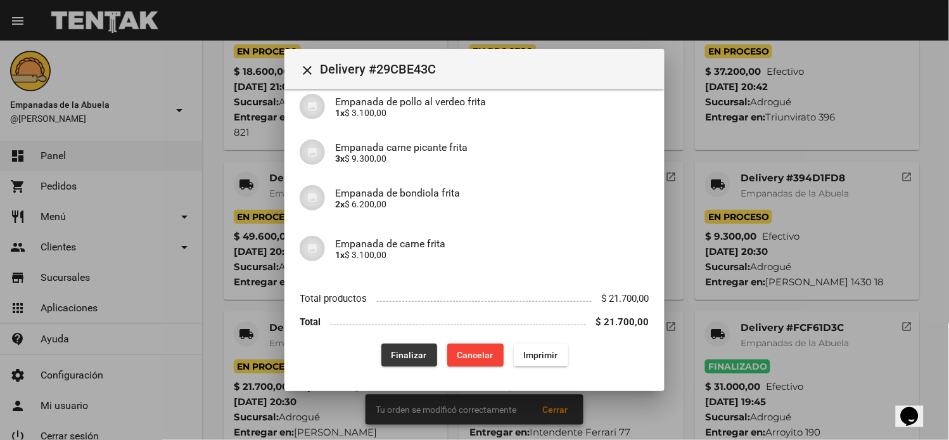
click at [425, 360] on button "Finalizar" at bounding box center [409, 354] width 56 height 23
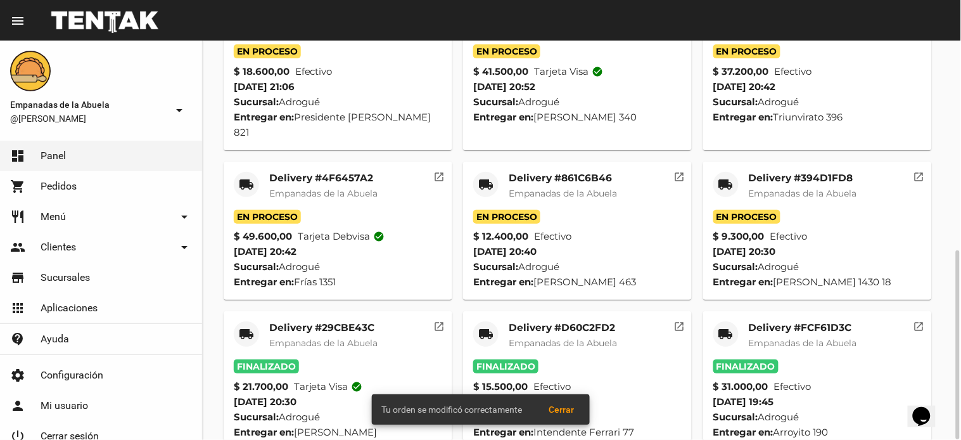
click at [716, 172] on div "local_shipping" at bounding box center [725, 184] width 25 height 25
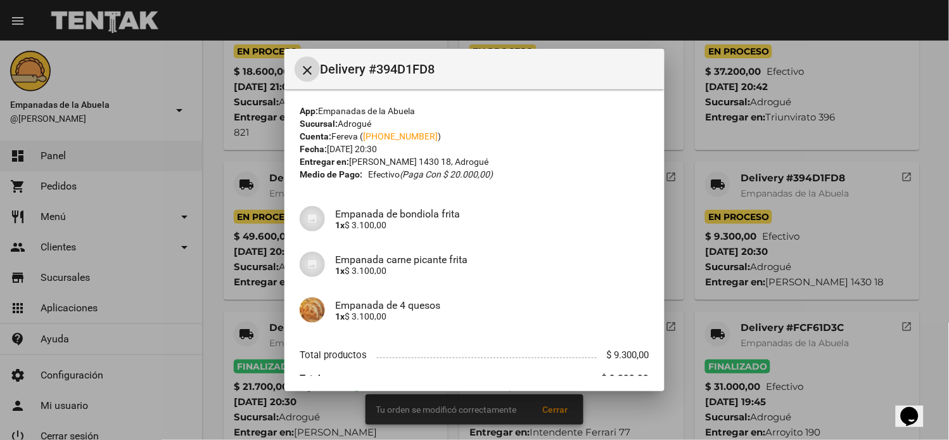
scroll to position [57, 0]
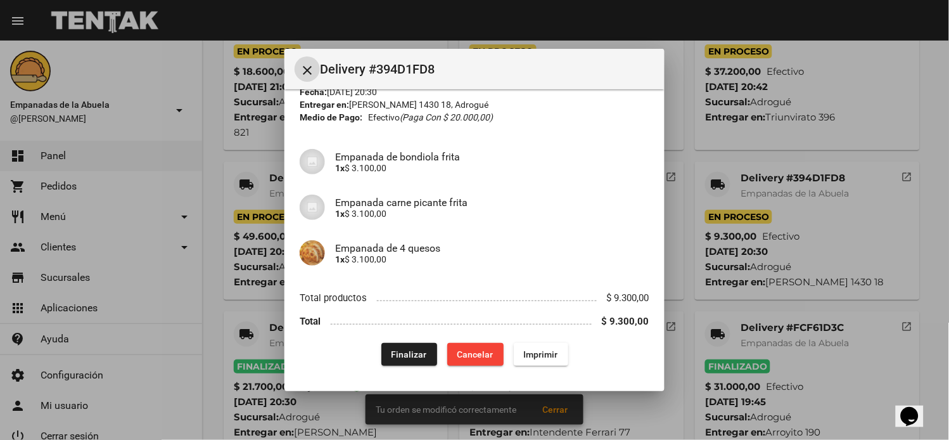
drag, startPoint x: 387, startPoint y: 364, endPoint x: 400, endPoint y: 349, distance: 19.7
click at [388, 364] on button "Finalizar" at bounding box center [409, 354] width 56 height 23
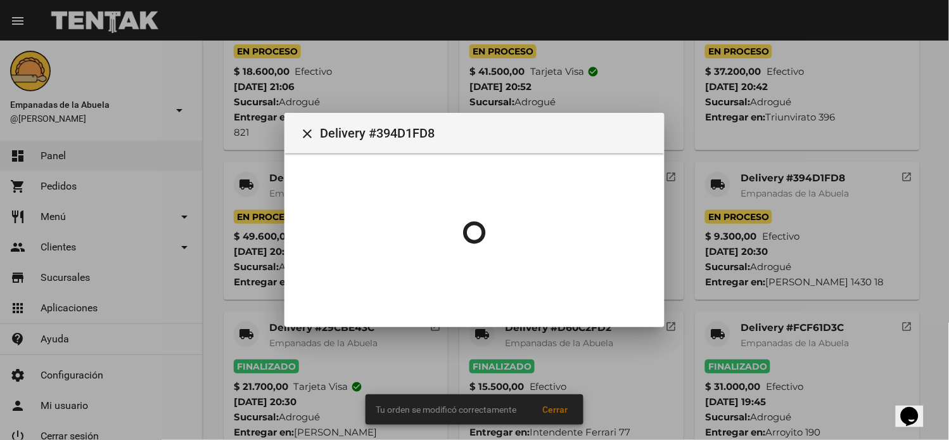
scroll to position [0, 0]
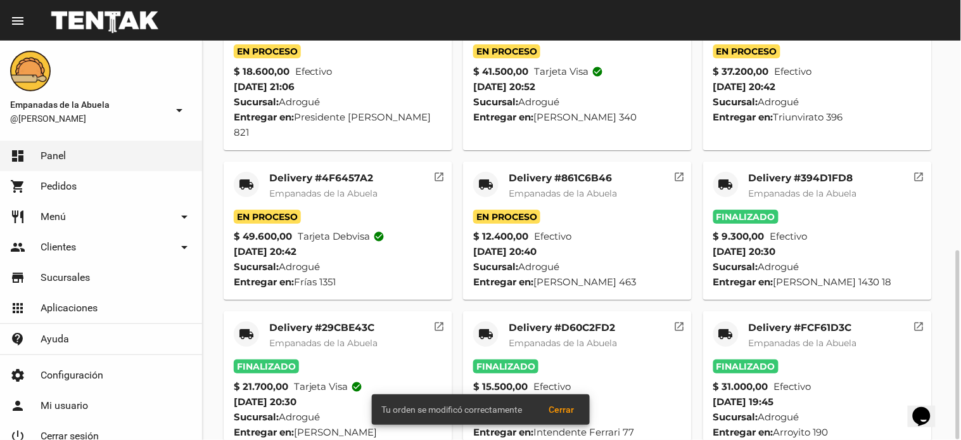
click at [489, 177] on mat-icon "local_shipping" at bounding box center [485, 184] width 15 height 15
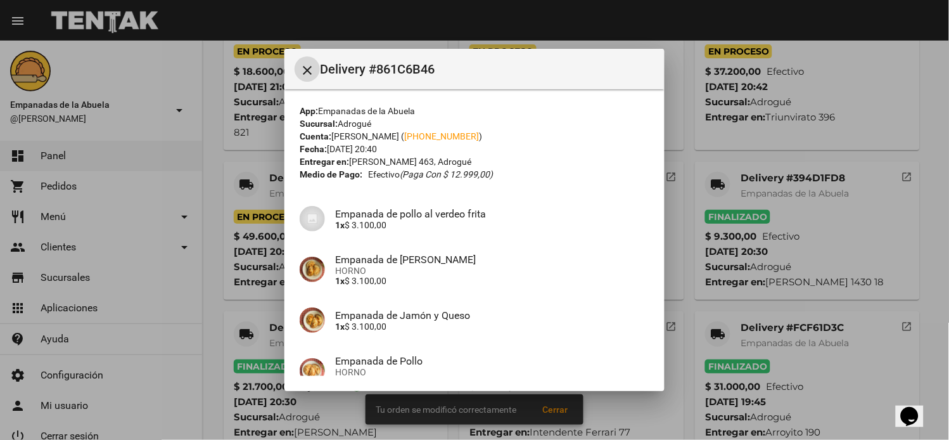
scroll to position [122, 0]
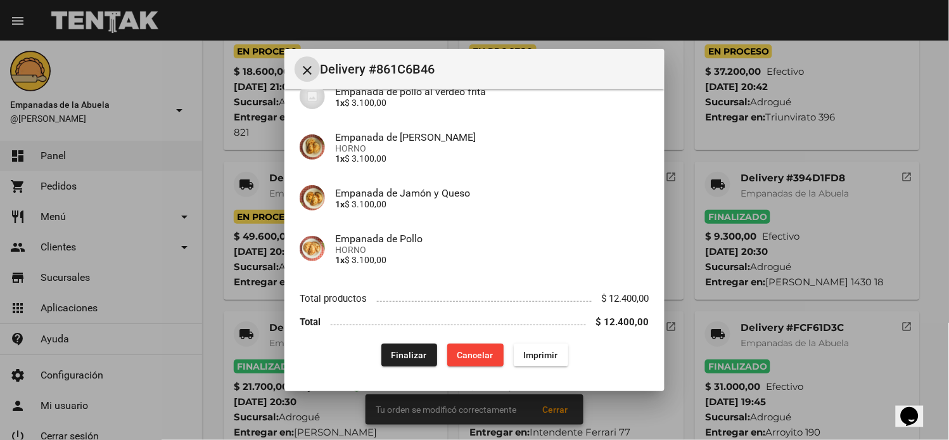
click at [406, 357] on span "Finalizar" at bounding box center [409, 355] width 35 height 10
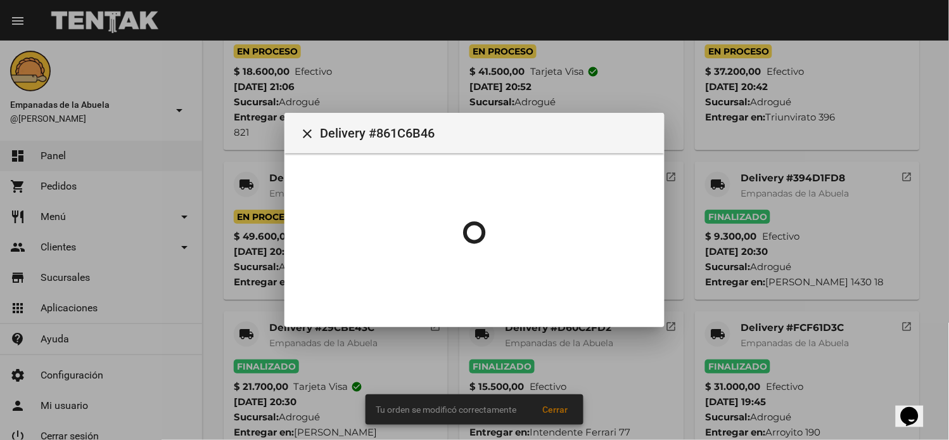
scroll to position [0, 0]
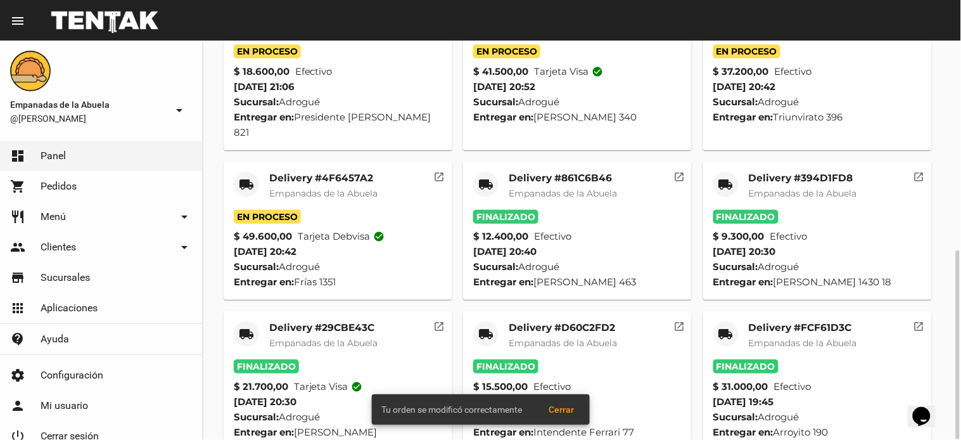
click at [250, 177] on mat-icon "local_shipping" at bounding box center [246, 184] width 15 height 15
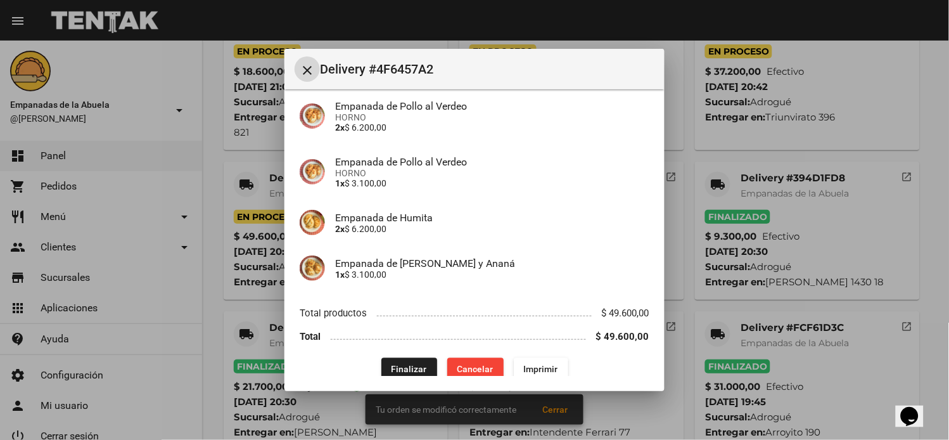
scroll to position [492, 0]
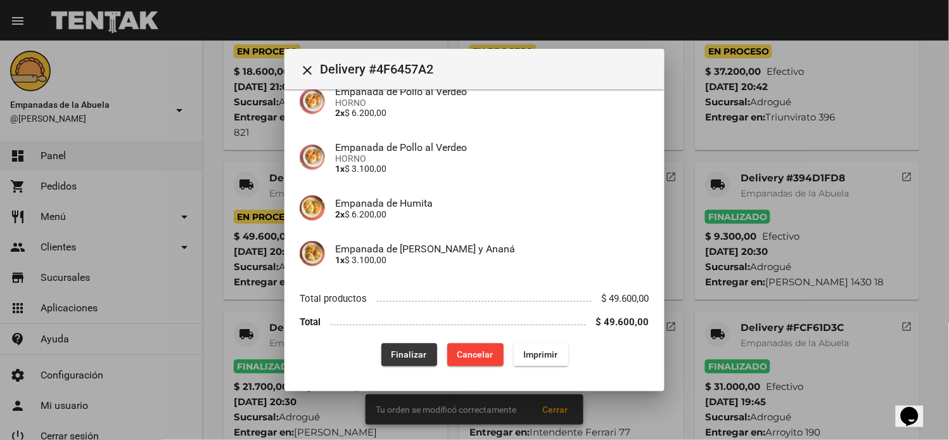
click at [404, 356] on span "Finalizar" at bounding box center [409, 355] width 35 height 10
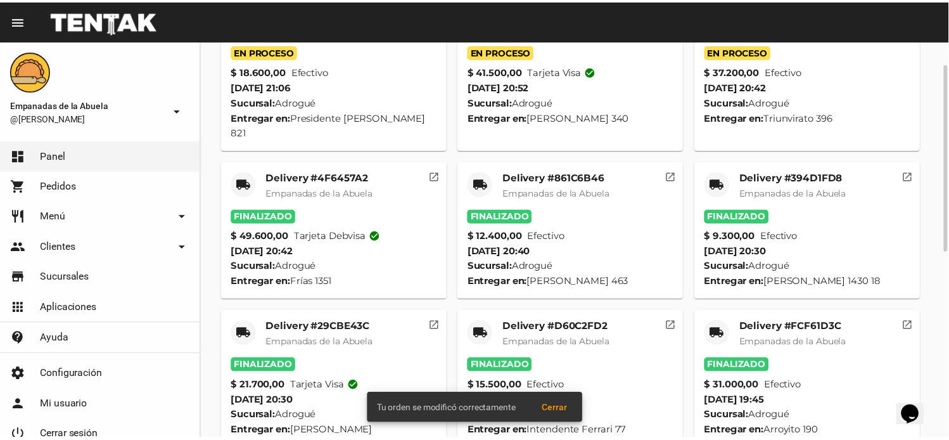
scroll to position [316, 0]
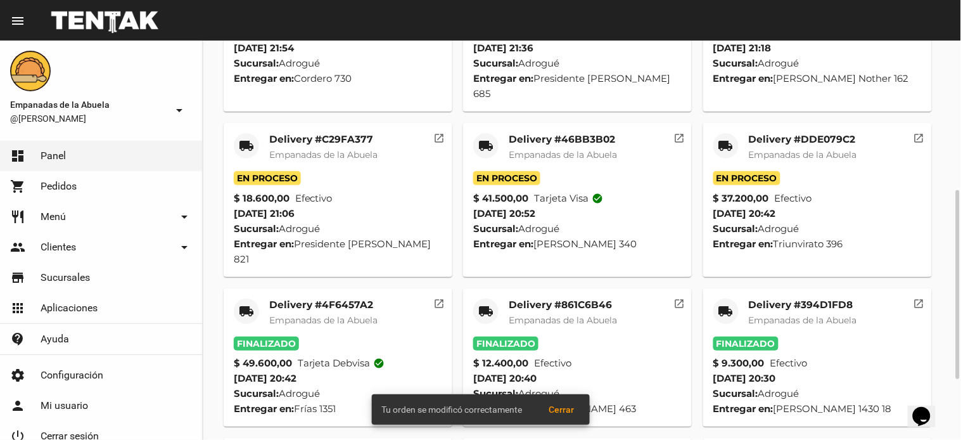
click at [724, 138] on mat-icon "local_shipping" at bounding box center [725, 145] width 15 height 15
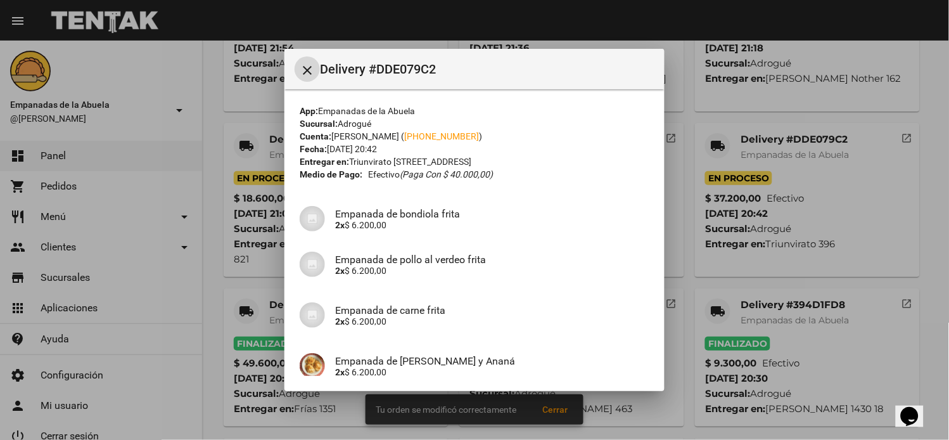
scroll to position [214, 0]
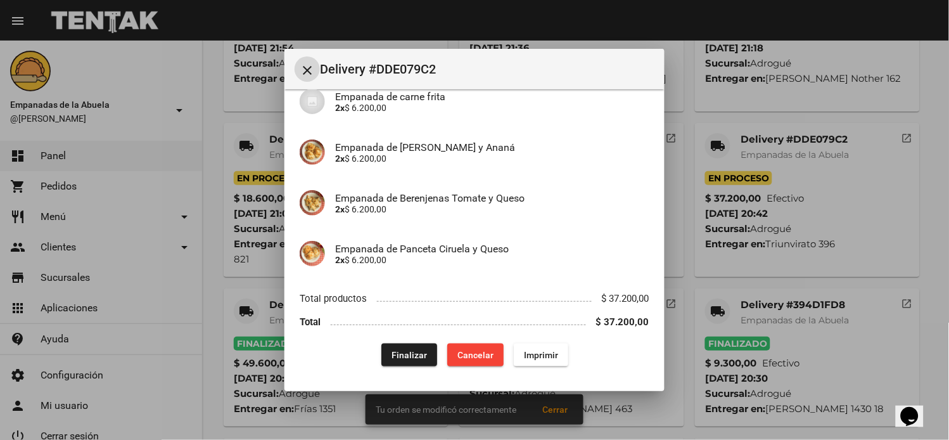
click at [408, 352] on span "Finalizar" at bounding box center [409, 355] width 35 height 10
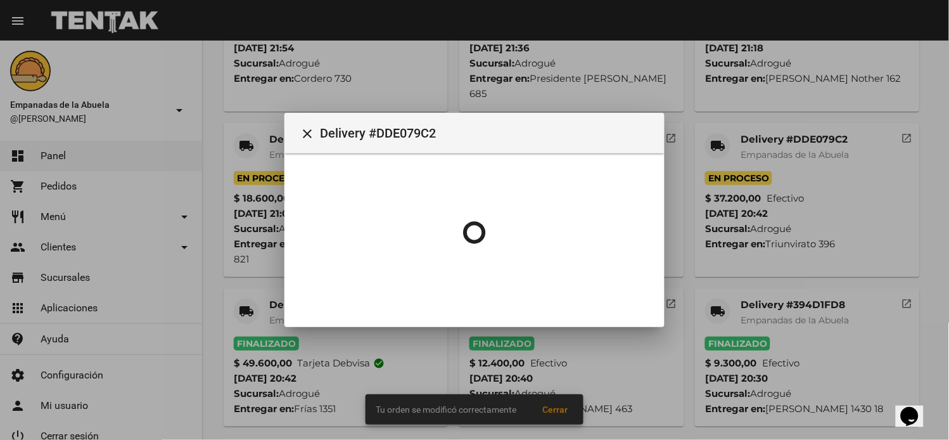
scroll to position [0, 0]
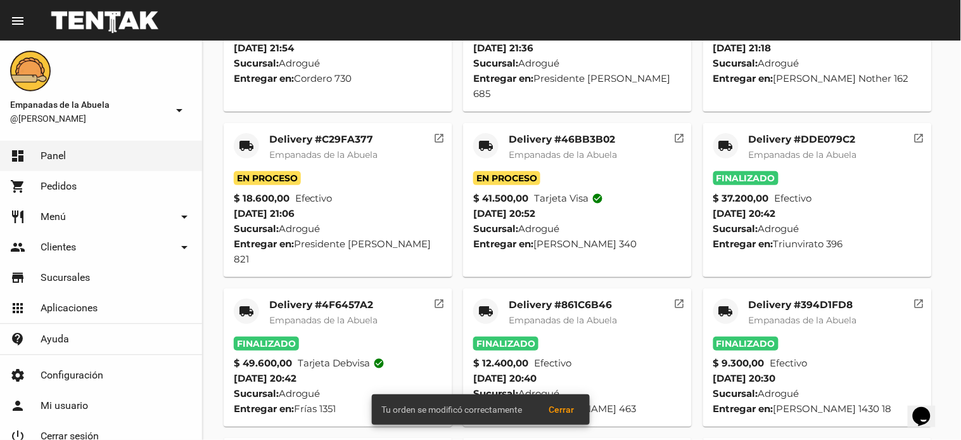
click at [483, 133] on div "local_shipping" at bounding box center [485, 145] width 25 height 25
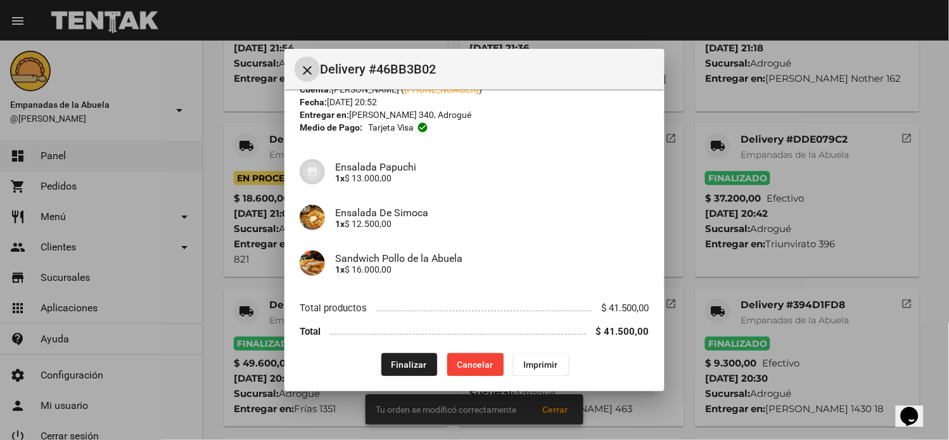
scroll to position [57, 0]
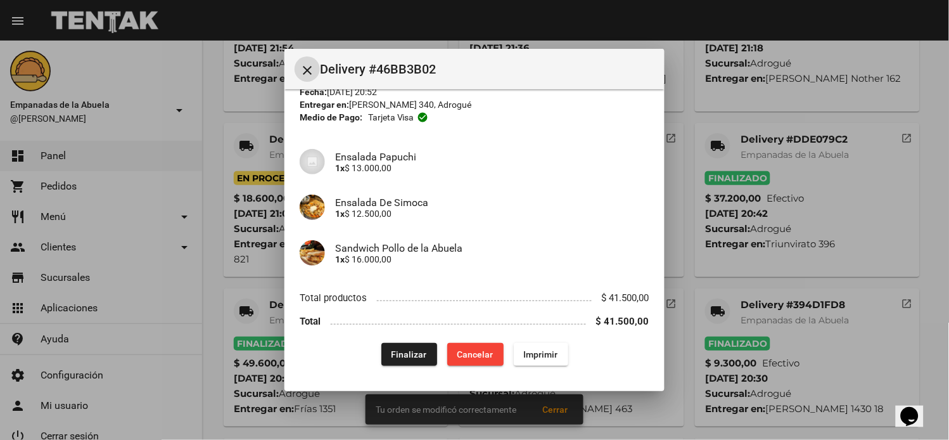
click at [392, 349] on span "Finalizar" at bounding box center [409, 354] width 35 height 10
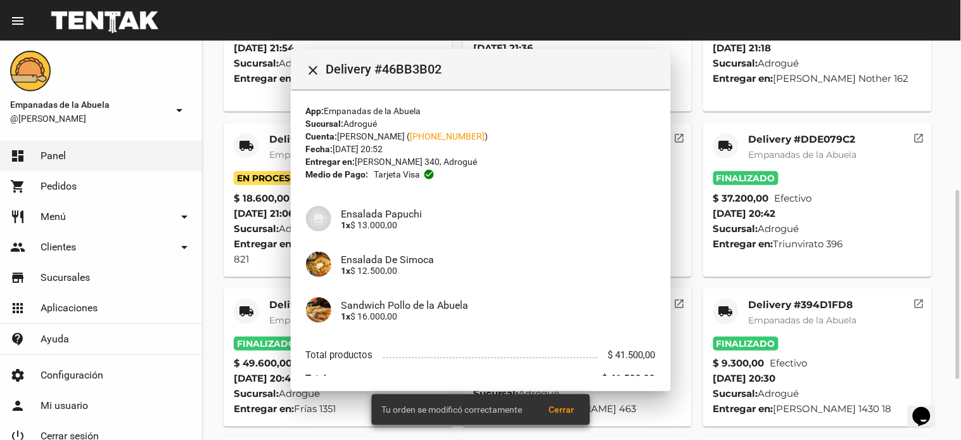
click at [245, 138] on mat-icon "local_shipping" at bounding box center [246, 145] width 15 height 15
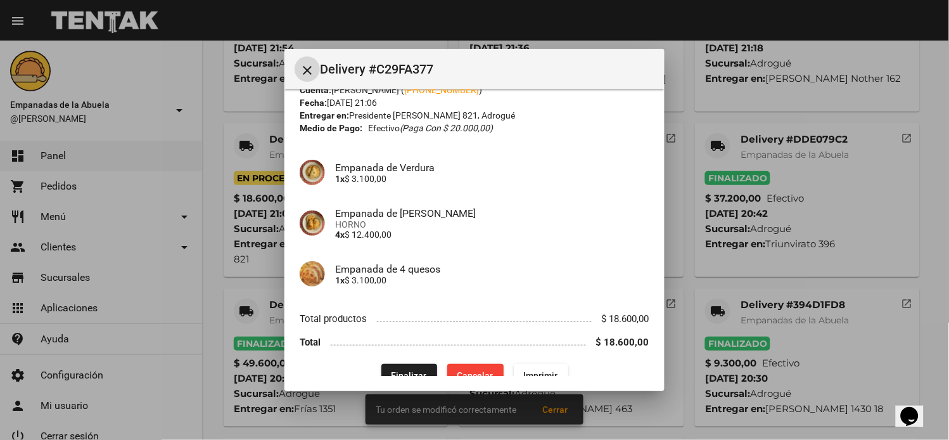
scroll to position [67, 0]
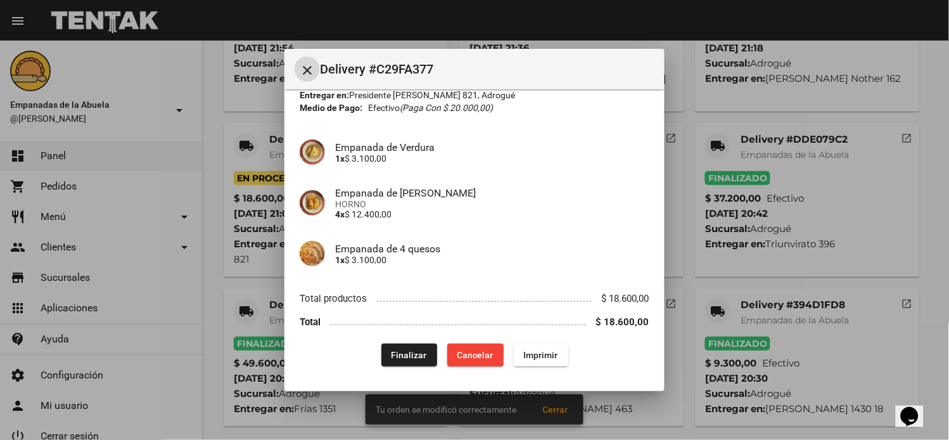
click at [412, 354] on span "Finalizar" at bounding box center [409, 355] width 35 height 10
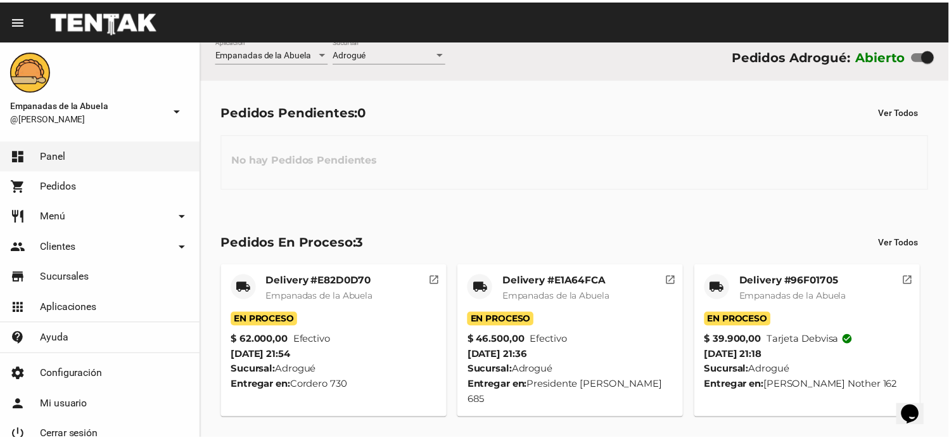
scroll to position [0, 0]
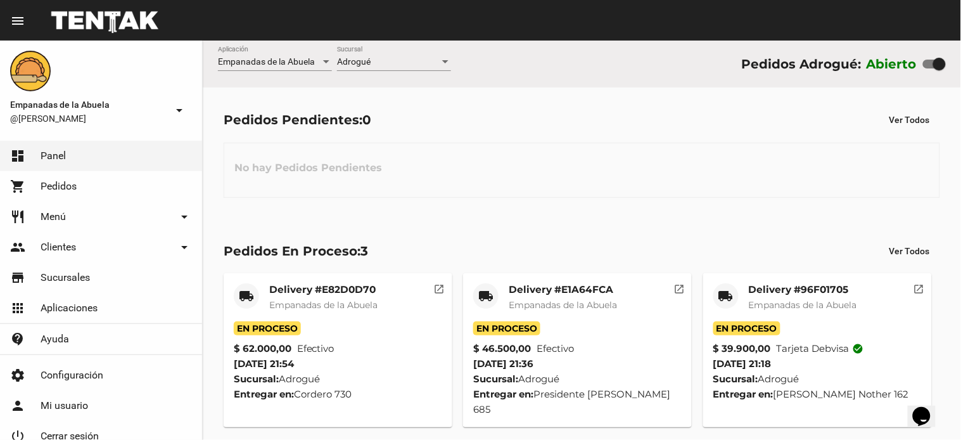
click at [724, 292] on mat-icon "local_shipping" at bounding box center [725, 295] width 15 height 15
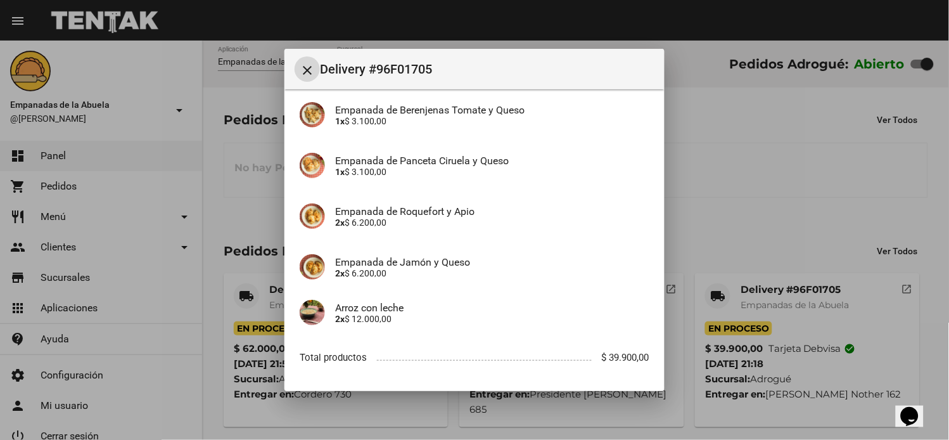
scroll to position [260, 0]
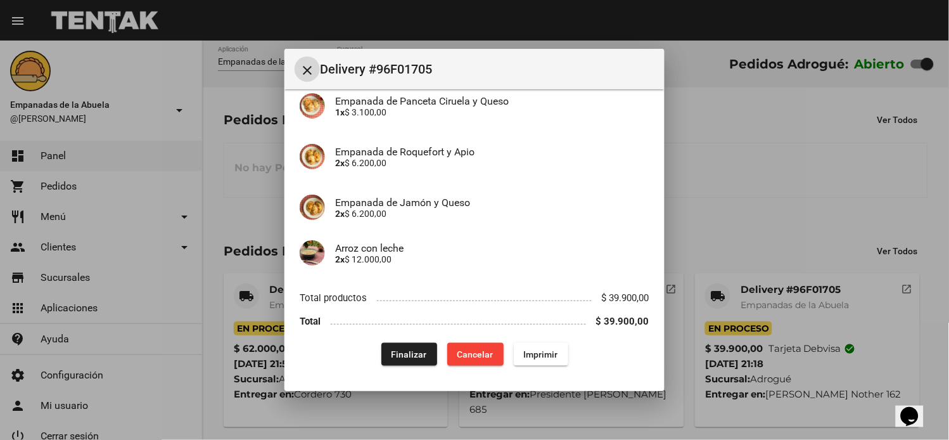
click at [401, 359] on button "Finalizar" at bounding box center [409, 354] width 56 height 23
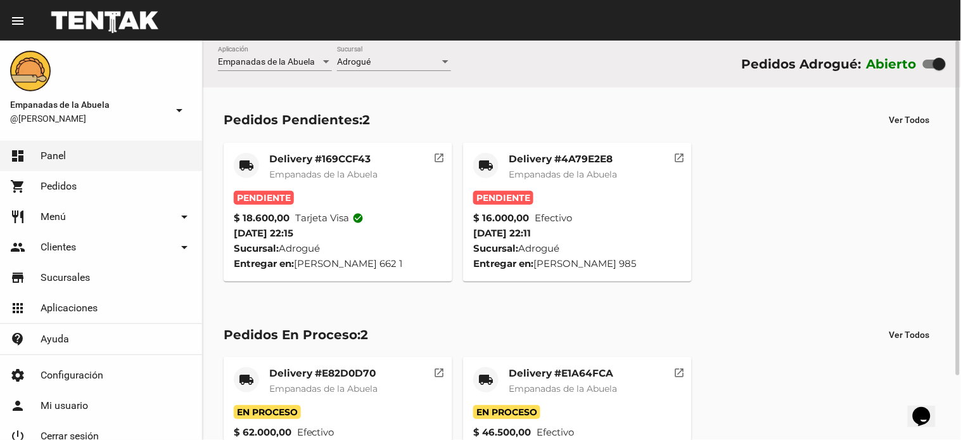
click at [517, 163] on mat-card-title "Delivery #4A79E2E8" at bounding box center [563, 159] width 108 height 13
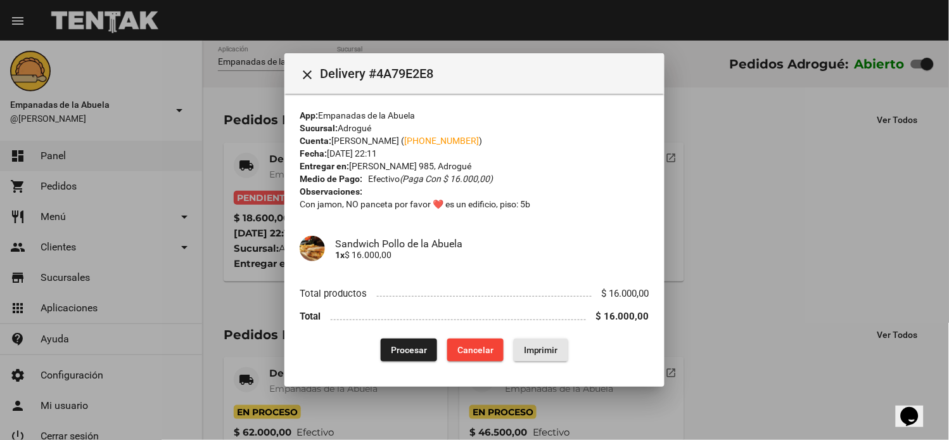
drag, startPoint x: 546, startPoint y: 344, endPoint x: 450, endPoint y: 227, distance: 151.3
click at [545, 345] on span "Imprimir" at bounding box center [541, 350] width 34 height 10
click at [419, 345] on span "Procesar" at bounding box center [409, 350] width 36 height 10
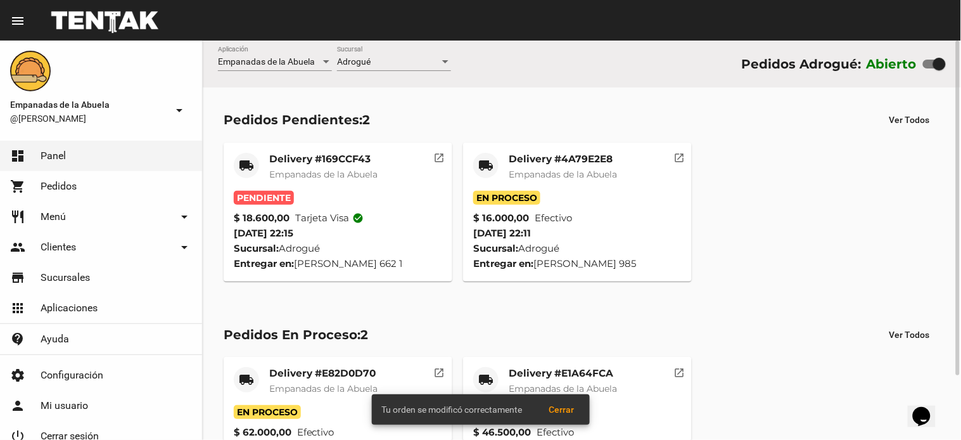
click at [343, 181] on div "Delivery #169CCF43 Empanadas de la Abuela" at bounding box center [323, 172] width 108 height 38
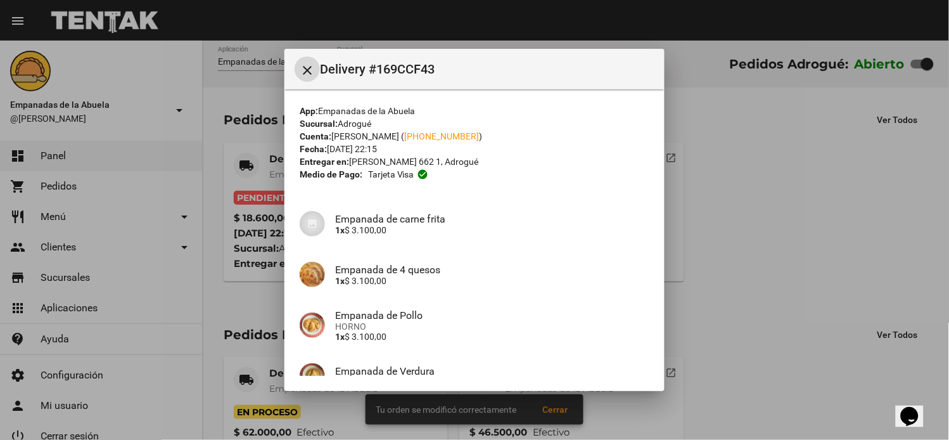
scroll to position [224, 0]
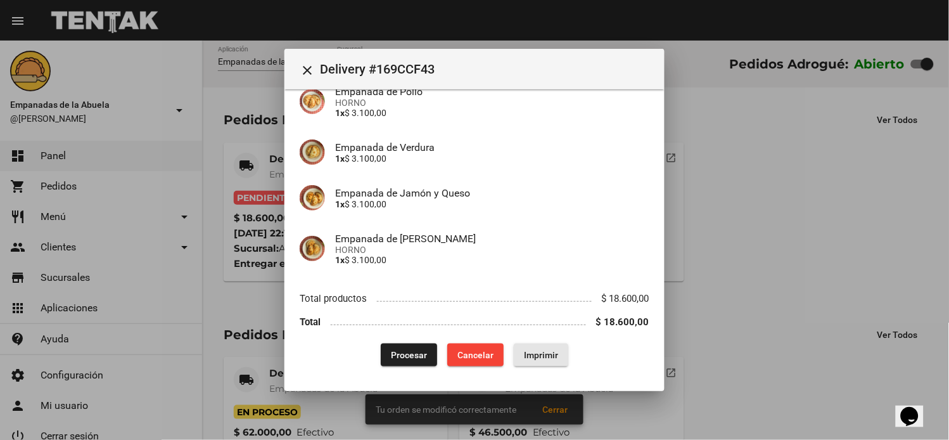
drag, startPoint x: 548, startPoint y: 358, endPoint x: 393, endPoint y: 284, distance: 172.0
click at [547, 359] on span "Imprimir" at bounding box center [541, 355] width 34 height 10
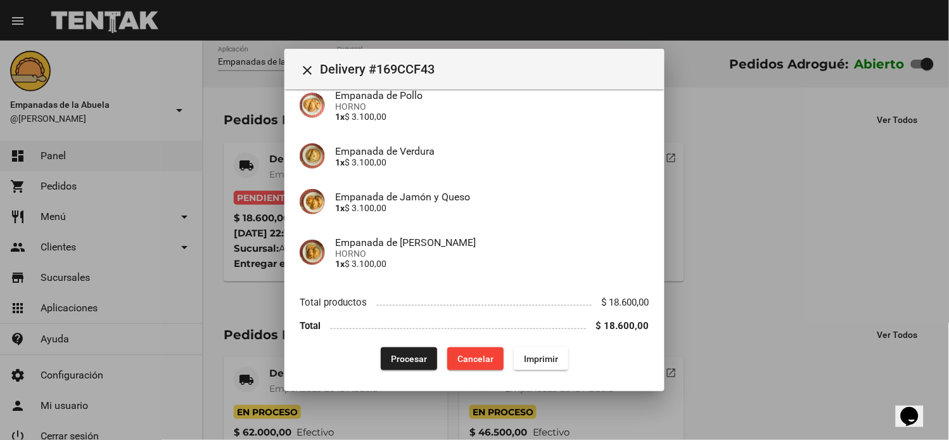
scroll to position [224, 0]
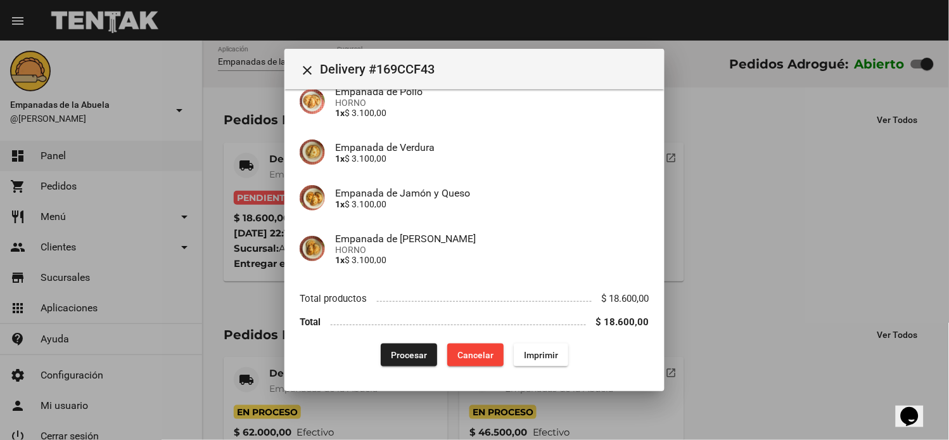
click at [412, 355] on span "Procesar" at bounding box center [409, 355] width 36 height 10
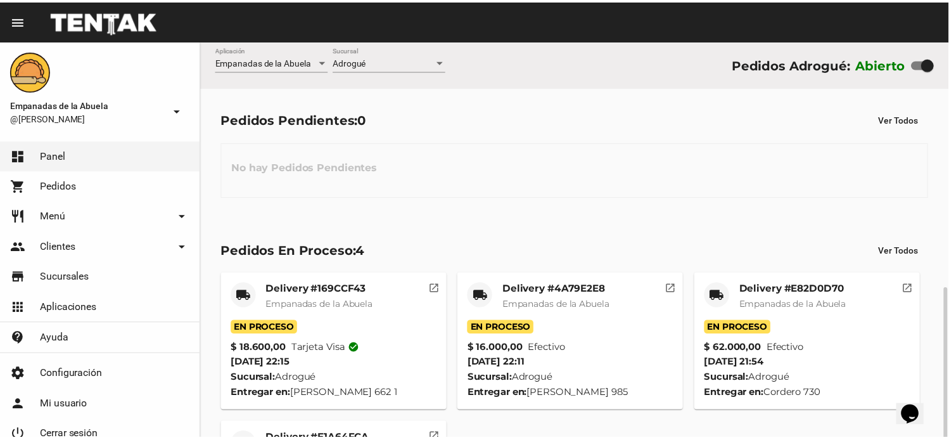
scroll to position [143, 0]
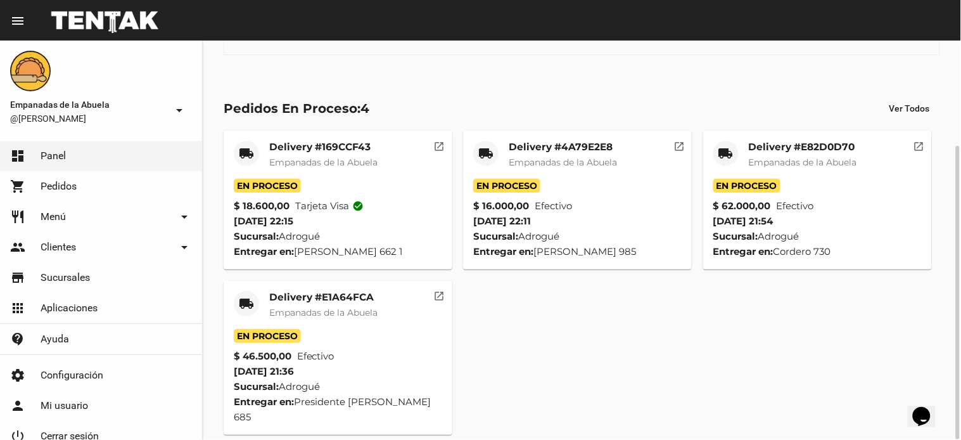
click at [251, 312] on div "local_shipping" at bounding box center [246, 303] width 25 height 25
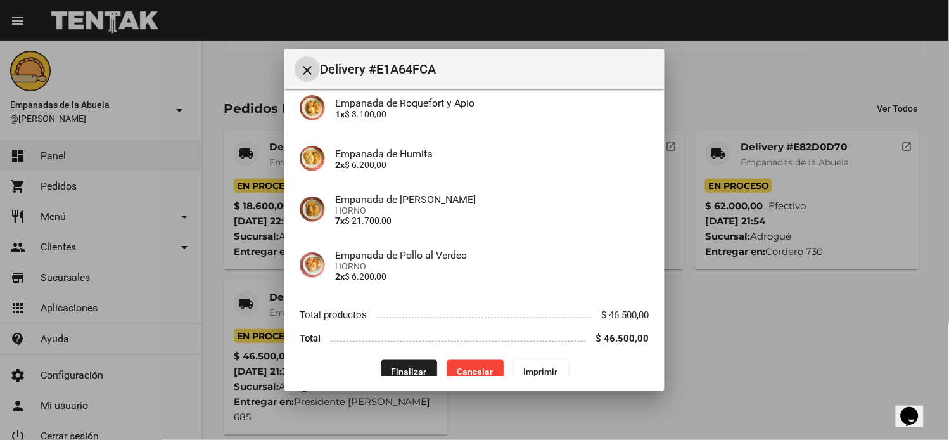
scroll to position [234, 0]
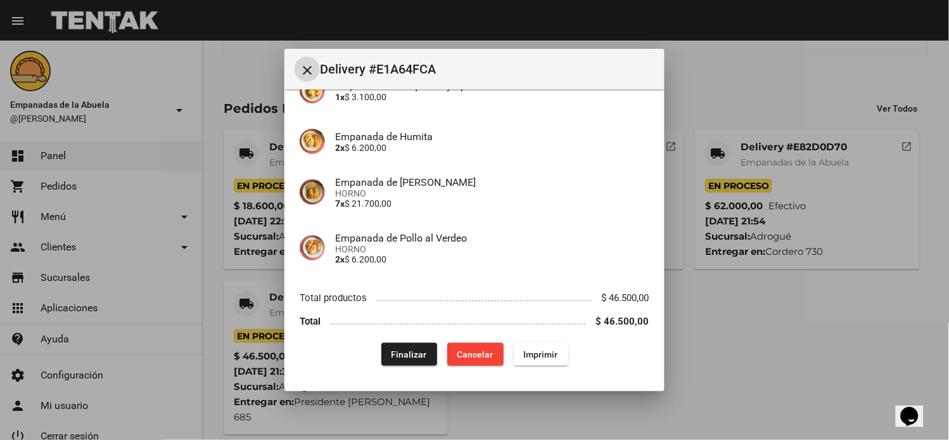
click at [404, 356] on span "Finalizar" at bounding box center [409, 354] width 35 height 10
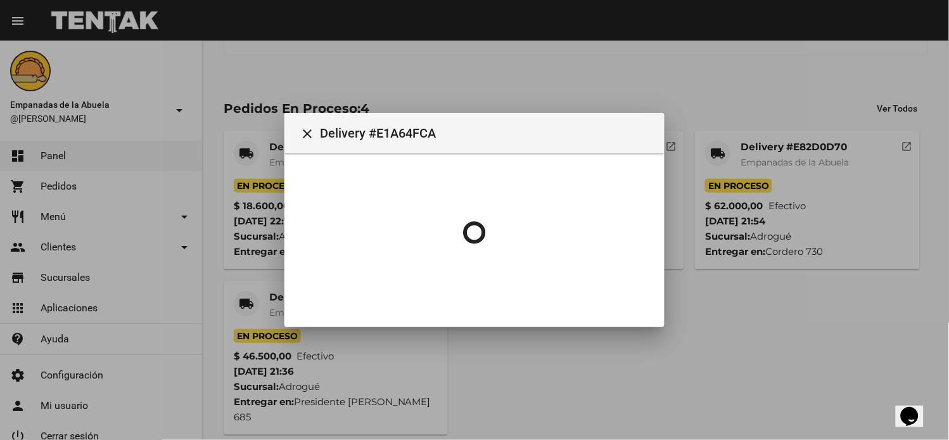
scroll to position [0, 0]
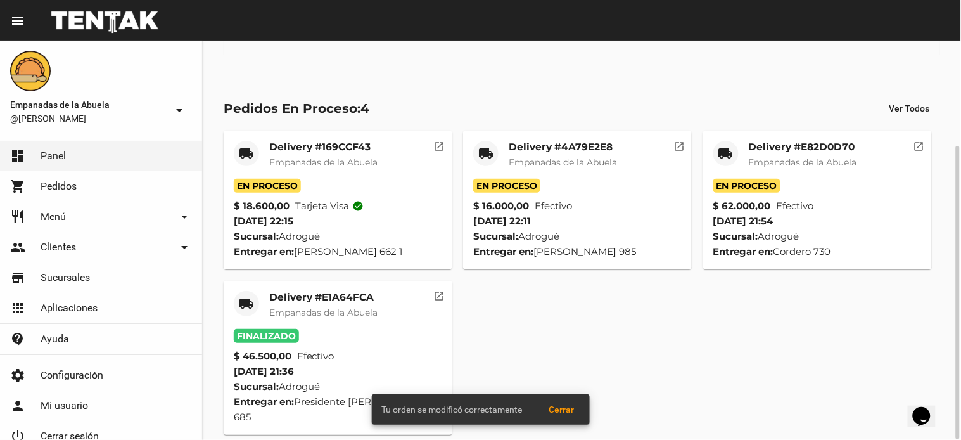
click at [717, 150] on div "local_shipping" at bounding box center [725, 153] width 25 height 25
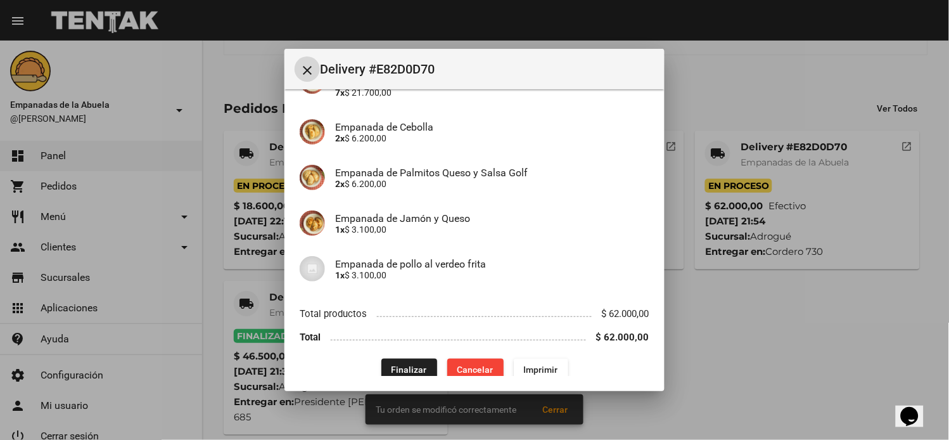
scroll to position [396, 0]
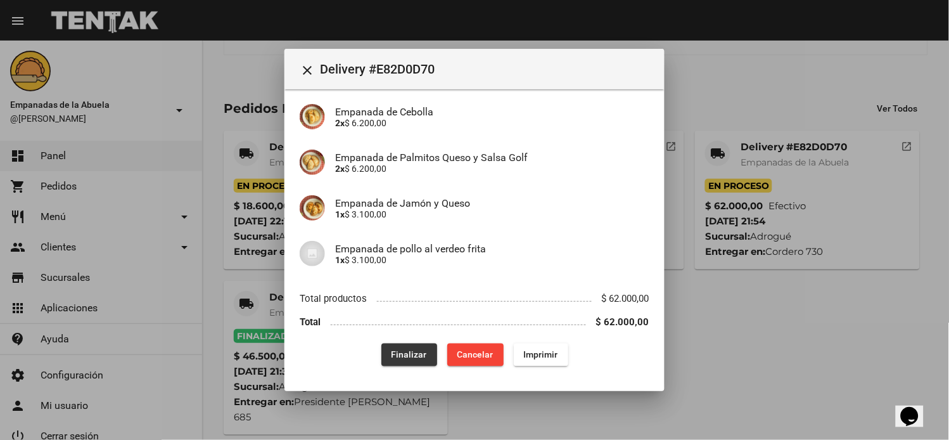
click at [416, 350] on span "Finalizar" at bounding box center [409, 355] width 35 height 10
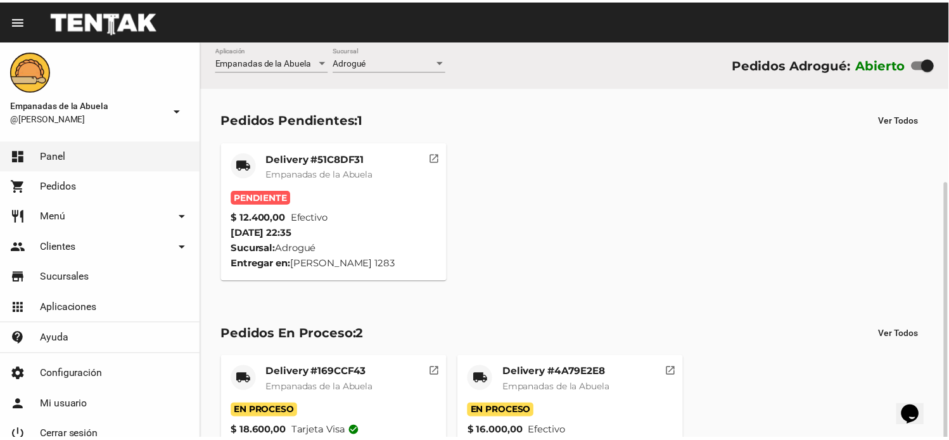
scroll to position [77, 0]
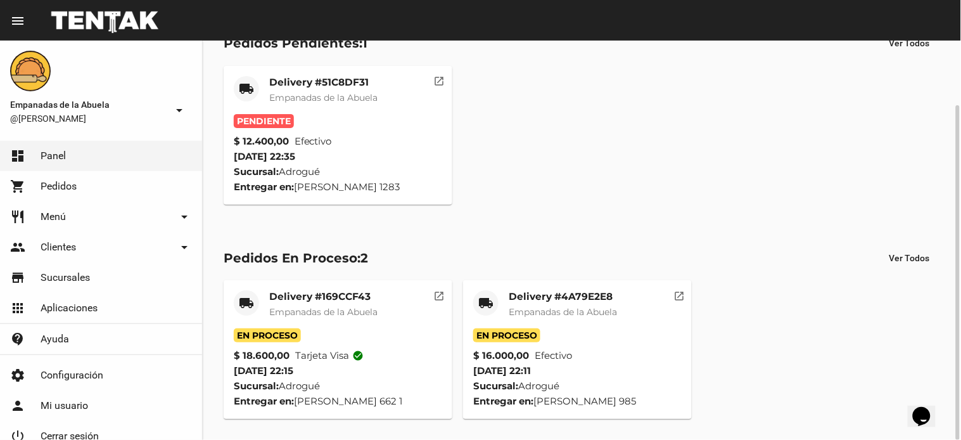
click at [543, 308] on span "Empanadas de la Abuela" at bounding box center [563, 311] width 108 height 11
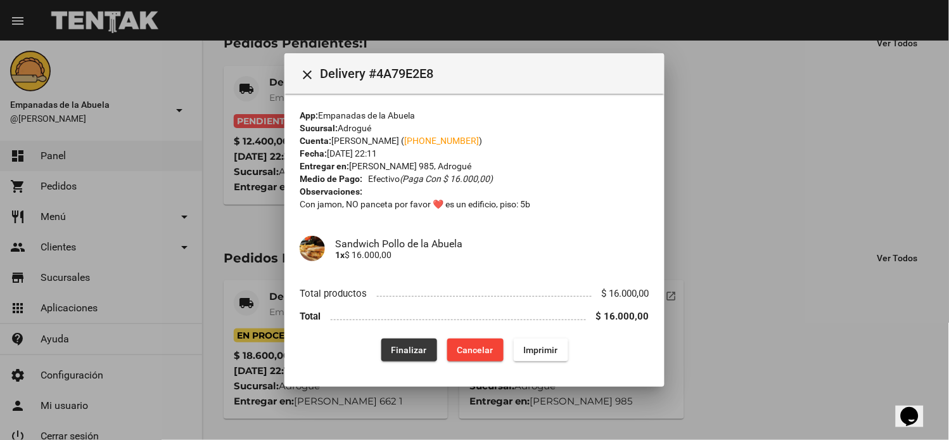
click at [396, 349] on span "Finalizar" at bounding box center [409, 350] width 35 height 10
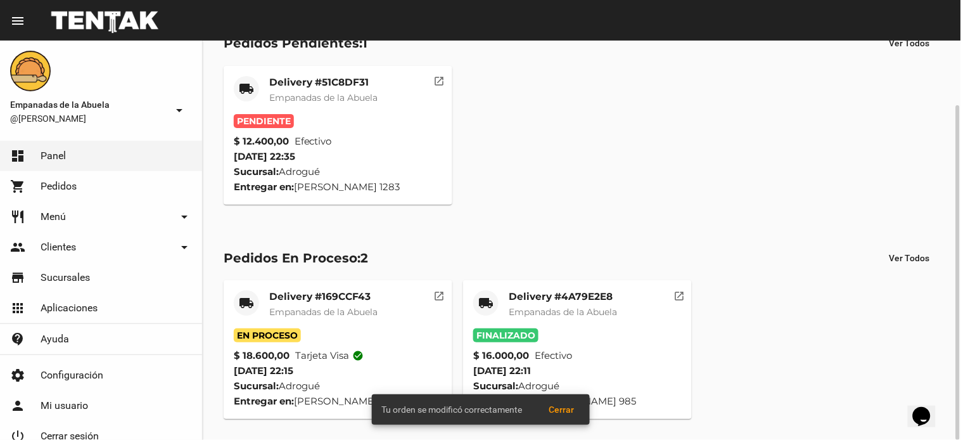
click at [326, 99] on span "Empanadas de la Abuela" at bounding box center [323, 97] width 108 height 11
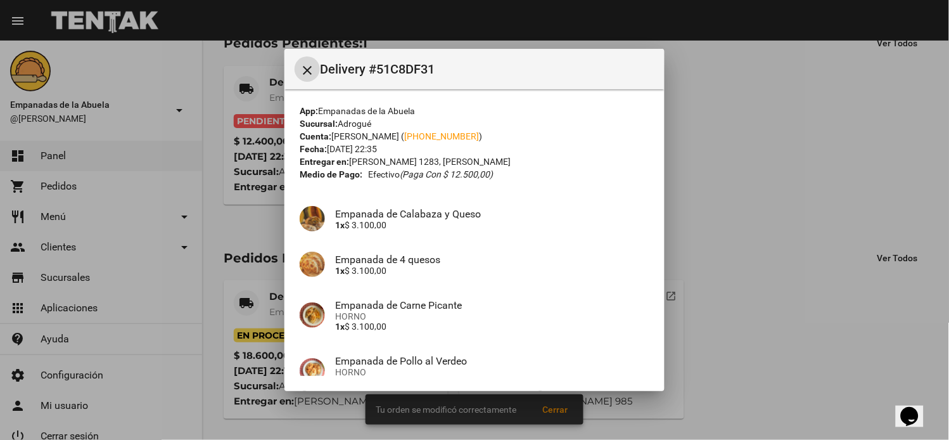
scroll to position [122, 0]
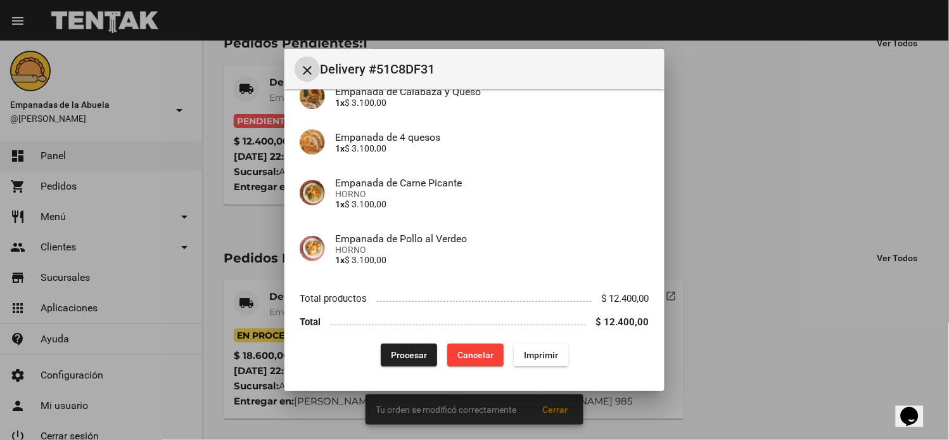
click at [529, 350] on span "Imprimir" at bounding box center [541, 355] width 34 height 10
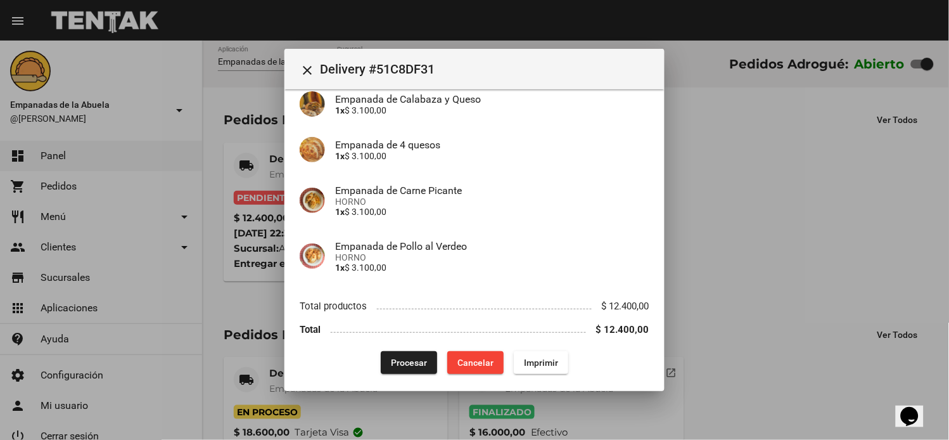
scroll to position [122, 0]
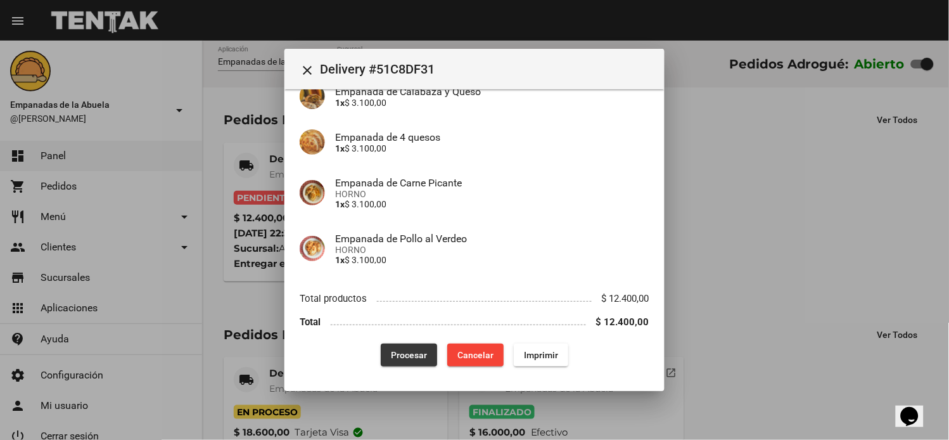
click at [409, 350] on span "Procesar" at bounding box center [409, 355] width 36 height 10
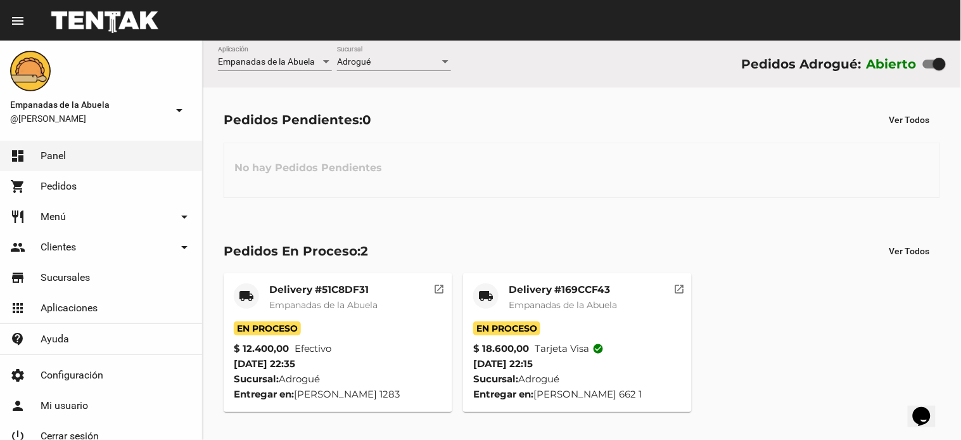
click at [550, 290] on mat-card-title "Delivery #169CCF43" at bounding box center [563, 289] width 108 height 13
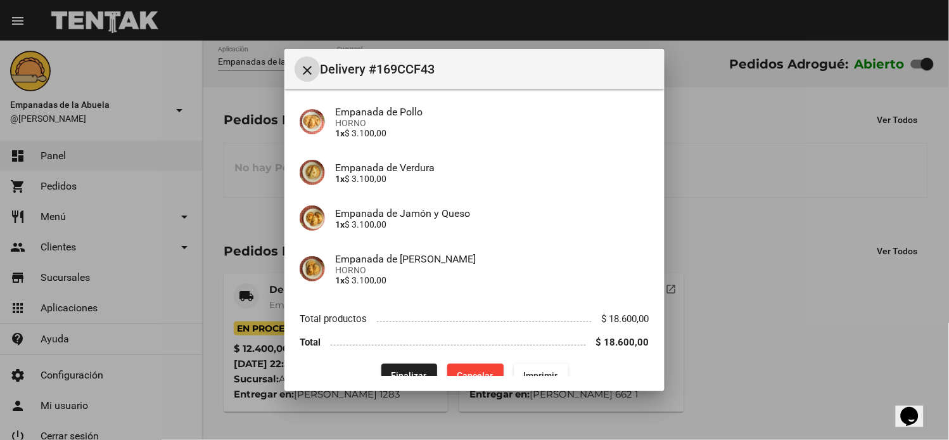
scroll to position [224, 0]
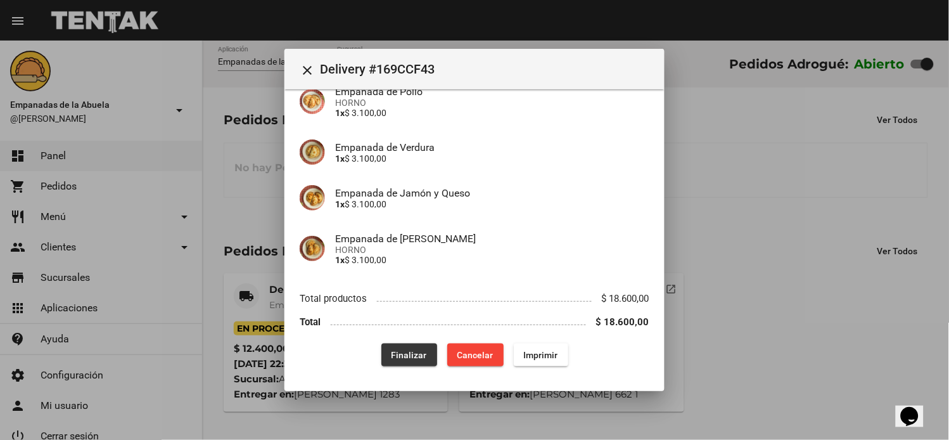
click at [391, 347] on button "Finalizar" at bounding box center [409, 354] width 56 height 23
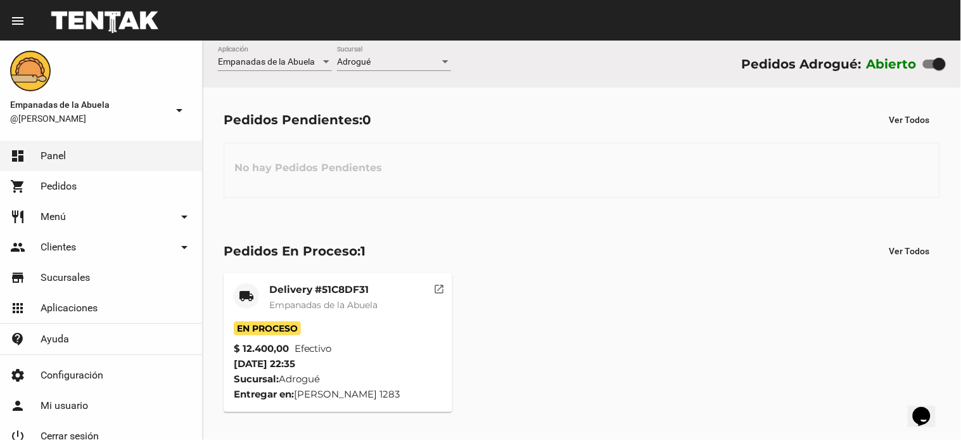
click at [416, 59] on div "Adrogué" at bounding box center [388, 62] width 103 height 10
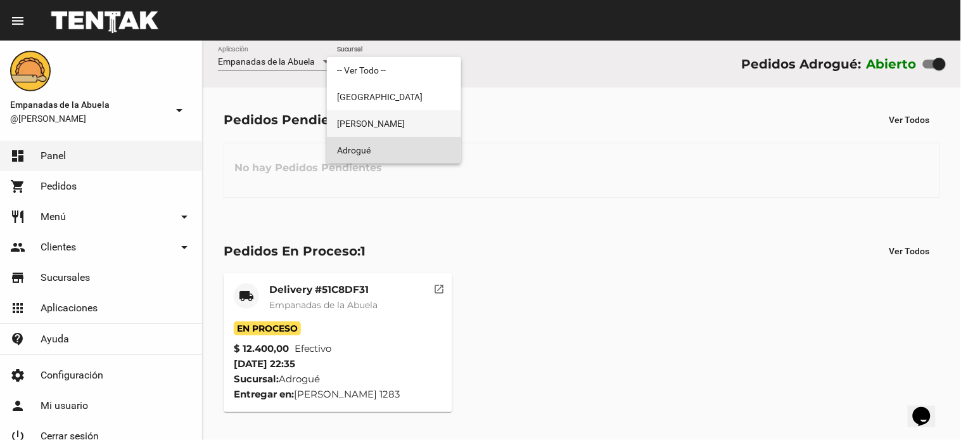
click at [409, 115] on span "[PERSON_NAME]" at bounding box center [394, 123] width 114 height 27
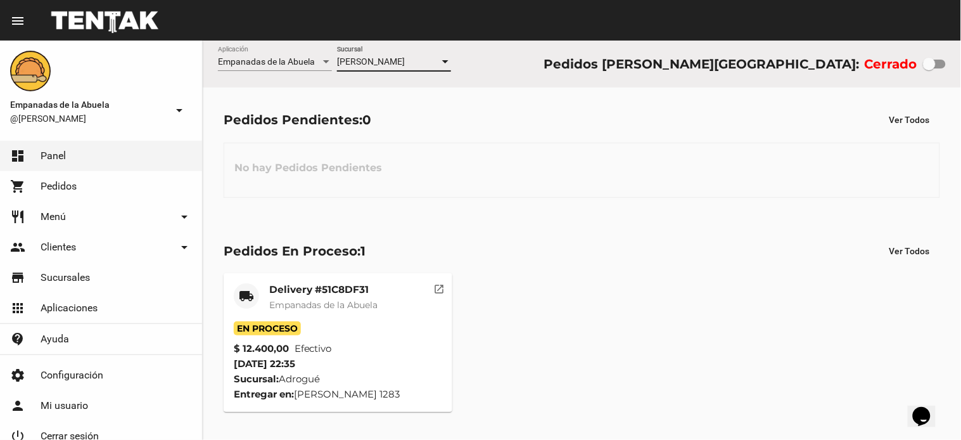
click at [412, 53] on div "[PERSON_NAME] Sucursal" at bounding box center [394, 58] width 114 height 25
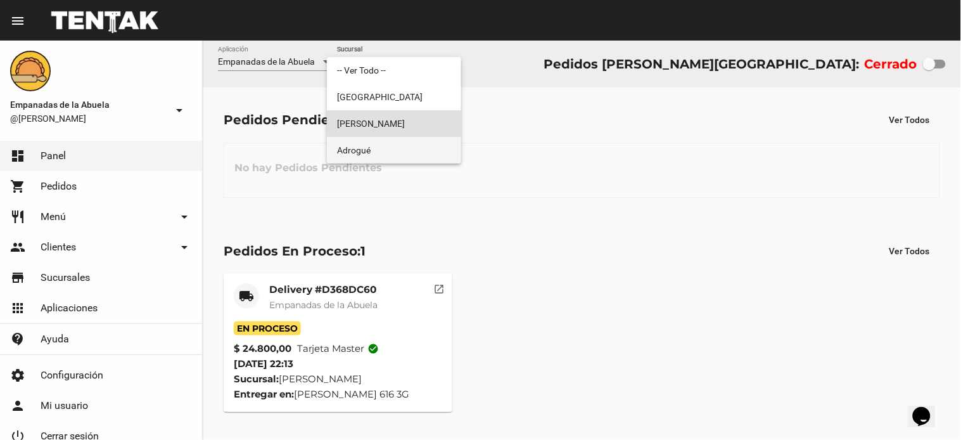
click at [400, 151] on span "Adrogué" at bounding box center [394, 150] width 114 height 27
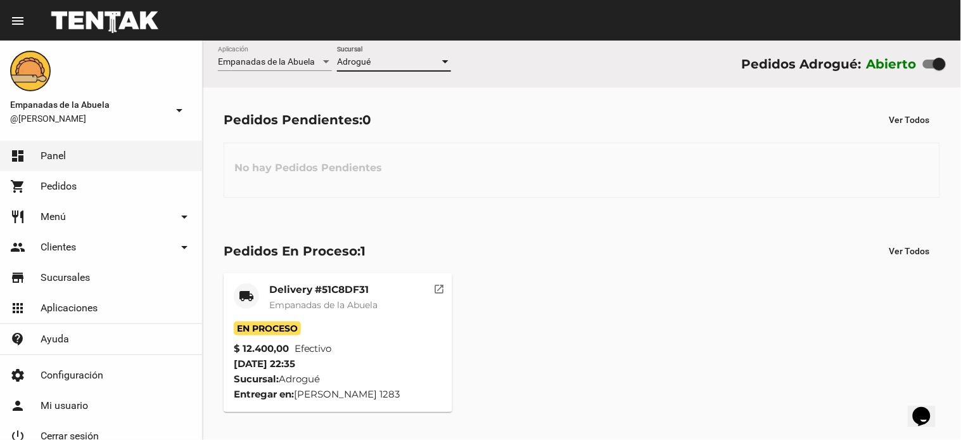
click at [324, 290] on mat-card-title "Delivery #51C8DF31" at bounding box center [323, 289] width 108 height 13
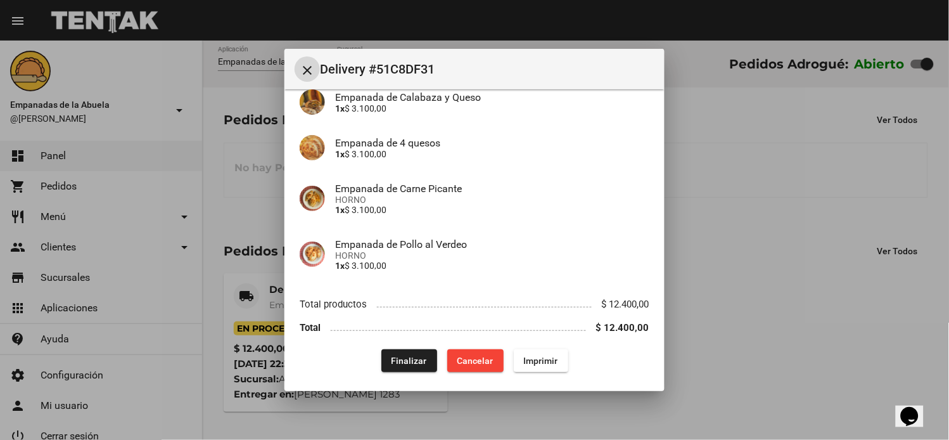
scroll to position [122, 0]
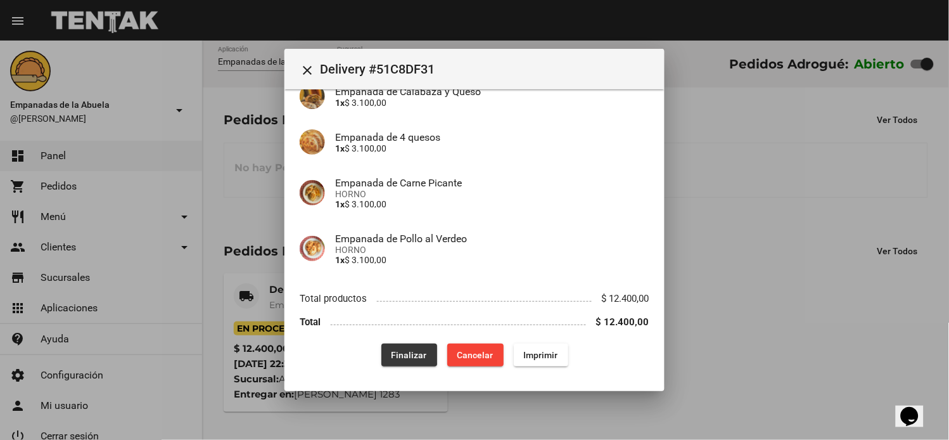
drag, startPoint x: 390, startPoint y: 347, endPoint x: 670, endPoint y: 121, distance: 360.5
click at [393, 343] on button "Finalizar" at bounding box center [409, 354] width 56 height 23
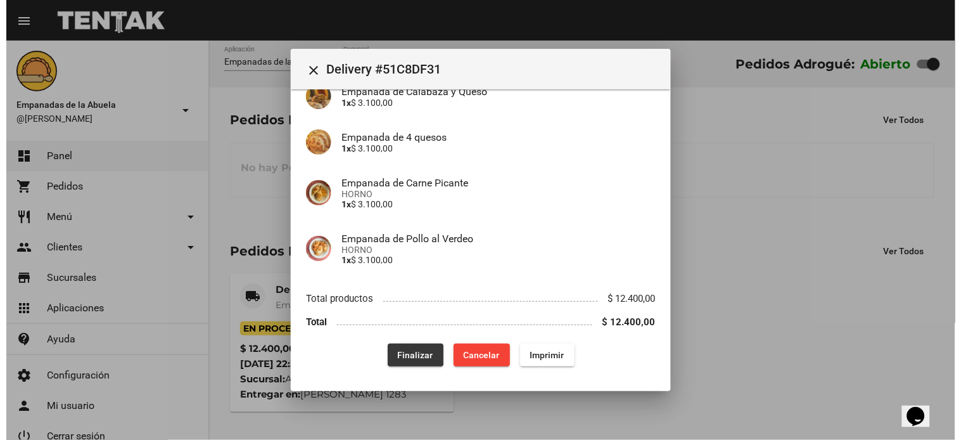
scroll to position [0, 0]
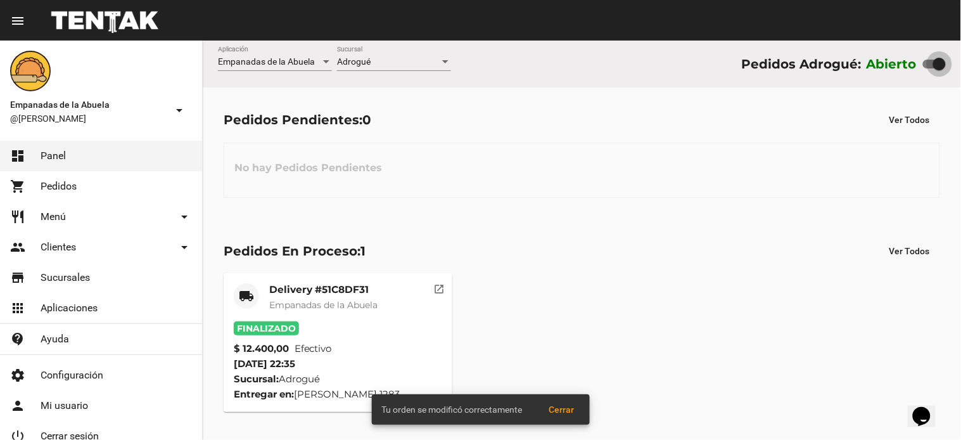
click at [929, 61] on div at bounding box center [934, 64] width 23 height 9
click at [929, 68] on input "checkbox" at bounding box center [929, 68] width 1 height 1
checkbox input "false"
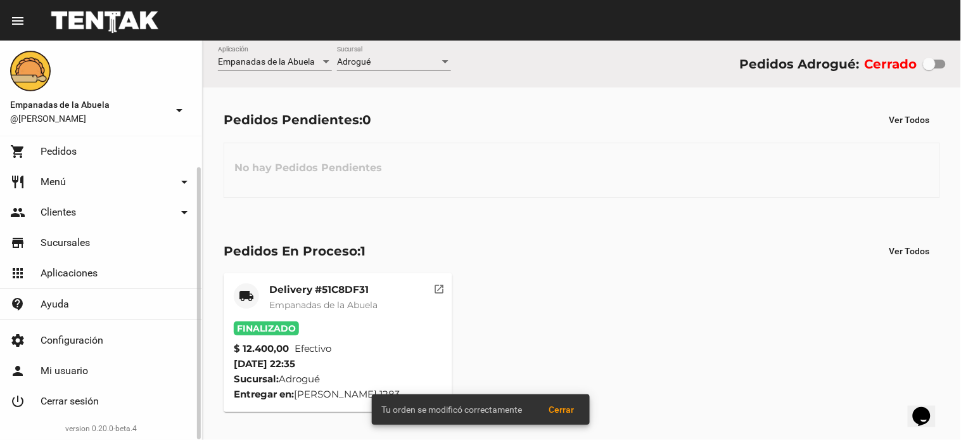
drag, startPoint x: 73, startPoint y: 404, endPoint x: 650, endPoint y: 100, distance: 651.9
click at [75, 404] on span "Cerrar sesión" at bounding box center [70, 401] width 58 height 13
